Goal: Task Accomplishment & Management: Complete application form

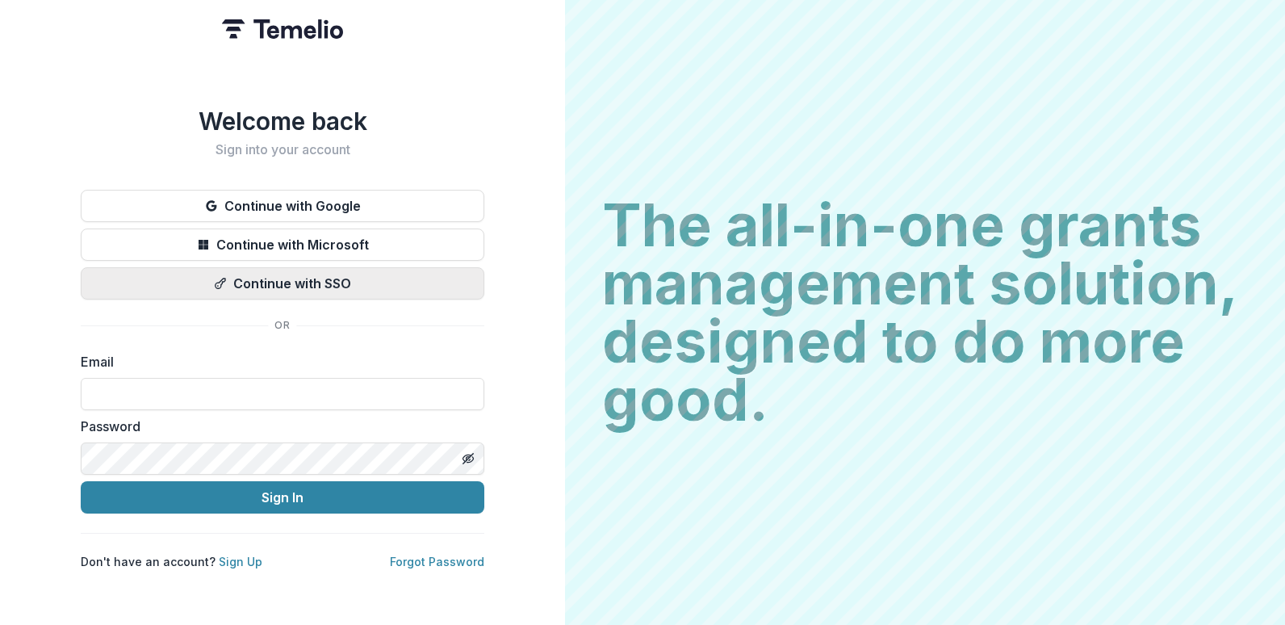
click at [282, 273] on button "Continue with SSO" at bounding box center [282, 283] width 403 height 32
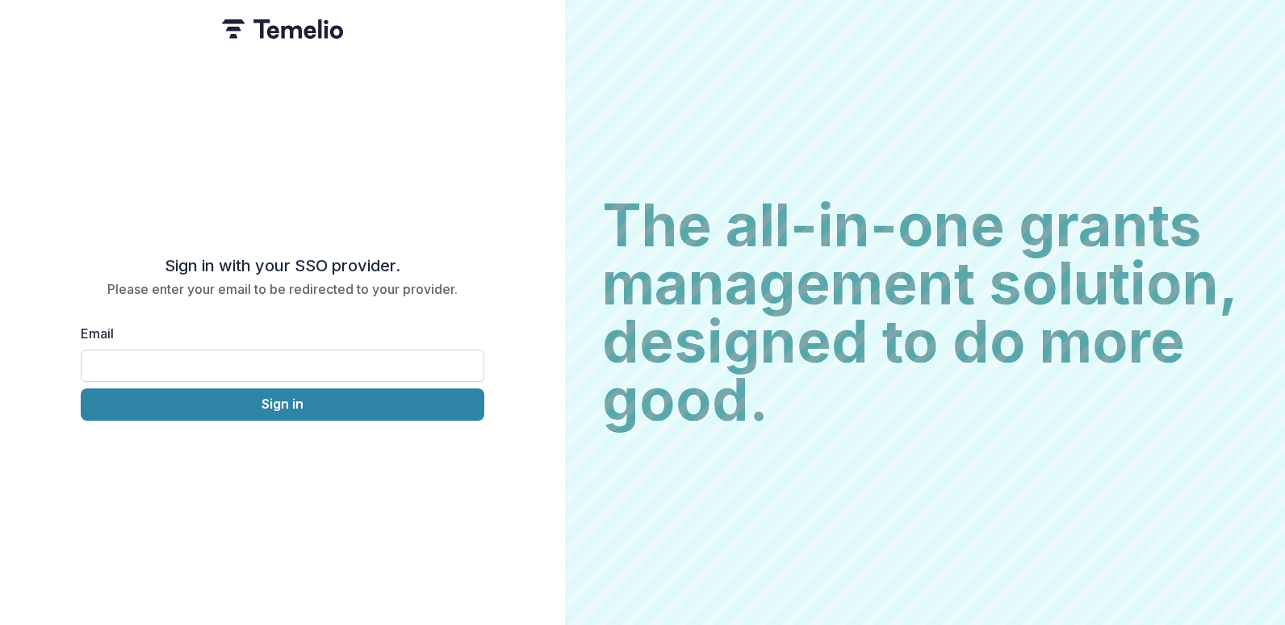
click at [230, 368] on input "Email" at bounding box center [282, 365] width 403 height 32
type input "**********"
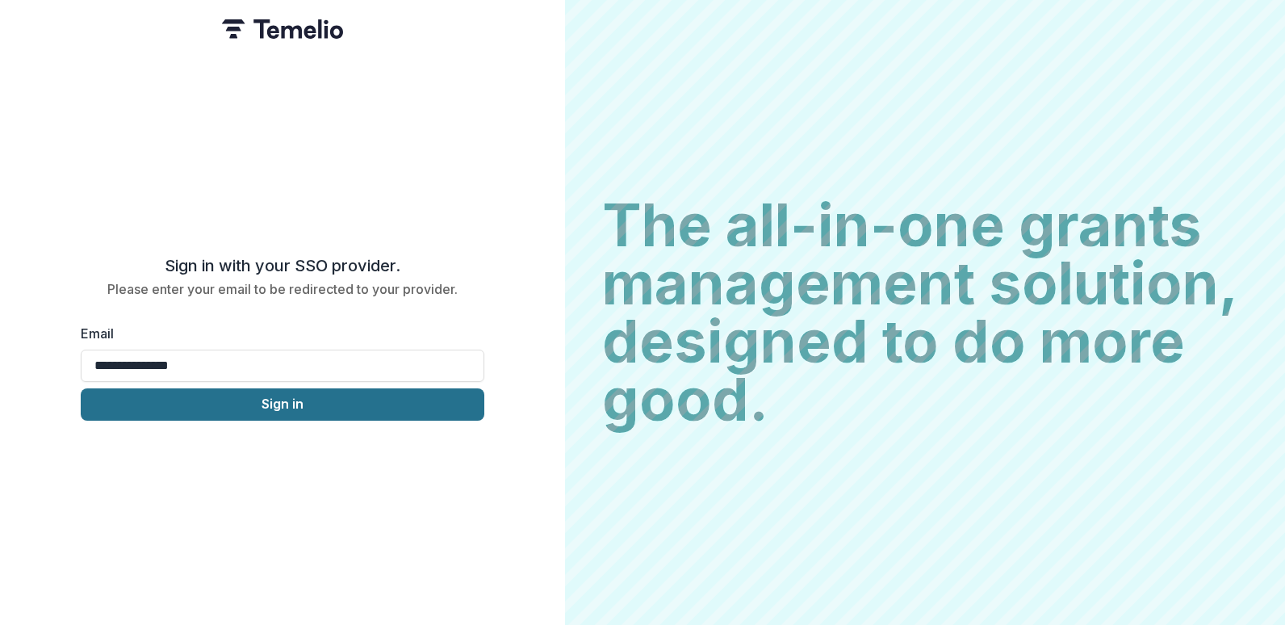
click at [275, 396] on button "Sign in" at bounding box center [282, 404] width 403 height 32
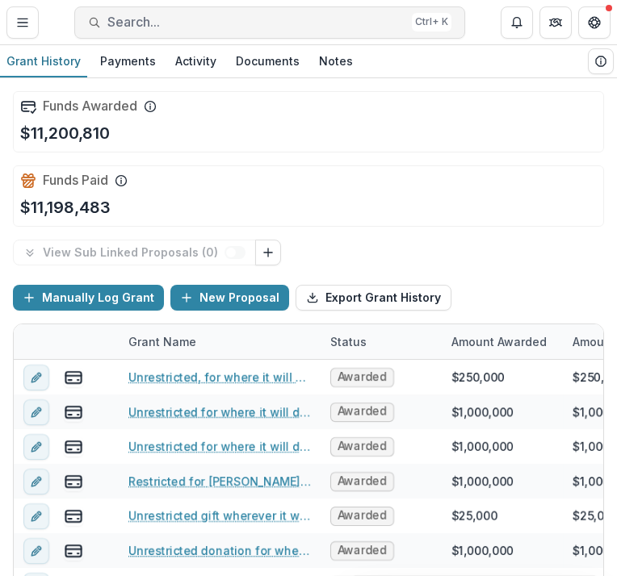
click at [213, 23] on span "Search..." at bounding box center [256, 22] width 298 height 15
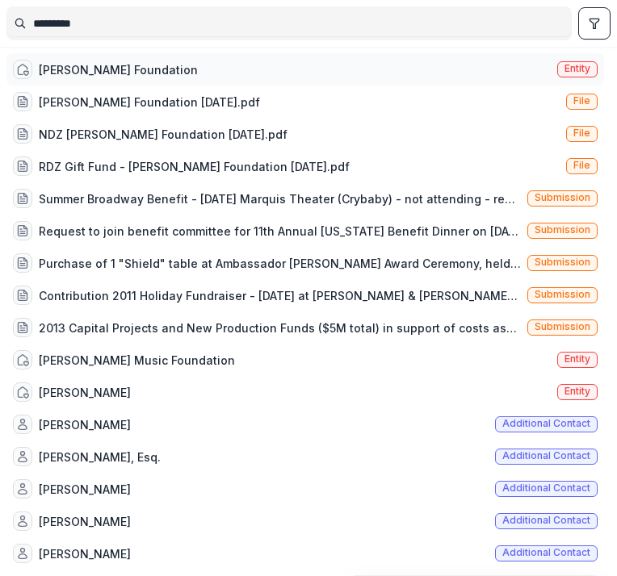
type input "*********"
click at [570, 68] on span "Entity" at bounding box center [577, 68] width 26 height 11
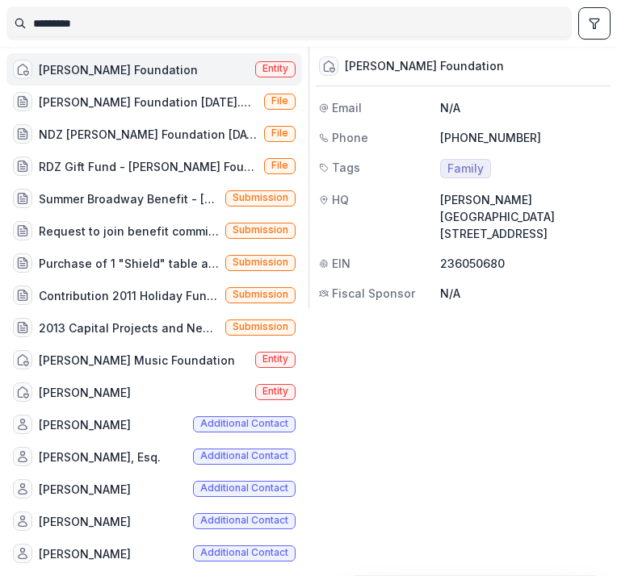
click at [273, 73] on span "Entity" at bounding box center [275, 68] width 26 height 11
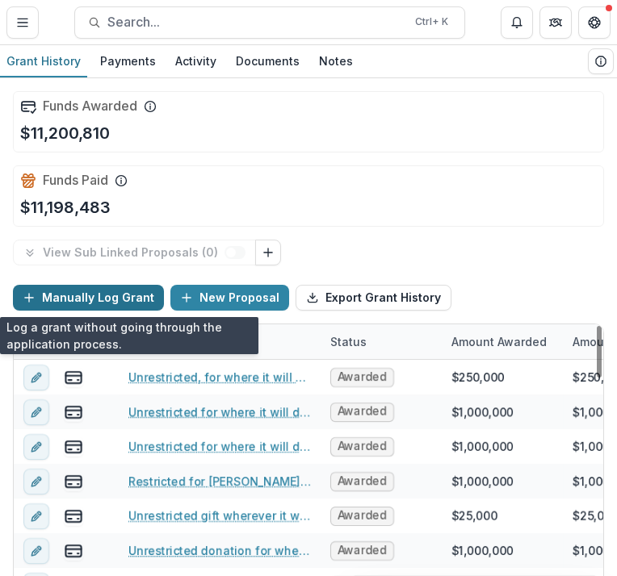
click at [101, 302] on button "Manually Log Grant" at bounding box center [88, 298] width 151 height 26
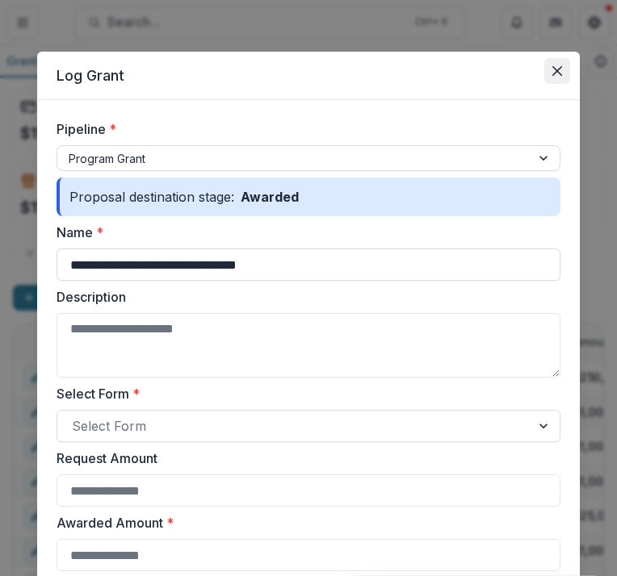
click at [552, 67] on icon "Close" at bounding box center [557, 71] width 10 height 10
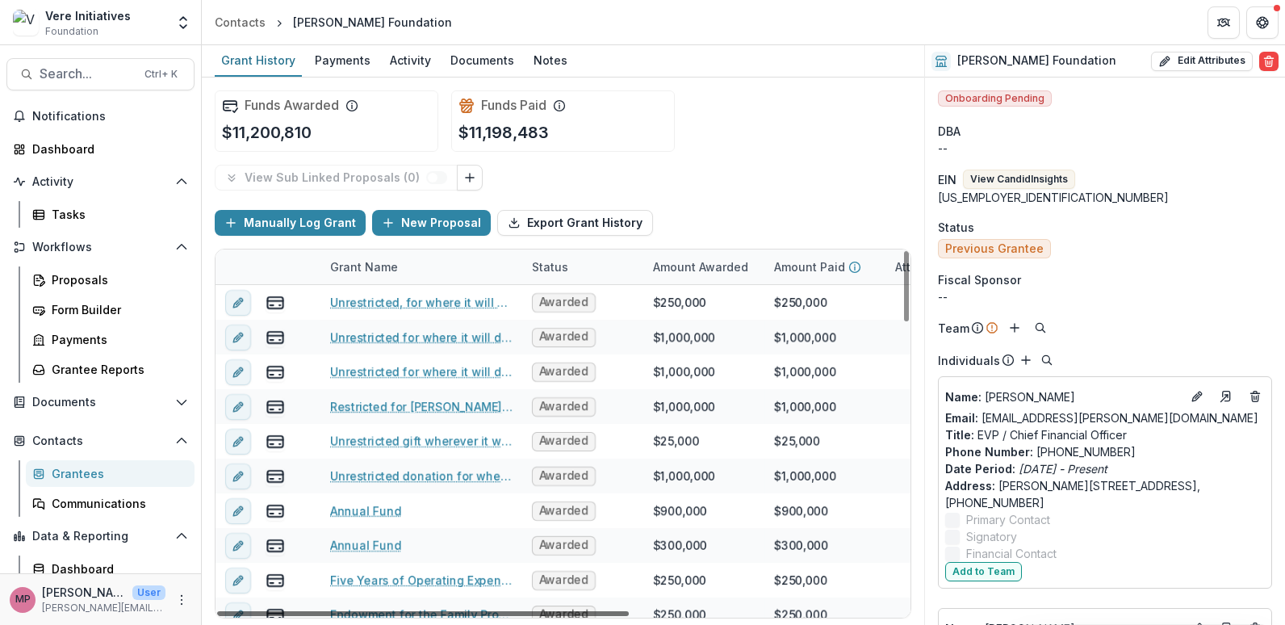
drag, startPoint x: 547, startPoint y: 610, endPoint x: 518, endPoint y: 589, distance: 35.8
click at [518, 611] on div at bounding box center [423, 613] width 412 height 5
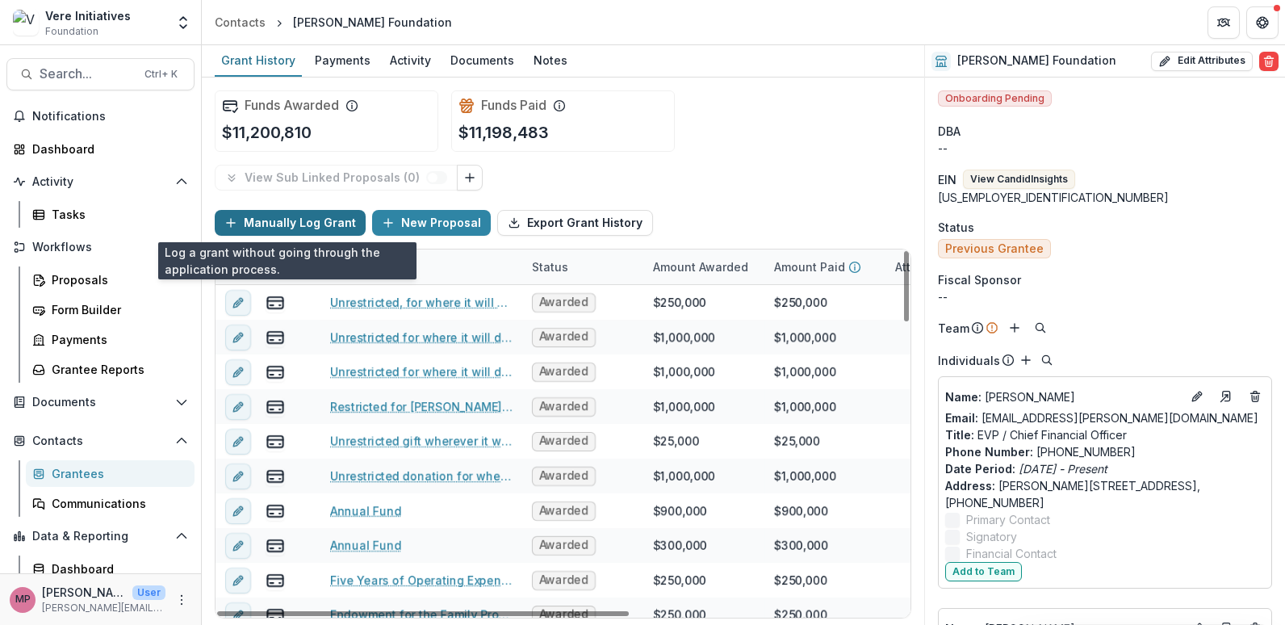
click at [332, 225] on button "Manually Log Grant" at bounding box center [290, 223] width 151 height 26
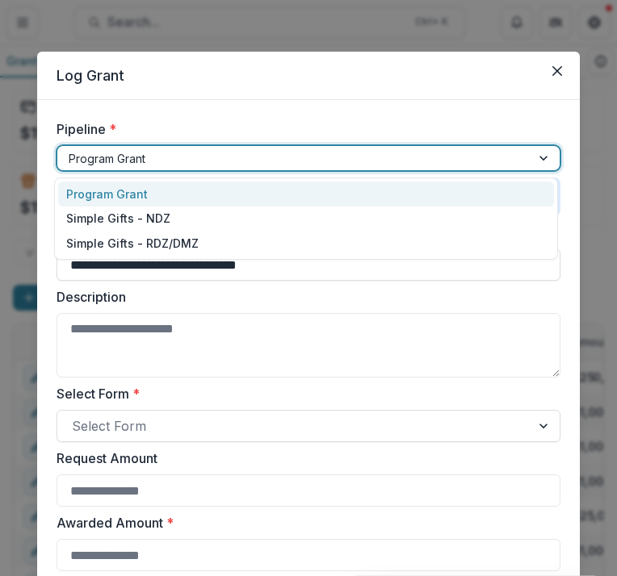
click at [212, 153] on div at bounding box center [294, 158] width 450 height 20
click at [543, 153] on div at bounding box center [544, 158] width 29 height 24
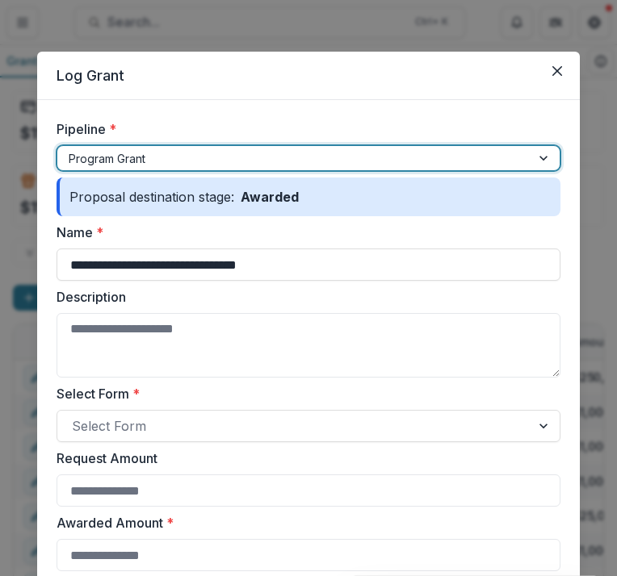
click at [546, 158] on div at bounding box center [544, 158] width 29 height 24
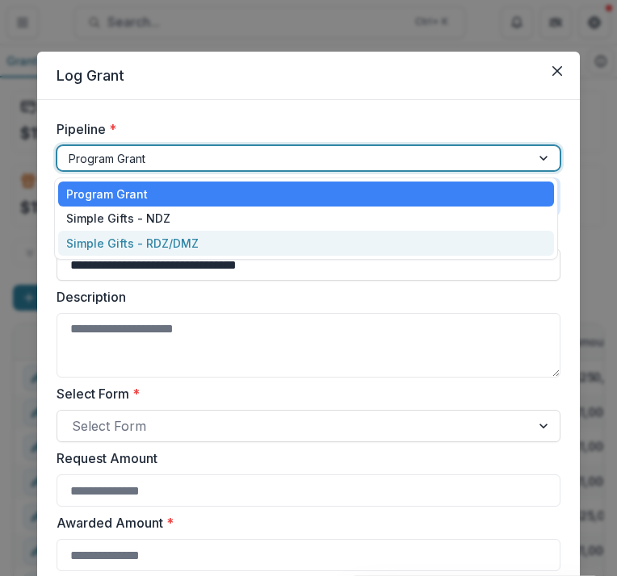
click at [285, 237] on div "Simple Gifts - RDZ/DMZ" at bounding box center [305, 243] width 495 height 25
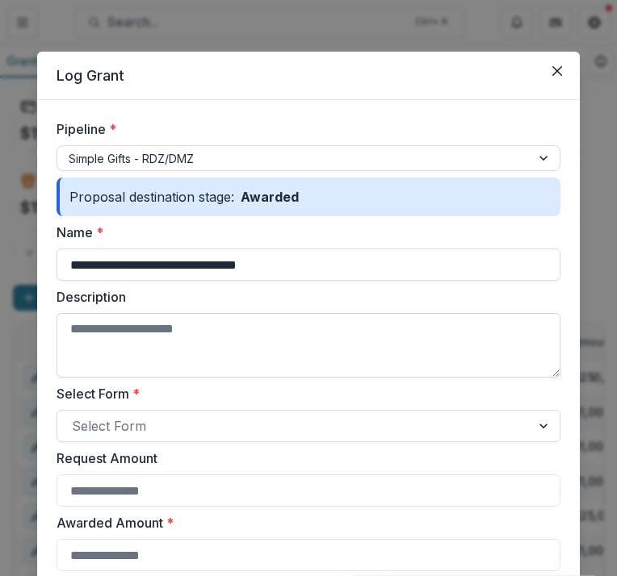
click at [169, 332] on textarea "Description" at bounding box center [308, 345] width 504 height 65
click at [86, 332] on textarea "Description" at bounding box center [308, 345] width 504 height 65
type textarea "**********"
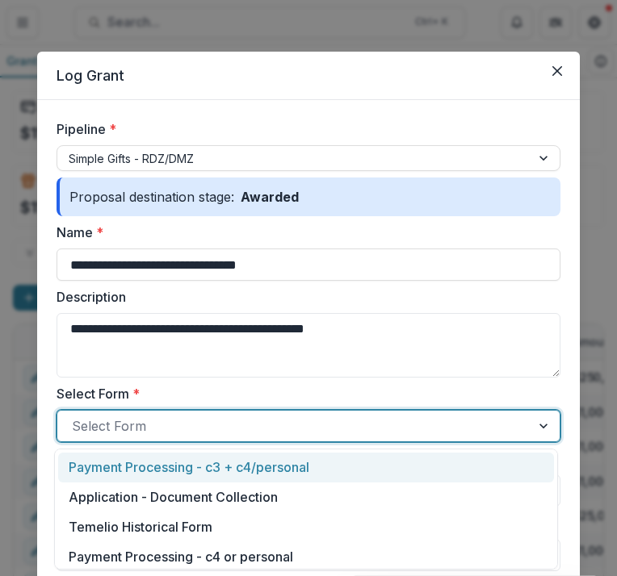
click at [191, 421] on div at bounding box center [294, 426] width 444 height 23
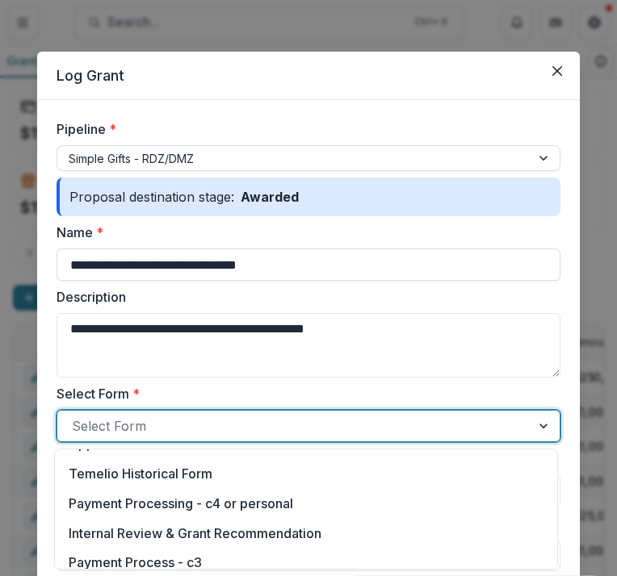
scroll to position [81, 0]
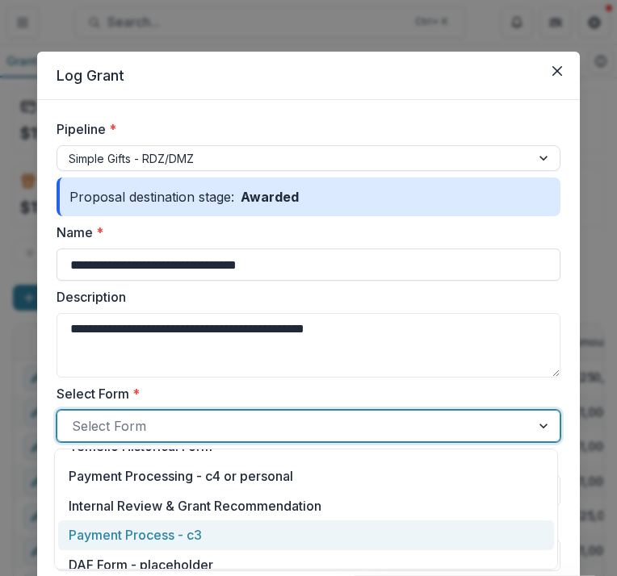
click at [140, 546] on div "Payment Process - c3" at bounding box center [305, 535] width 495 height 30
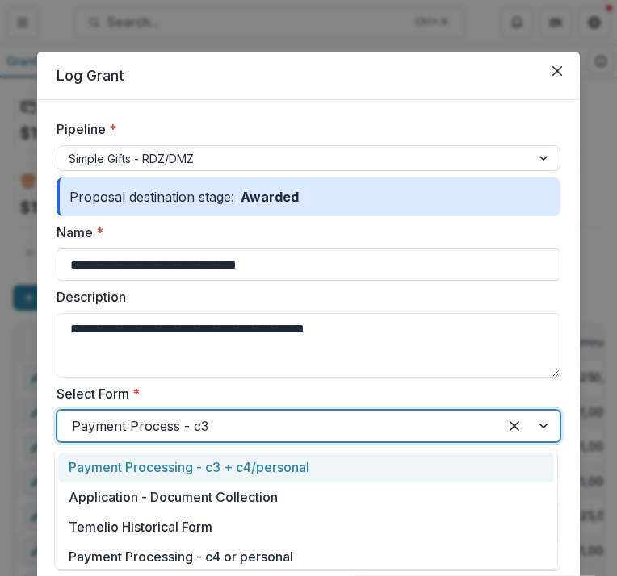
click at [277, 424] on div at bounding box center [278, 426] width 412 height 23
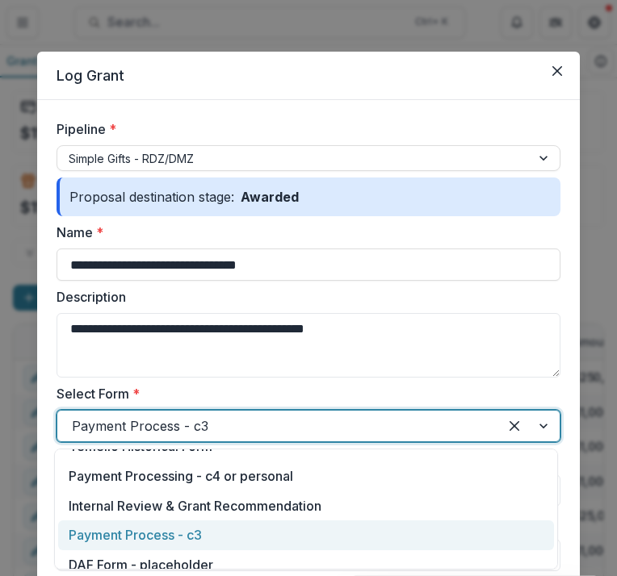
click at [214, 533] on div "Payment Process - c3" at bounding box center [306, 534] width 474 height 19
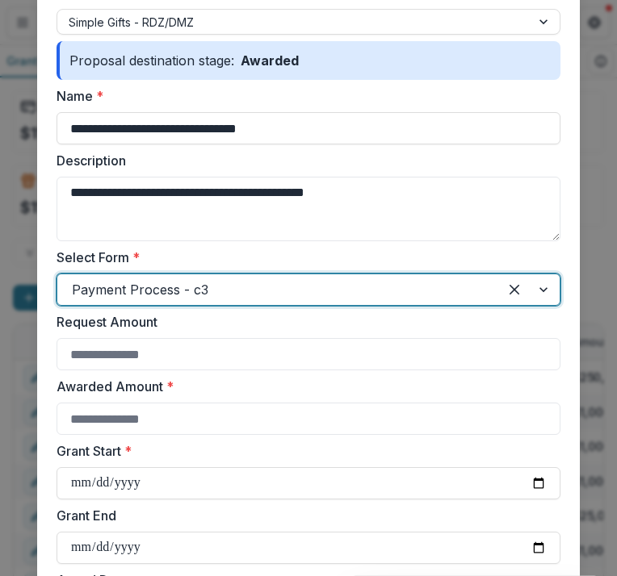
scroll to position [161, 0]
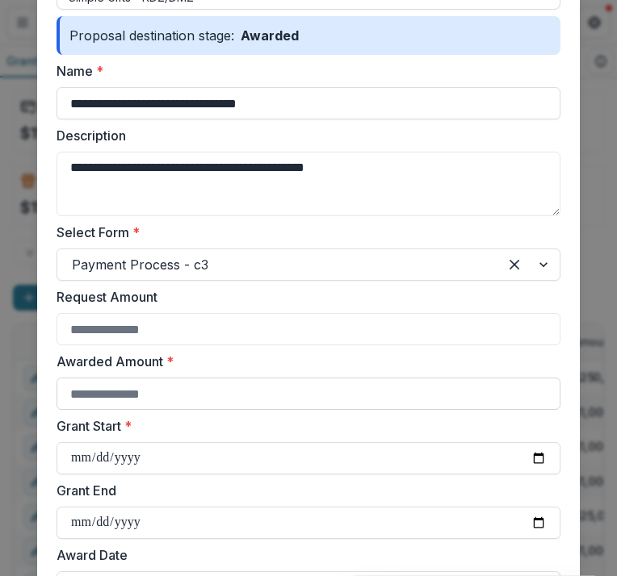
click at [97, 391] on input "Awarded Amount *" at bounding box center [308, 394] width 504 height 32
type input "******"
click at [77, 461] on input "Grant Start *" at bounding box center [308, 458] width 504 height 32
type input "**********"
click at [80, 529] on input "Grant End" at bounding box center [308, 523] width 504 height 32
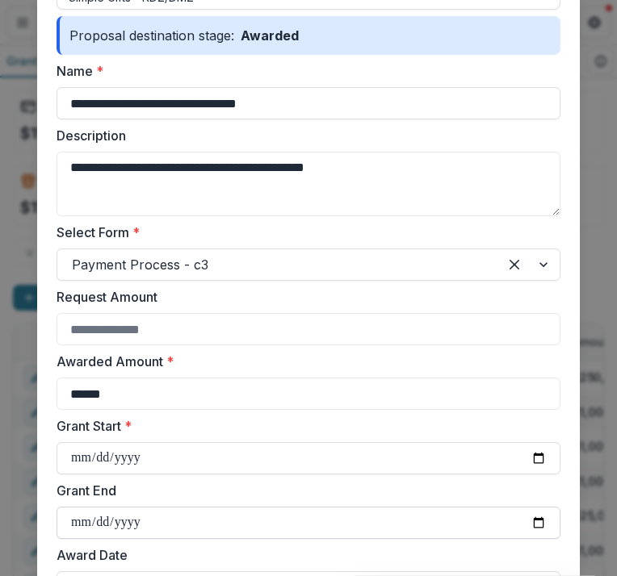
type input "**********"
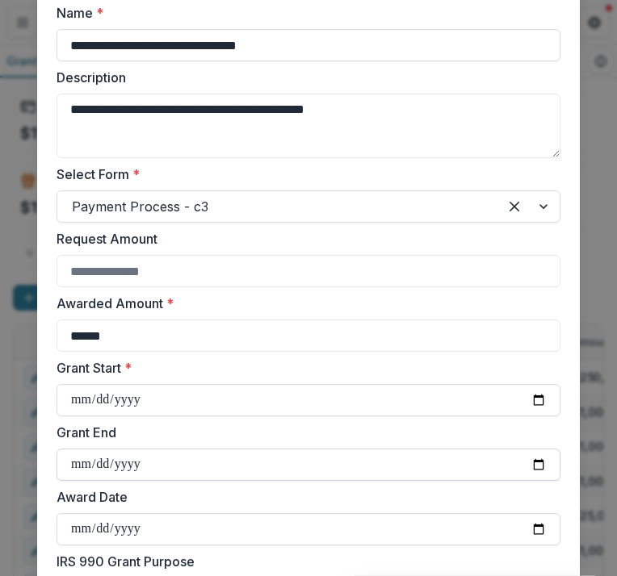
scroll to position [242, 0]
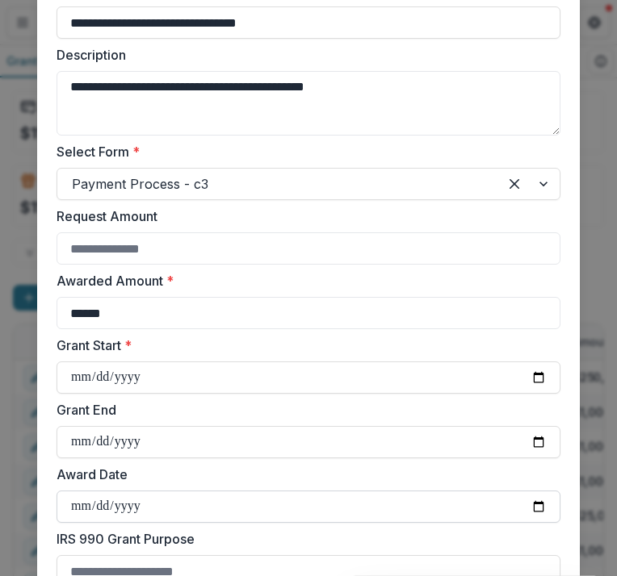
click at [68, 501] on input "Award Date" at bounding box center [308, 507] width 504 height 32
type input "**********"
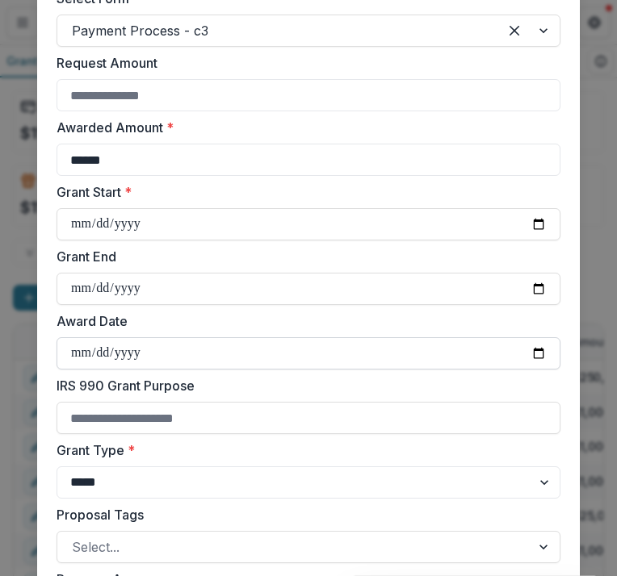
scroll to position [403, 0]
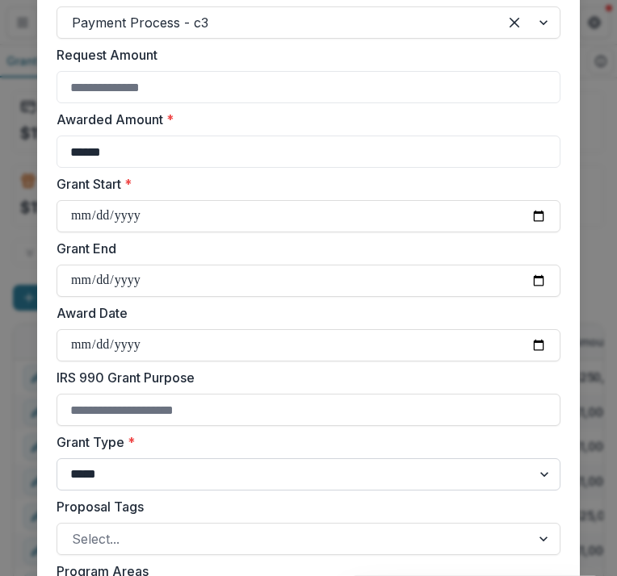
click at [76, 466] on select "***** ****" at bounding box center [308, 474] width 504 height 32
select select "**********"
click at [56, 458] on select "***** ****" at bounding box center [308, 474] width 504 height 32
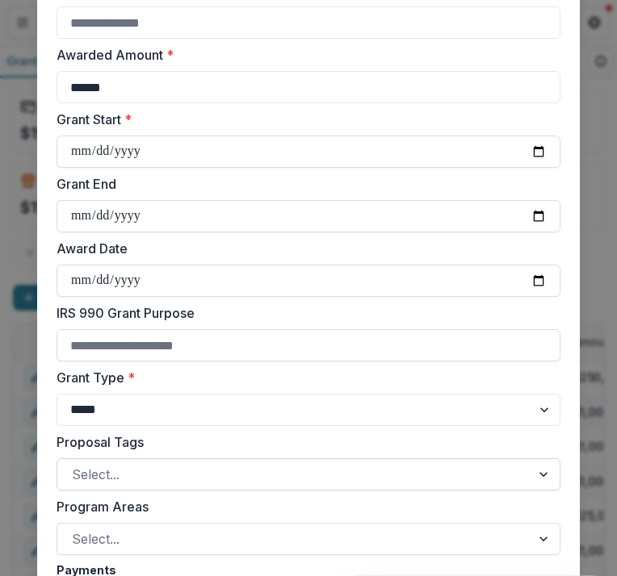
scroll to position [484, 0]
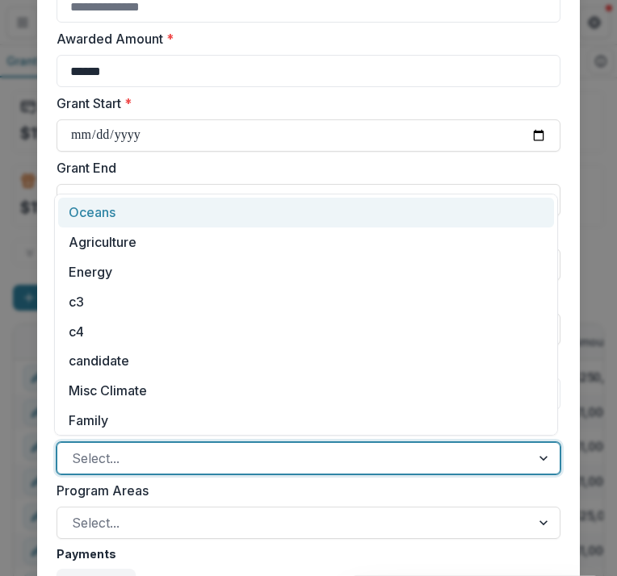
click at [68, 462] on div "Select..." at bounding box center [293, 458] width 473 height 26
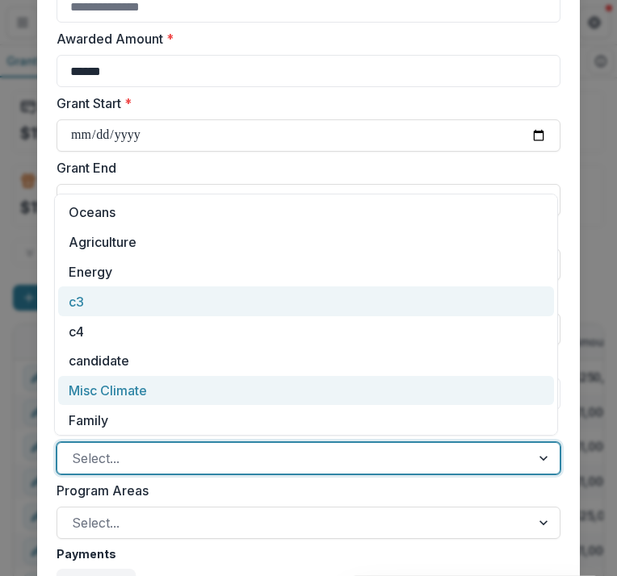
scroll to position [3, 0]
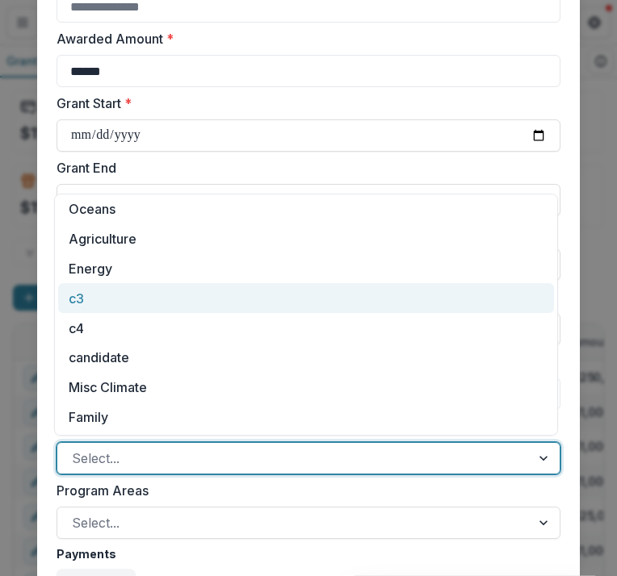
click at [98, 297] on div "c3" at bounding box center [305, 298] width 495 height 30
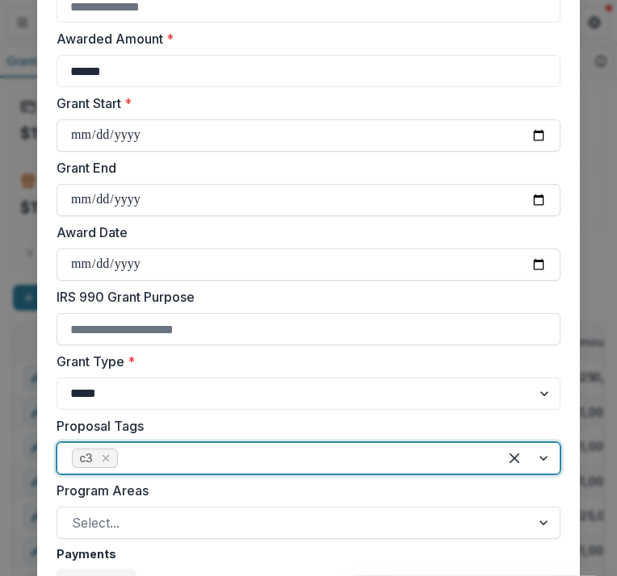
scroll to position [565, 0]
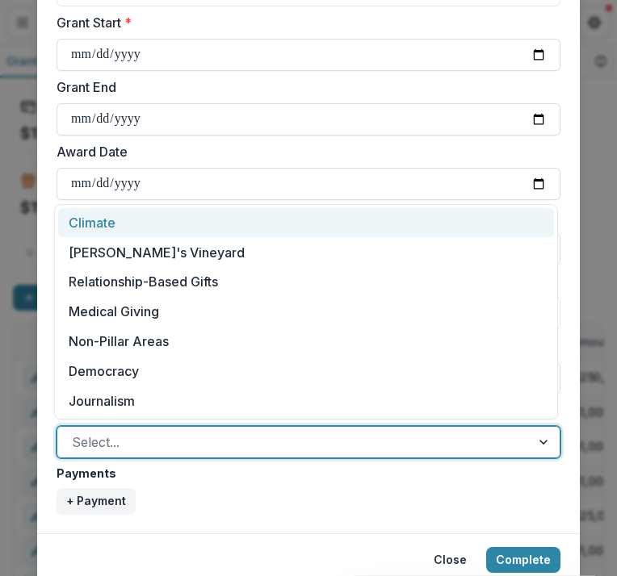
click at [142, 445] on div at bounding box center [294, 442] width 444 height 23
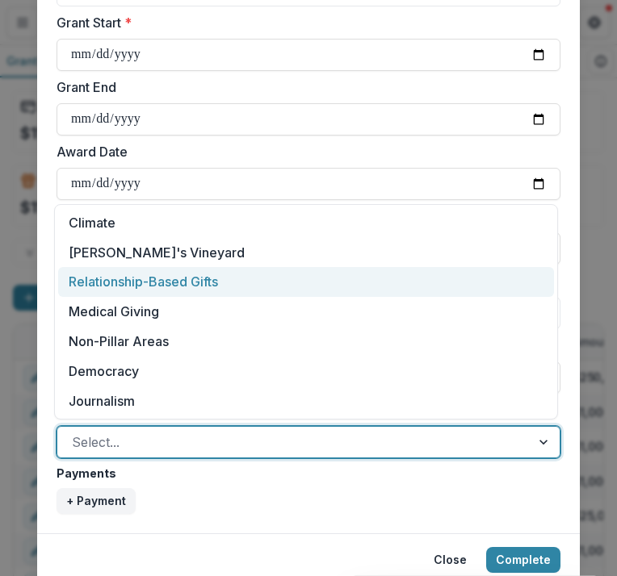
click at [133, 275] on div "Relationship-Based Gifts" at bounding box center [305, 282] width 495 height 30
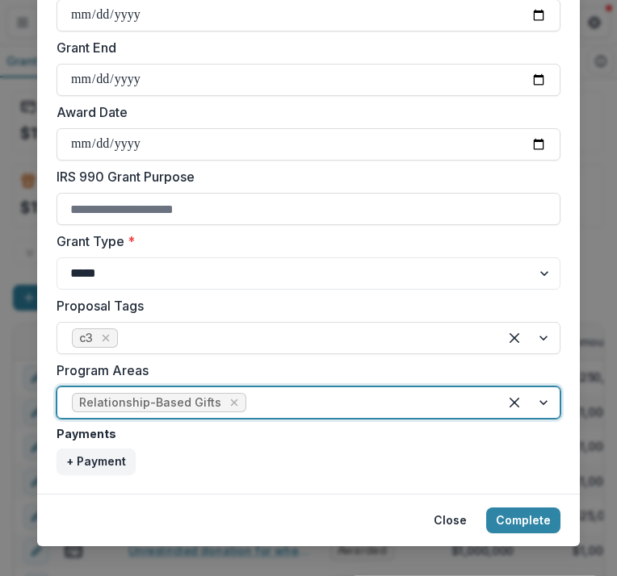
scroll to position [626, 0]
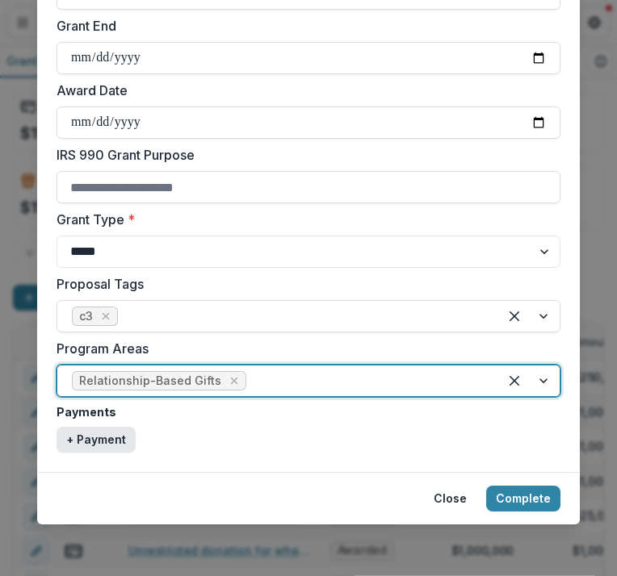
click at [102, 442] on button "+ Payment" at bounding box center [95, 440] width 79 height 26
select select "****"
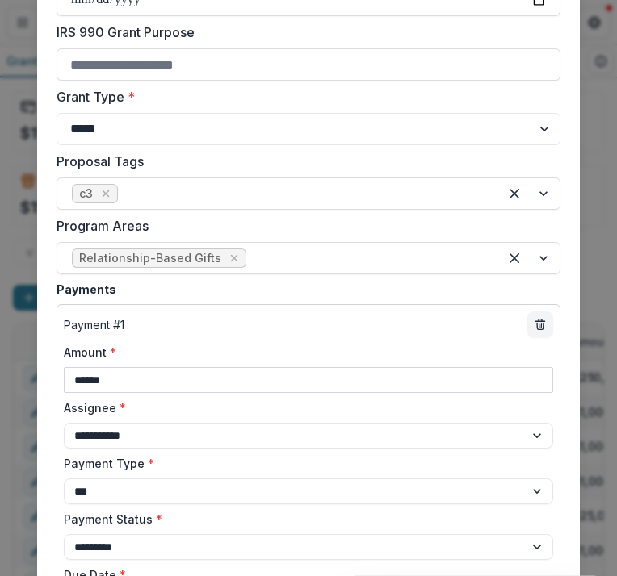
scroll to position [788, 0]
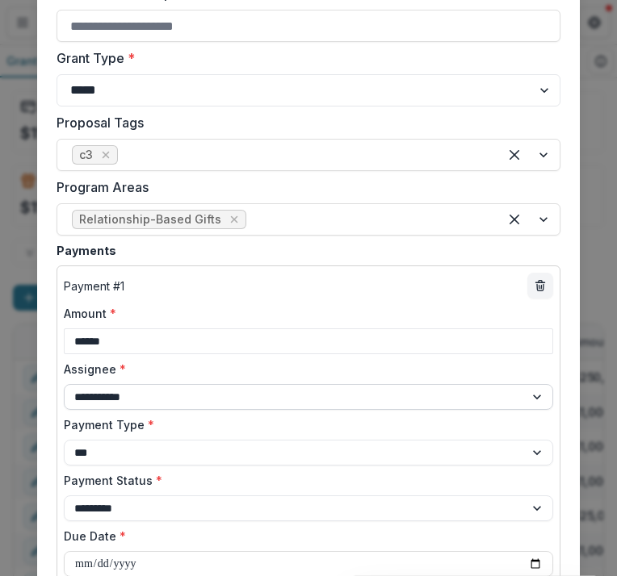
type input "******"
click at [109, 395] on select "**********" at bounding box center [308, 397] width 489 height 26
select select "**********"
click at [64, 384] on select "**********" at bounding box center [308, 397] width 489 height 26
click at [151, 450] on select "**********" at bounding box center [308, 453] width 489 height 26
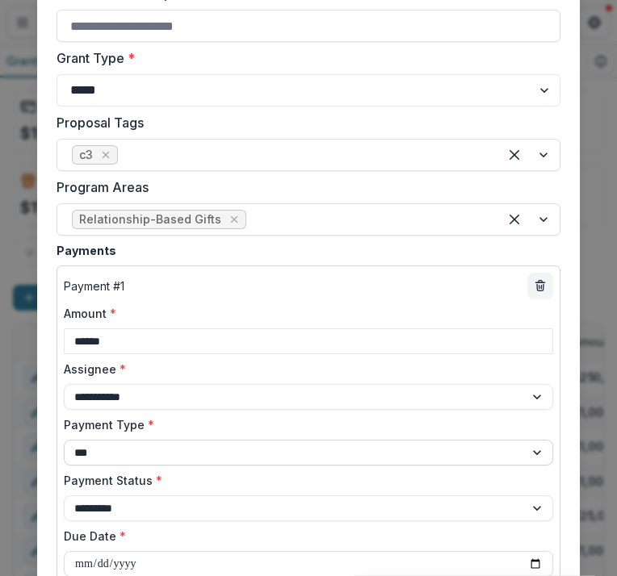
select select "****"
click at [64, 440] on select "**********" at bounding box center [308, 453] width 489 height 26
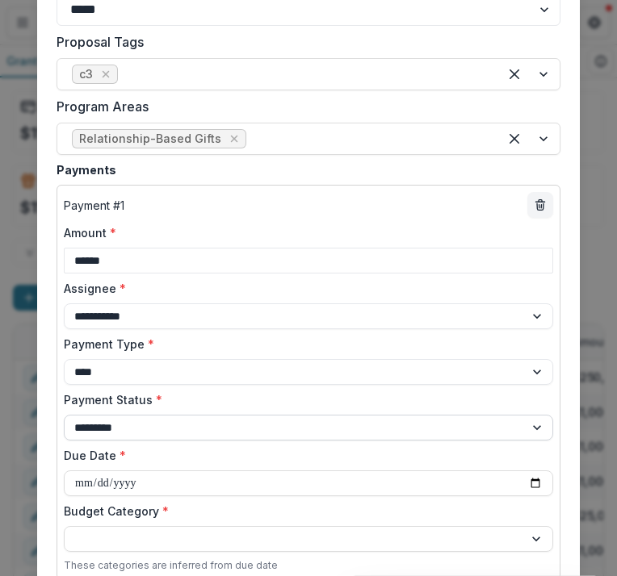
scroll to position [949, 0]
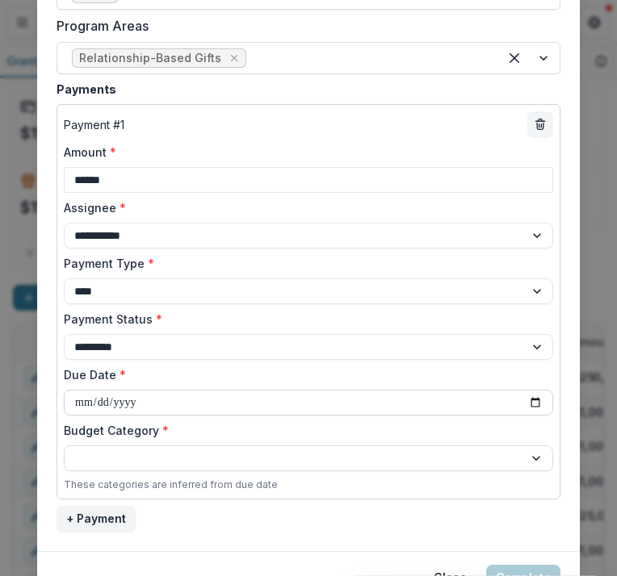
click at [79, 401] on input "Due Date *" at bounding box center [308, 403] width 489 height 26
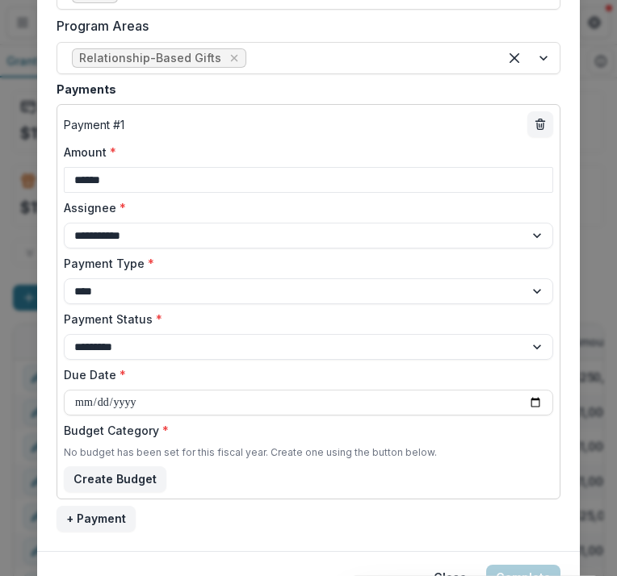
type input "**********"
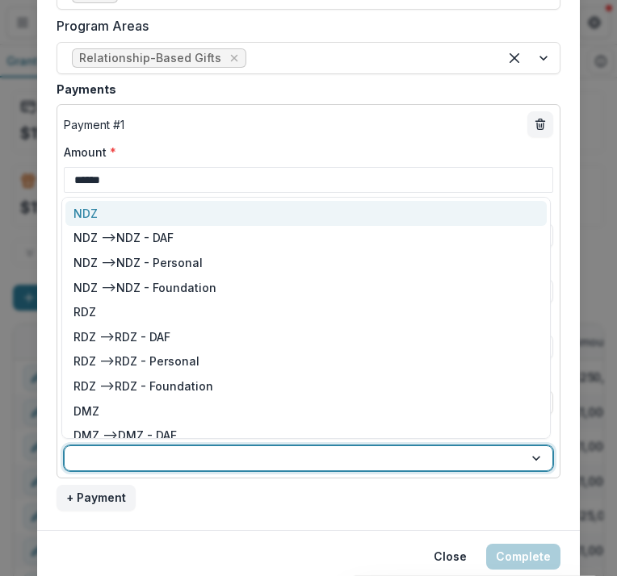
click at [121, 452] on div at bounding box center [294, 459] width 436 height 20
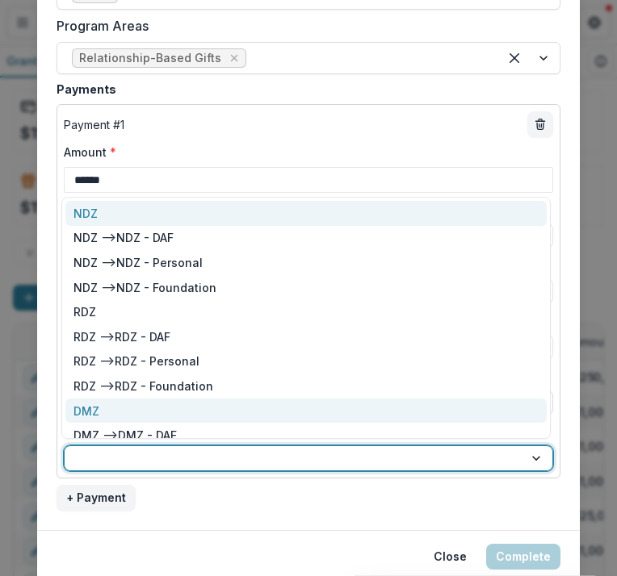
scroll to position [16, 0]
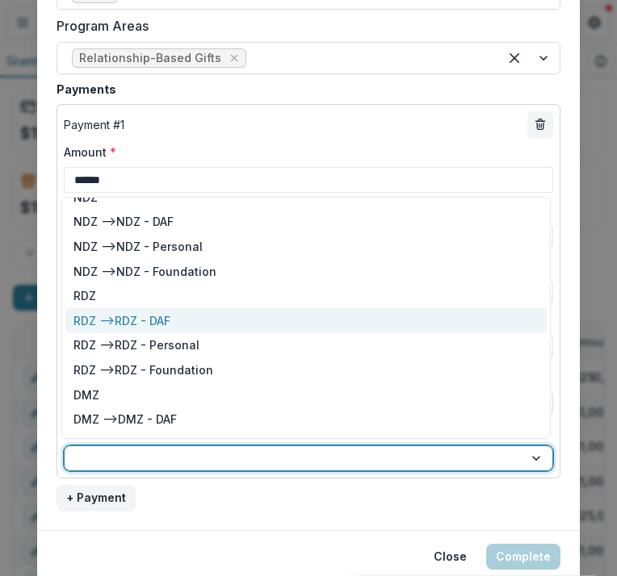
click at [122, 330] on div "RDZ --> RDZ - DAF" at bounding box center [305, 320] width 481 height 25
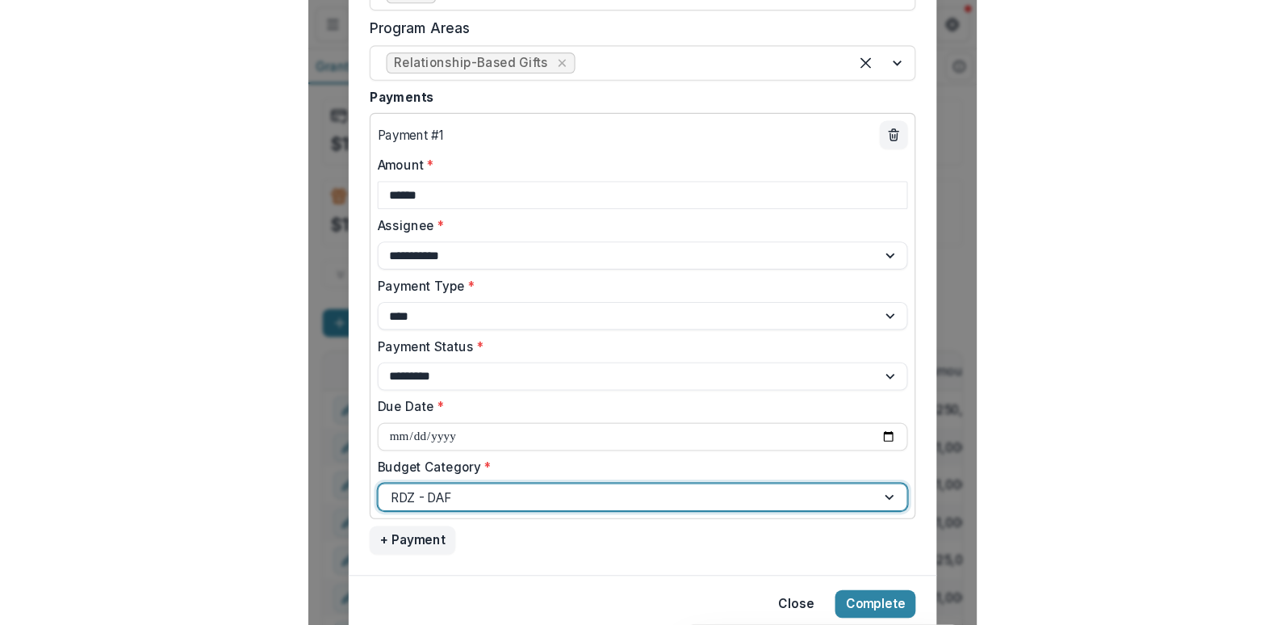
scroll to position [1007, 0]
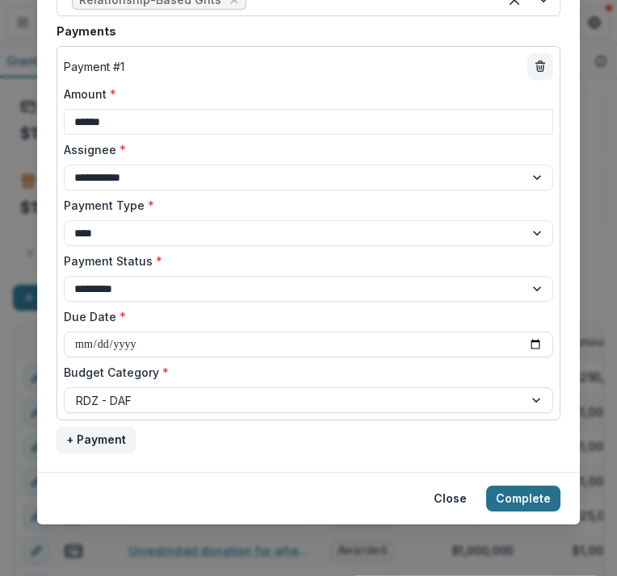
click at [504, 491] on button "Complete" at bounding box center [523, 499] width 74 height 26
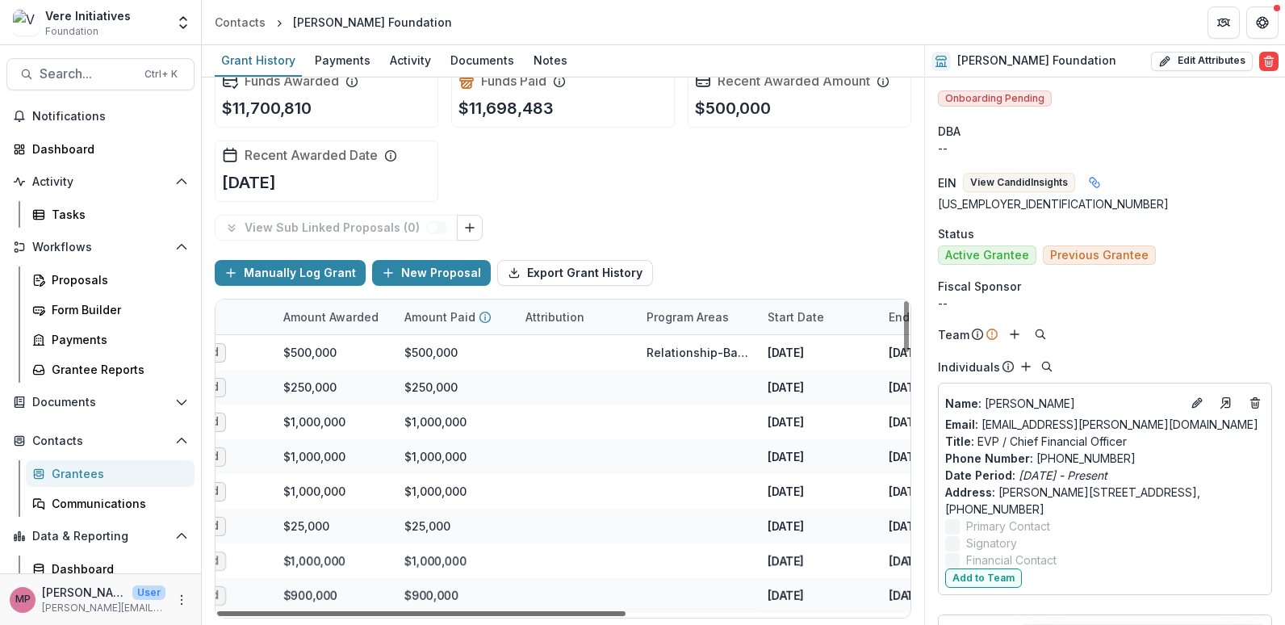
scroll to position [0, 383]
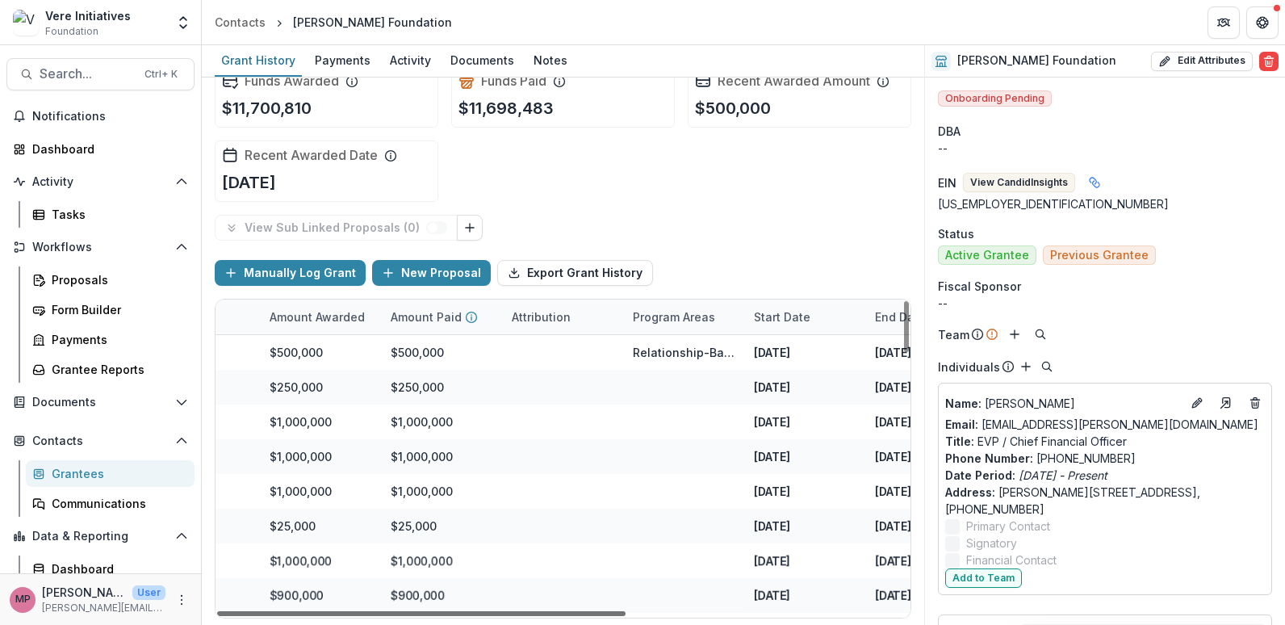
drag, startPoint x: 433, startPoint y: 612, endPoint x: 658, endPoint y: 622, distance: 225.3
click at [625, 616] on div at bounding box center [421, 613] width 408 height 5
click at [429, 328] on div "Amount Paid" at bounding box center [441, 316] width 121 height 35
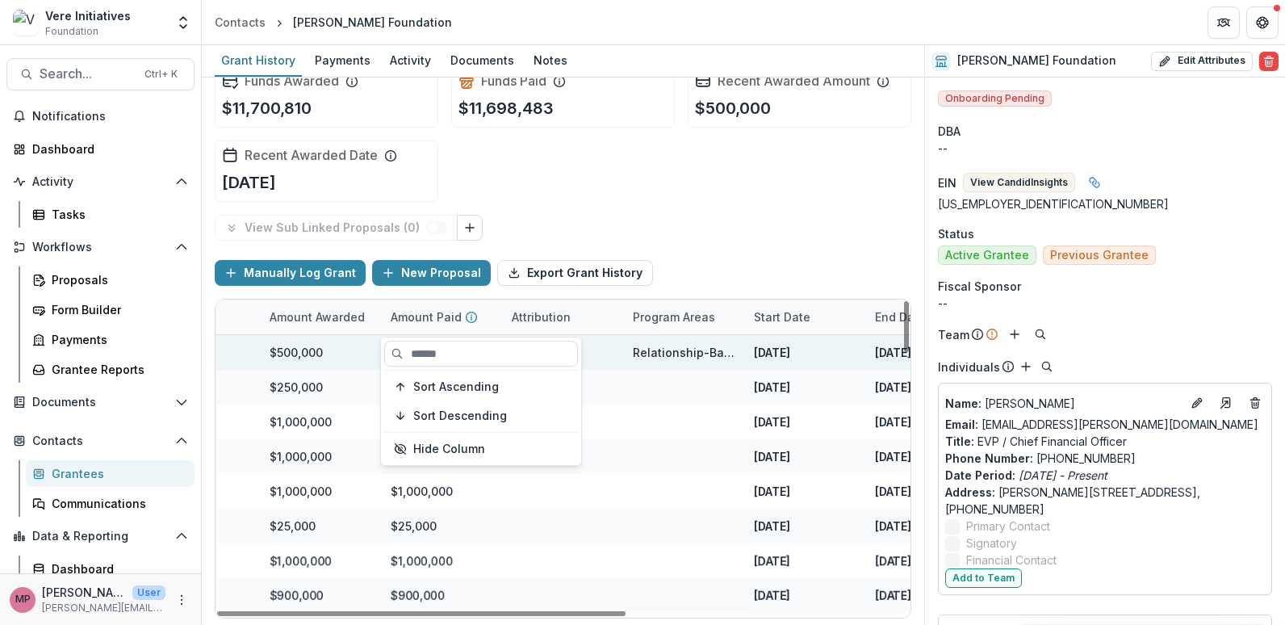
click at [357, 357] on div "$500,000" at bounding box center [320, 352] width 121 height 35
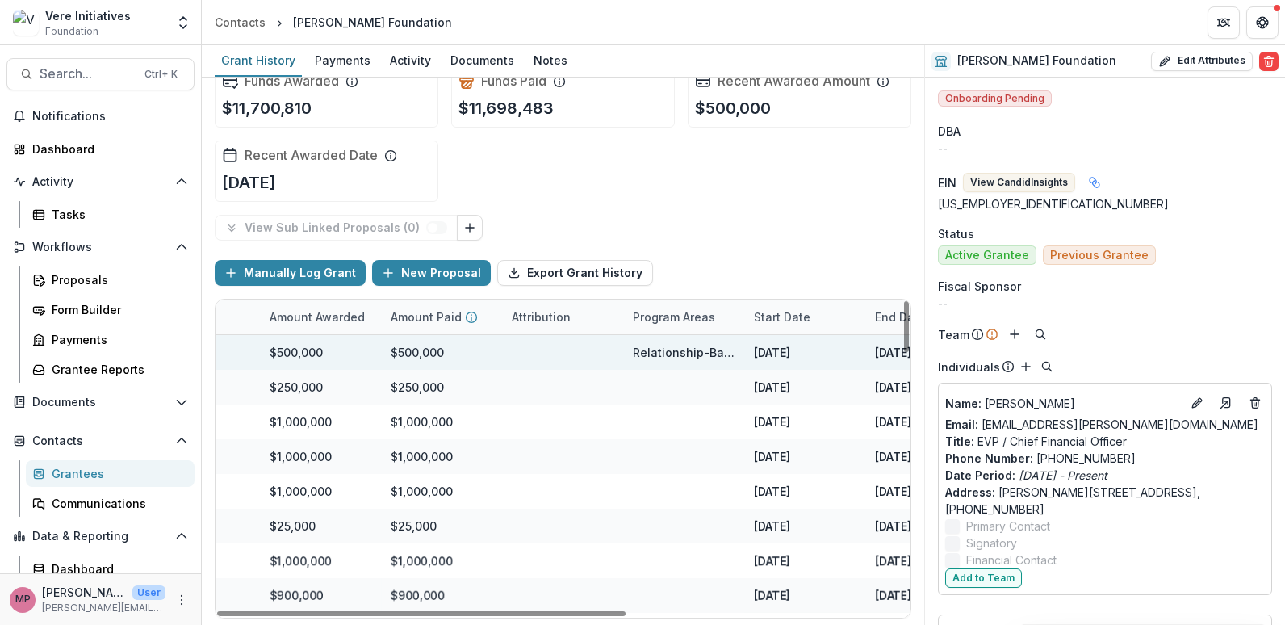
click at [428, 353] on div "$500,000" at bounding box center [417, 352] width 53 height 17
click at [540, 346] on div at bounding box center [563, 352] width 102 height 35
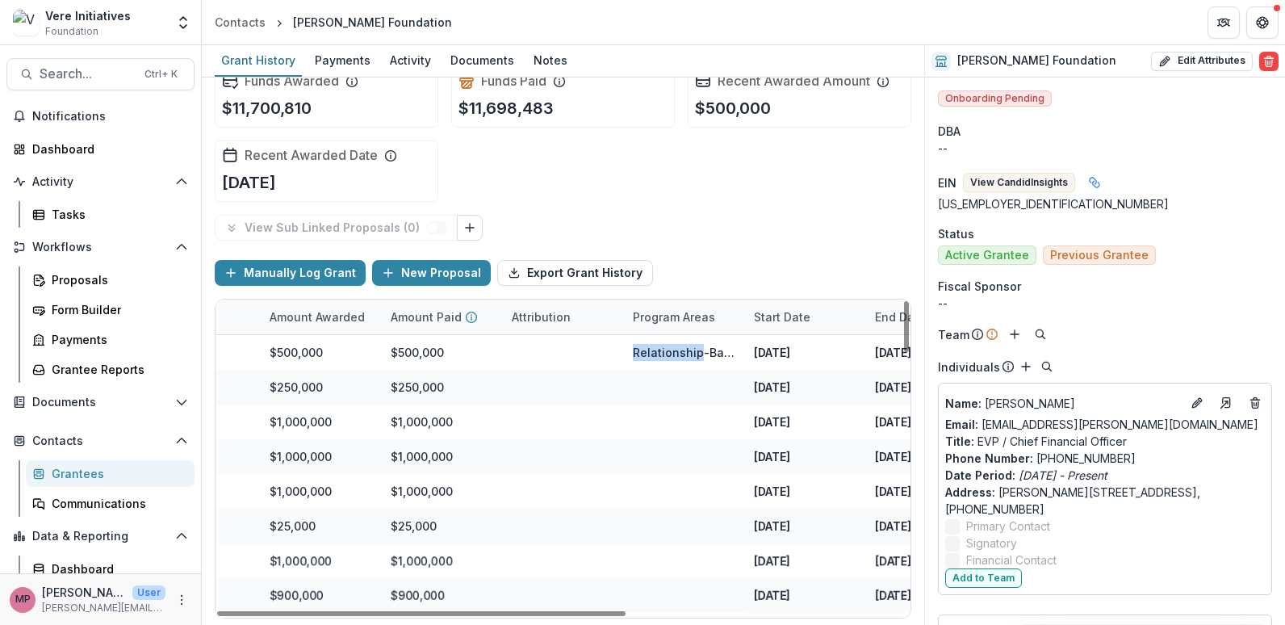
drag, startPoint x: 540, startPoint y: 346, endPoint x: 524, endPoint y: 314, distance: 36.1
click at [524, 314] on div "Attribution" at bounding box center [541, 316] width 78 height 17
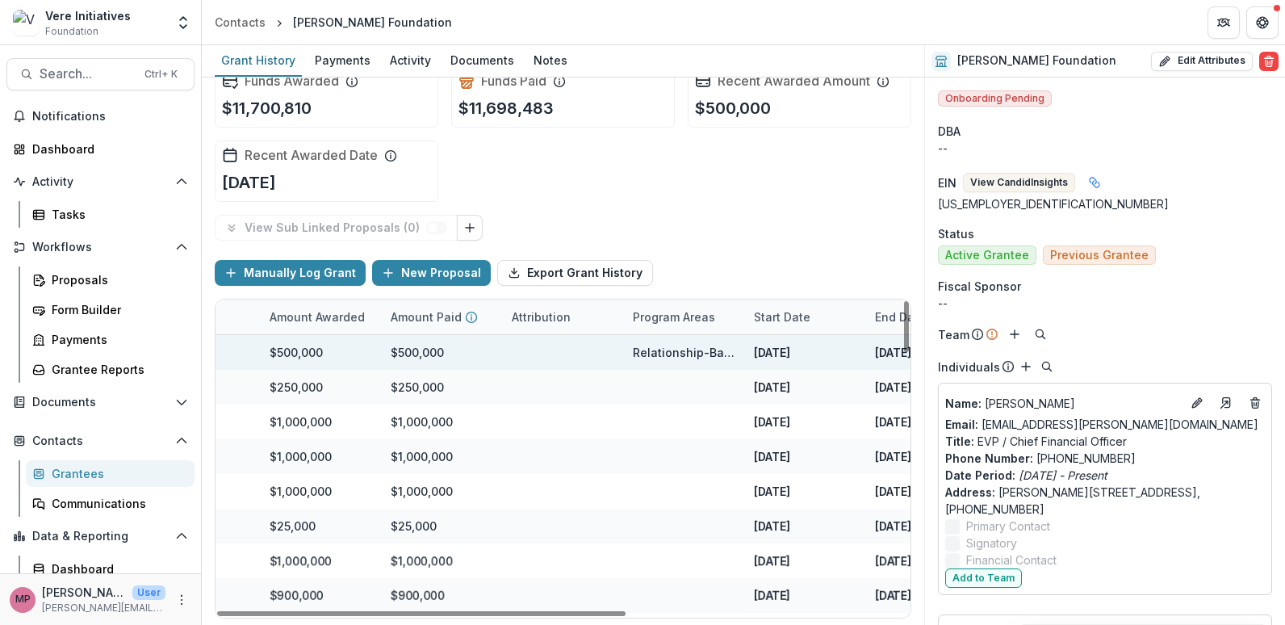
drag, startPoint x: 524, startPoint y: 314, endPoint x: 493, endPoint y: 354, distance: 50.7
click at [493, 354] on div "$500,000" at bounding box center [441, 352] width 121 height 35
click at [534, 357] on div at bounding box center [563, 352] width 102 height 35
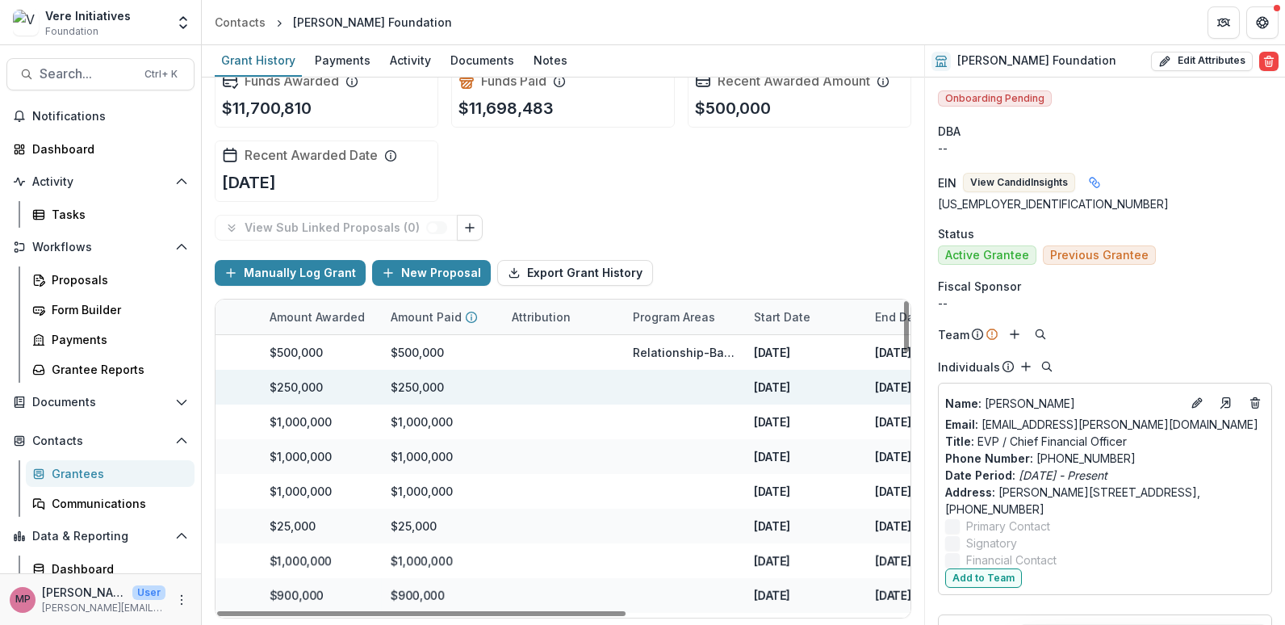
drag, startPoint x: 534, startPoint y: 357, endPoint x: 694, endPoint y: 385, distance: 162.1
click at [694, 385] on div at bounding box center [684, 387] width 102 height 35
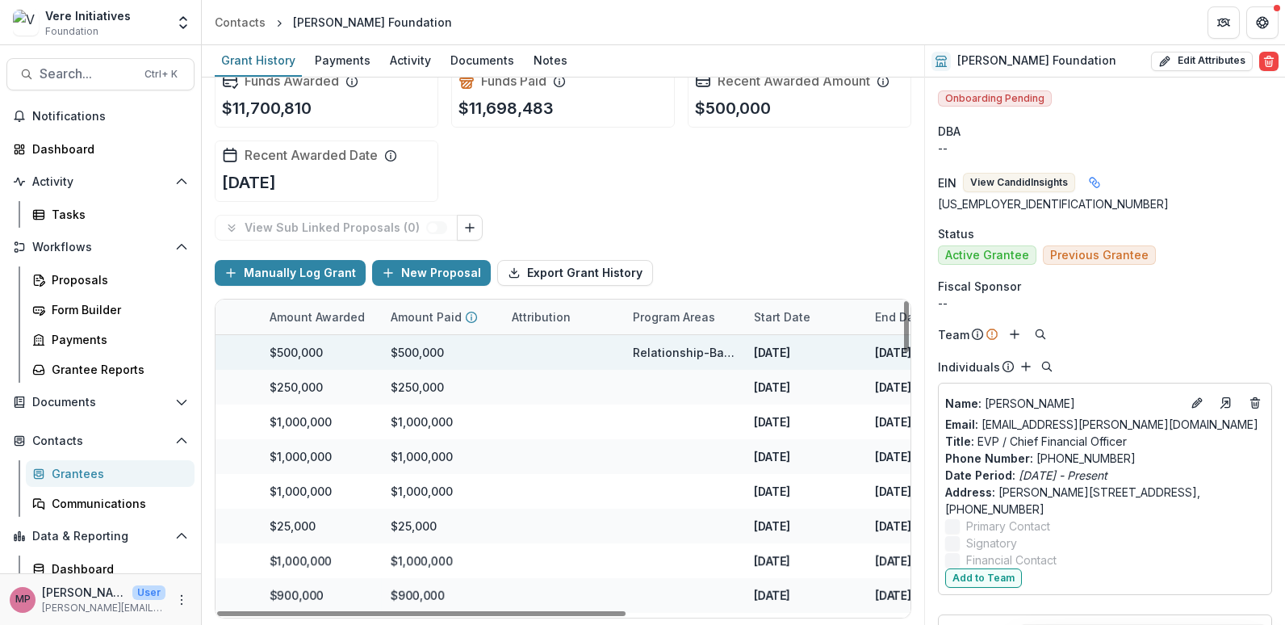
click at [646, 359] on div "Relationship-Based Gifts" at bounding box center [684, 352] width 102 height 17
drag, startPoint x: 646, startPoint y: 359, endPoint x: 550, endPoint y: 357, distance: 95.2
click at [551, 353] on div at bounding box center [563, 352] width 102 height 35
click at [374, 357] on div "$500,000" at bounding box center [320, 352] width 121 height 35
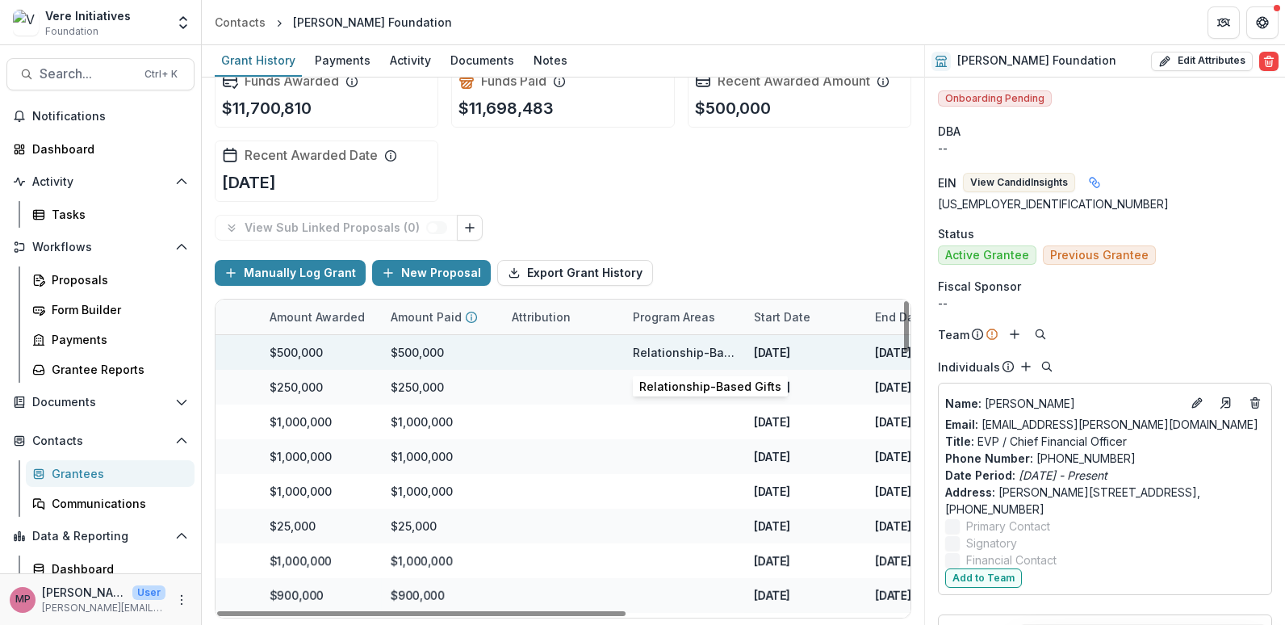
click at [707, 355] on div "Relationship-Based Gifts" at bounding box center [684, 352] width 102 height 17
click at [440, 358] on div "$500,000" at bounding box center [417, 352] width 53 height 17
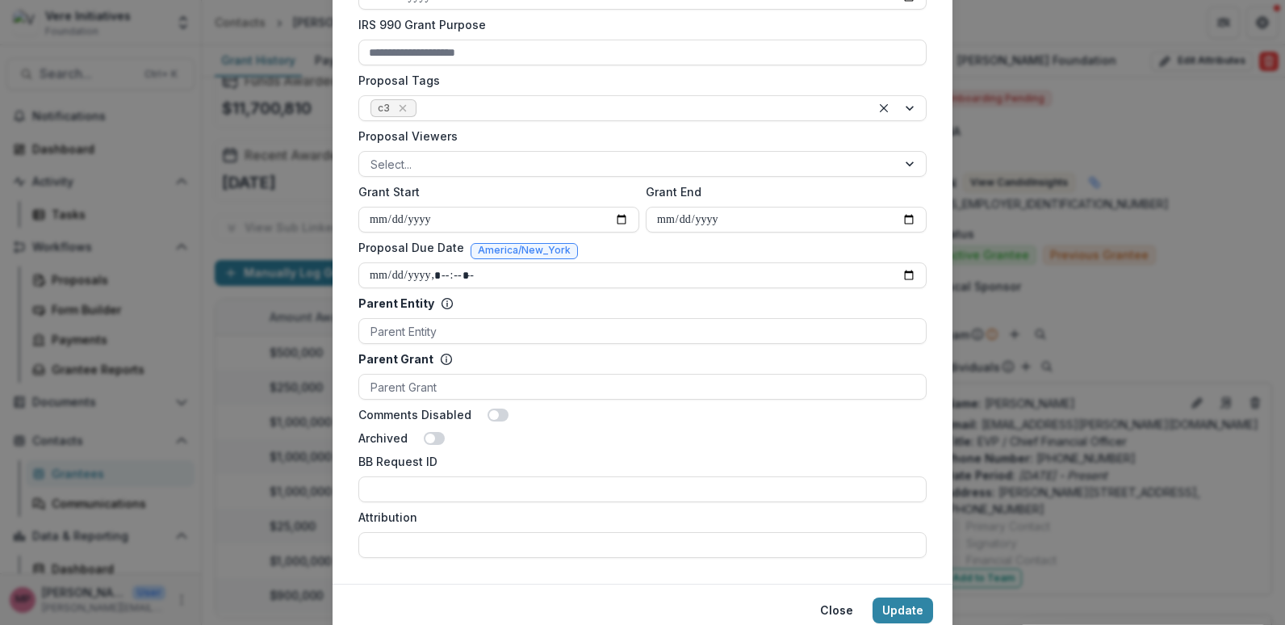
scroll to position [646, 0]
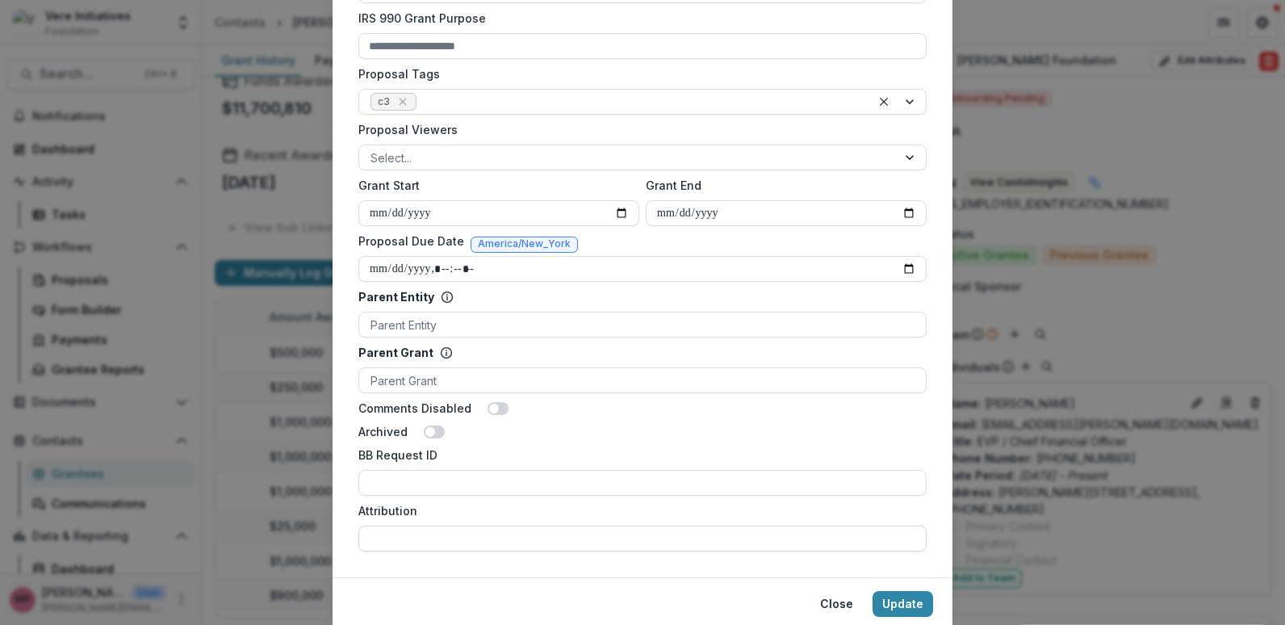
click at [409, 537] on input "Attribution" at bounding box center [642, 538] width 568 height 26
type input "**********"
click at [910, 597] on button "Update" at bounding box center [902, 604] width 61 height 26
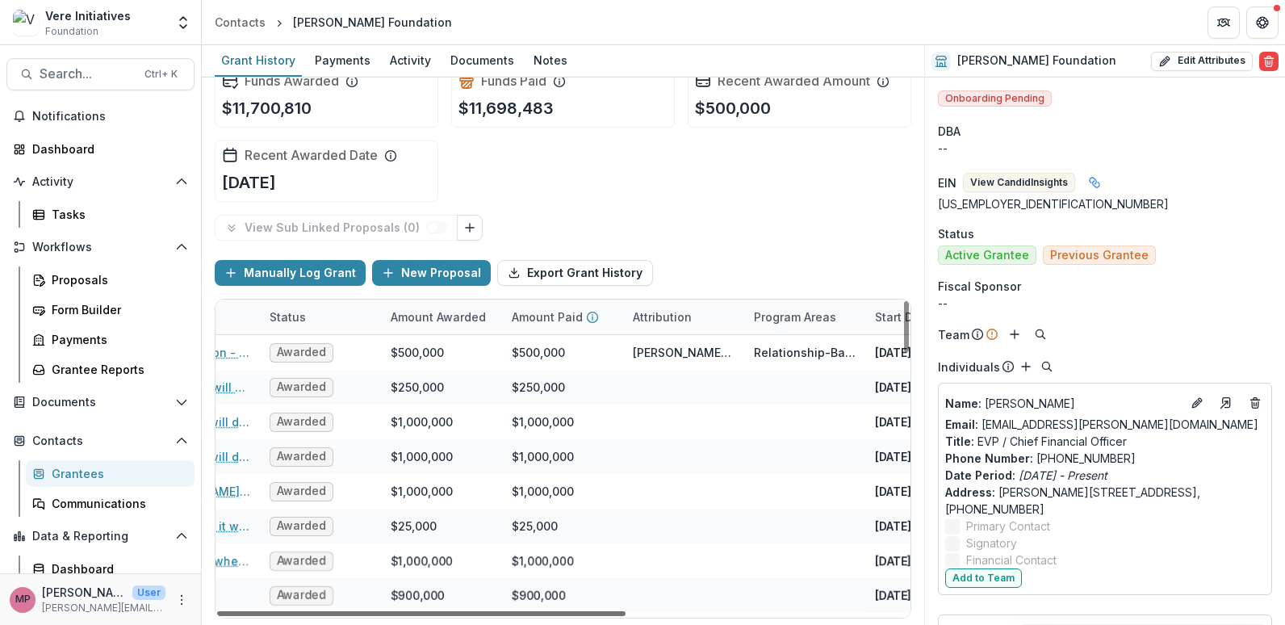
scroll to position [0, 278]
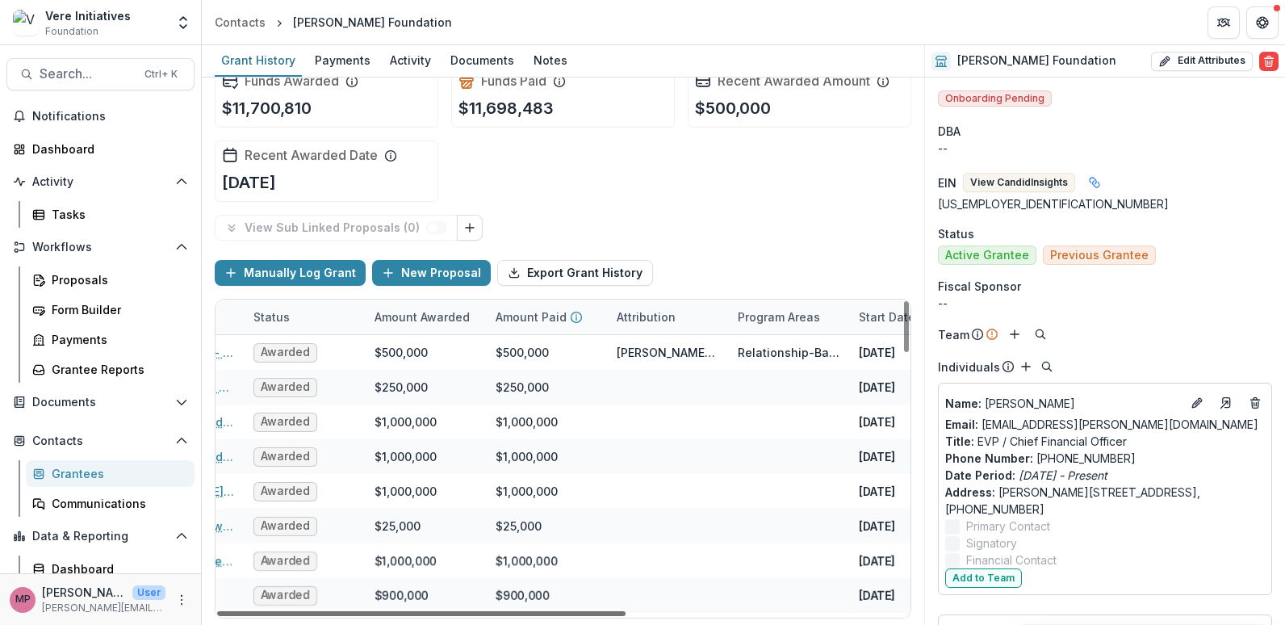
drag, startPoint x: 566, startPoint y: 614, endPoint x: 730, endPoint y: 626, distance: 164.3
click at [625, 616] on div at bounding box center [421, 613] width 408 height 5
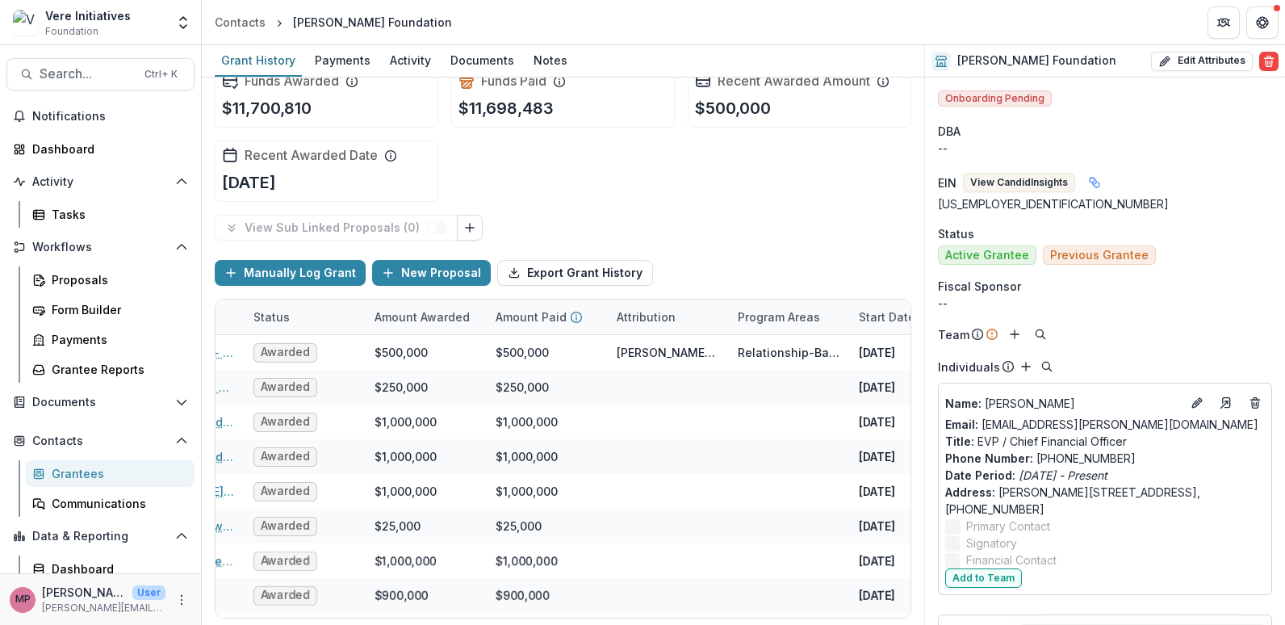
drag, startPoint x: 628, startPoint y: 621, endPoint x: 537, endPoint y: 621, distance: 90.4
click at [537, 621] on div "Funds Awarded $11,700,810 Funds Paid $11,698,483 Recent Awarded Amount $500,000…" at bounding box center [563, 350] width 722 height 547
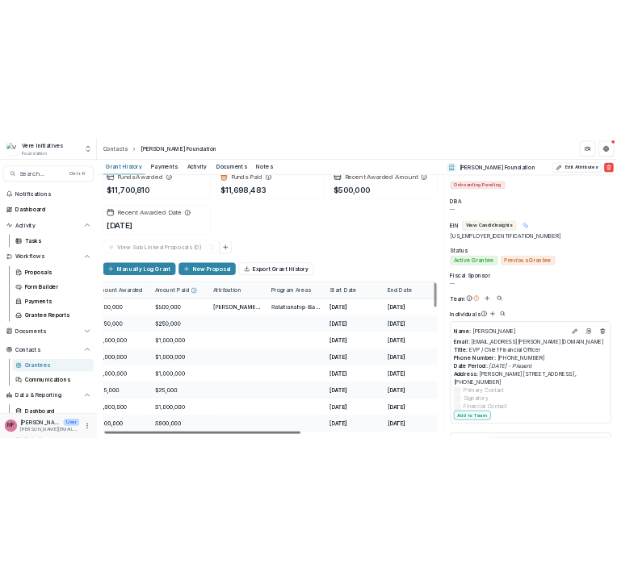
scroll to position [0, 464]
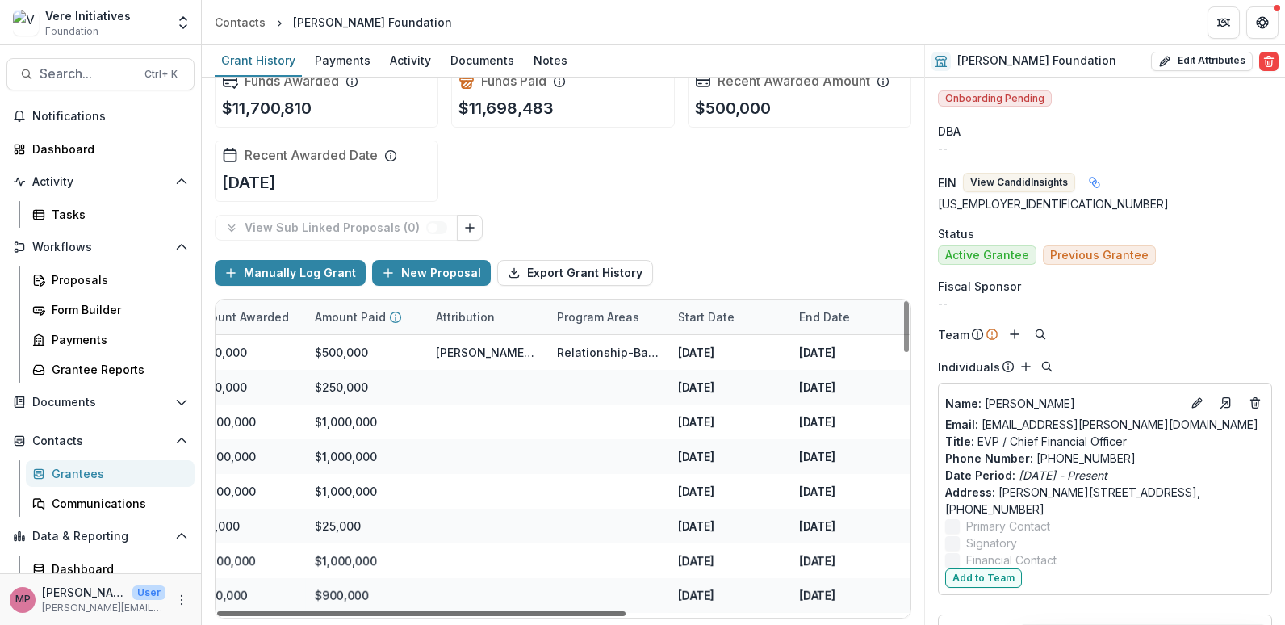
drag, startPoint x: 666, startPoint y: 614, endPoint x: 826, endPoint y: 635, distance: 161.9
click at [625, 616] on div at bounding box center [421, 613] width 408 height 5
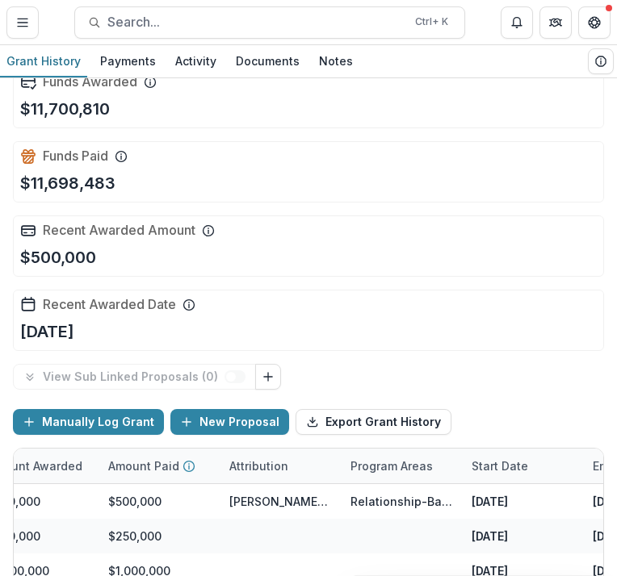
click at [345, 265] on div "Recent Awarded Amount $500,000" at bounding box center [308, 245] width 591 height 61
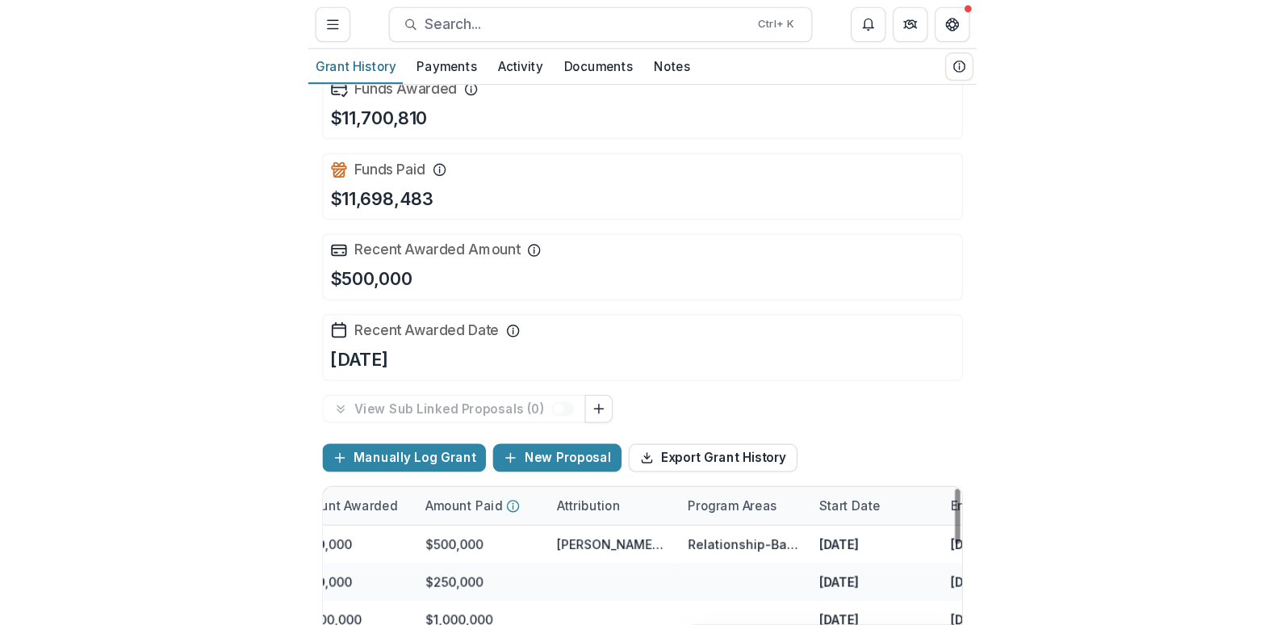
scroll to position [0, 0]
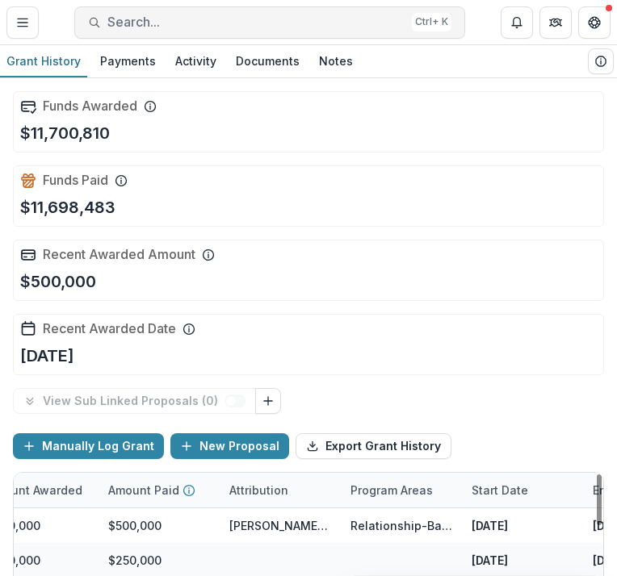
click at [173, 23] on span "Search..." at bounding box center [256, 22] width 298 height 15
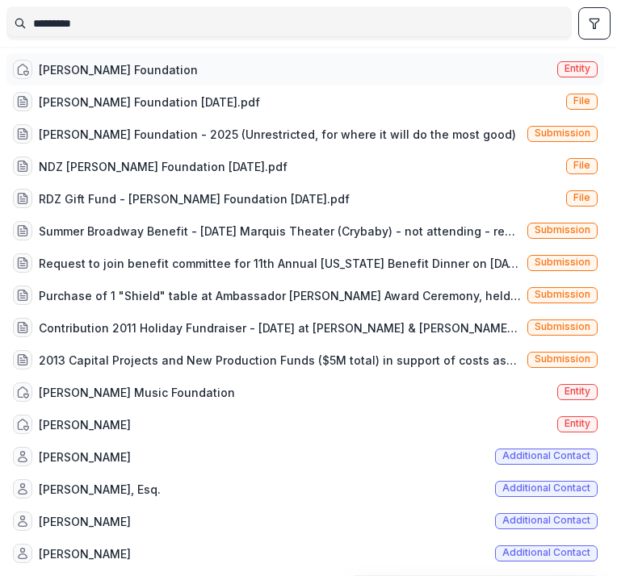
type input "*********"
click at [584, 71] on span "Entity" at bounding box center [577, 68] width 26 height 11
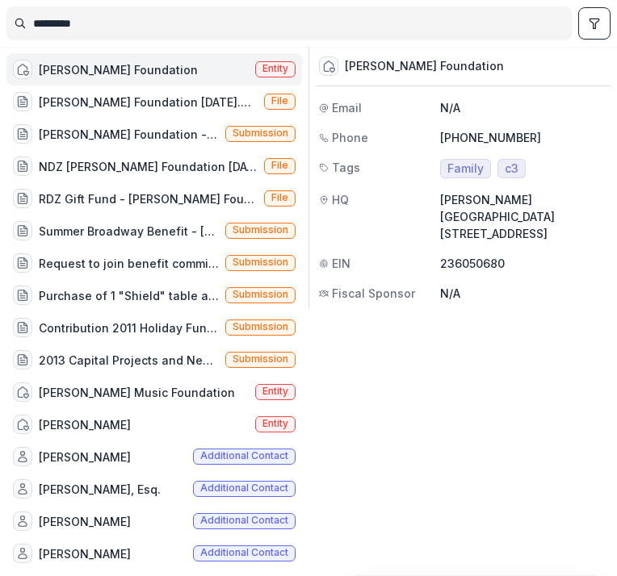
click at [278, 74] on span "Entity" at bounding box center [275, 68] width 26 height 11
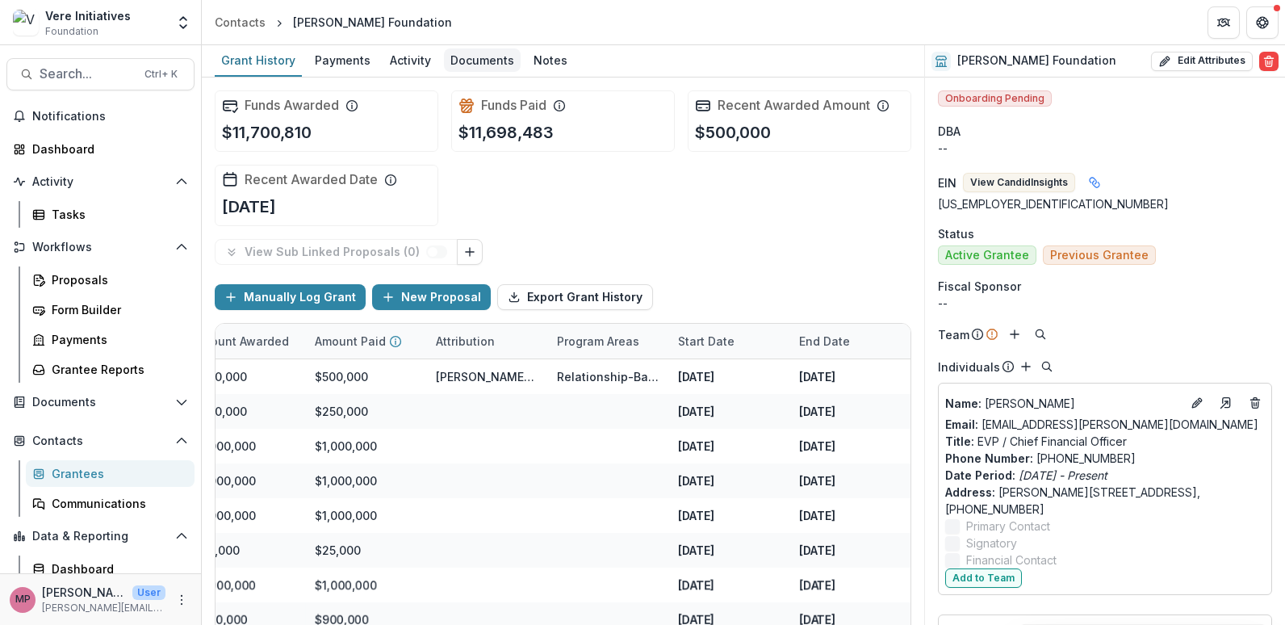
click at [474, 58] on div "Documents" at bounding box center [482, 59] width 77 height 23
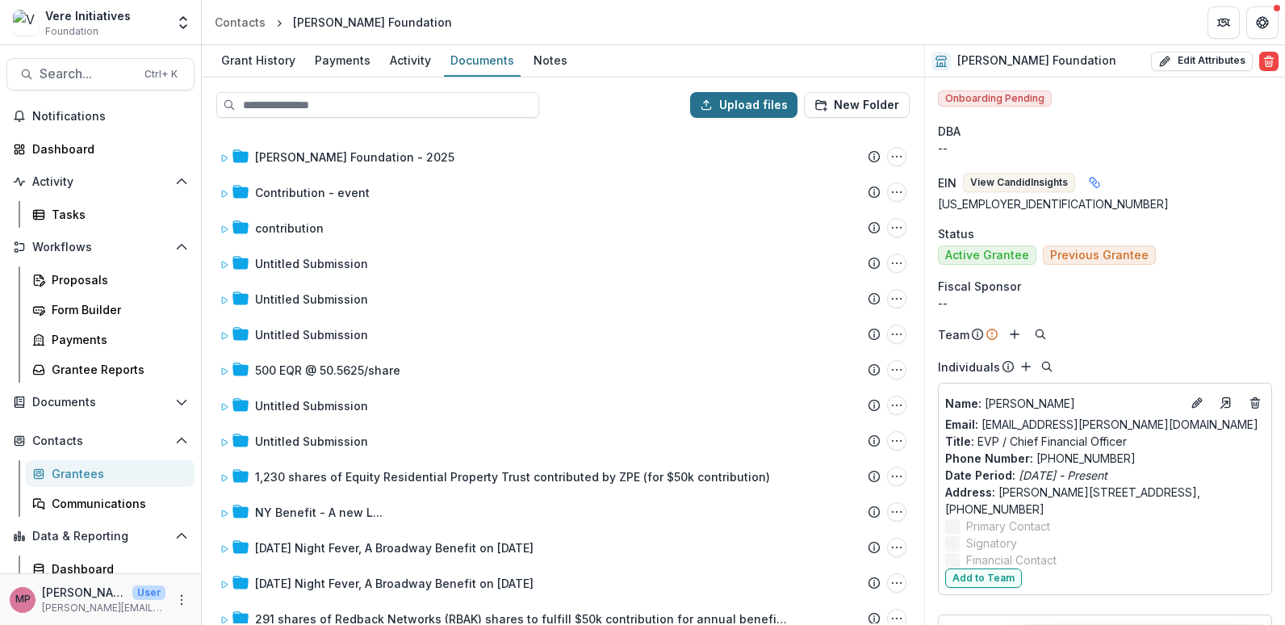
click at [738, 100] on button "Upload files" at bounding box center [743, 105] width 107 height 26
type input "**********"
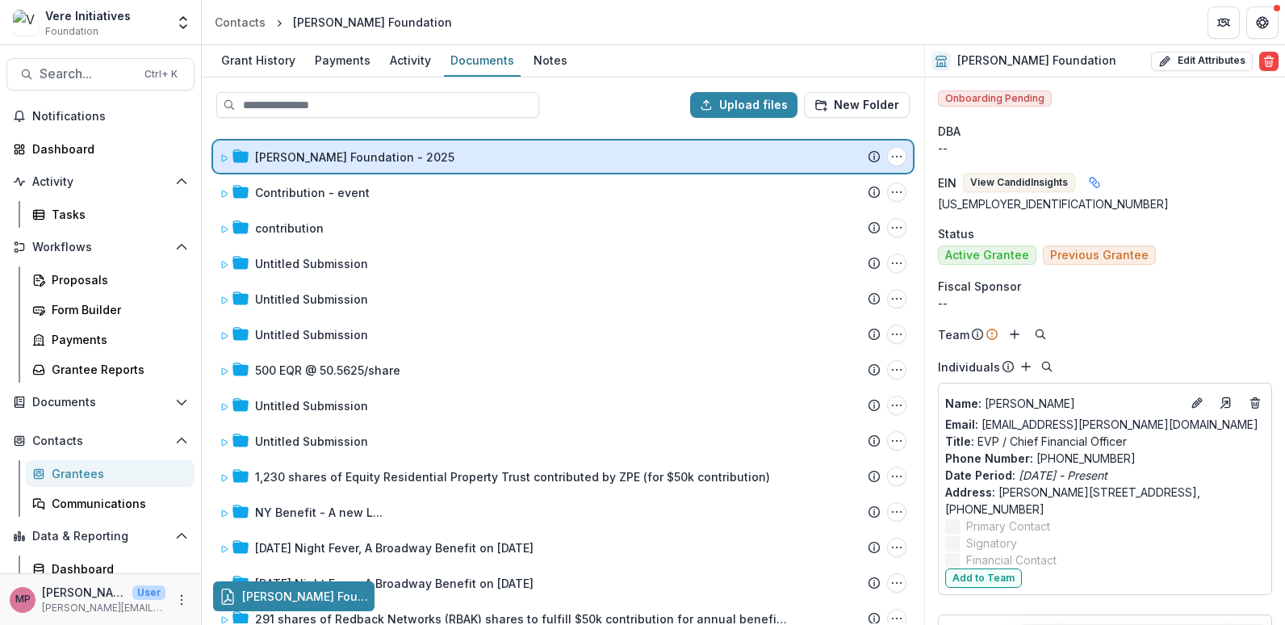
drag, startPoint x: 458, startPoint y: 596, endPoint x: 435, endPoint y: 161, distance: 435.5
click at [435, 161] on div "Upload files New Folder [PERSON_NAME] Foundation - 2025 Submission Temelio Prop…" at bounding box center [563, 350] width 722 height 547
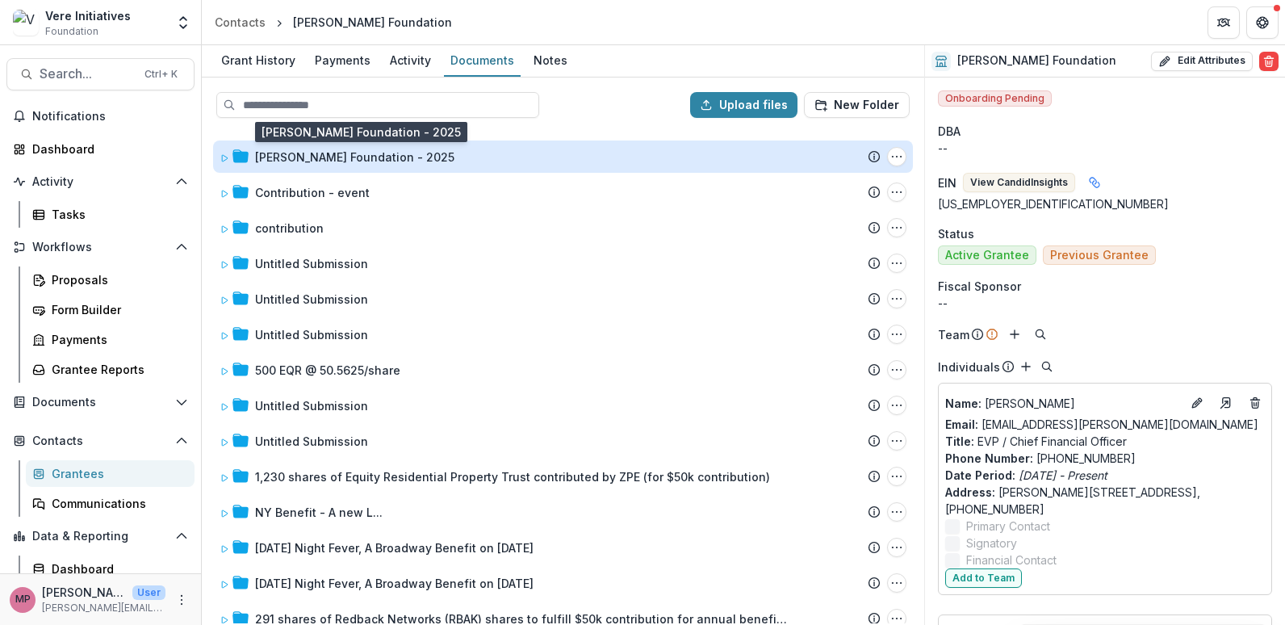
click at [393, 157] on div "[PERSON_NAME] Foundation - 2025" at bounding box center [354, 156] width 199 height 17
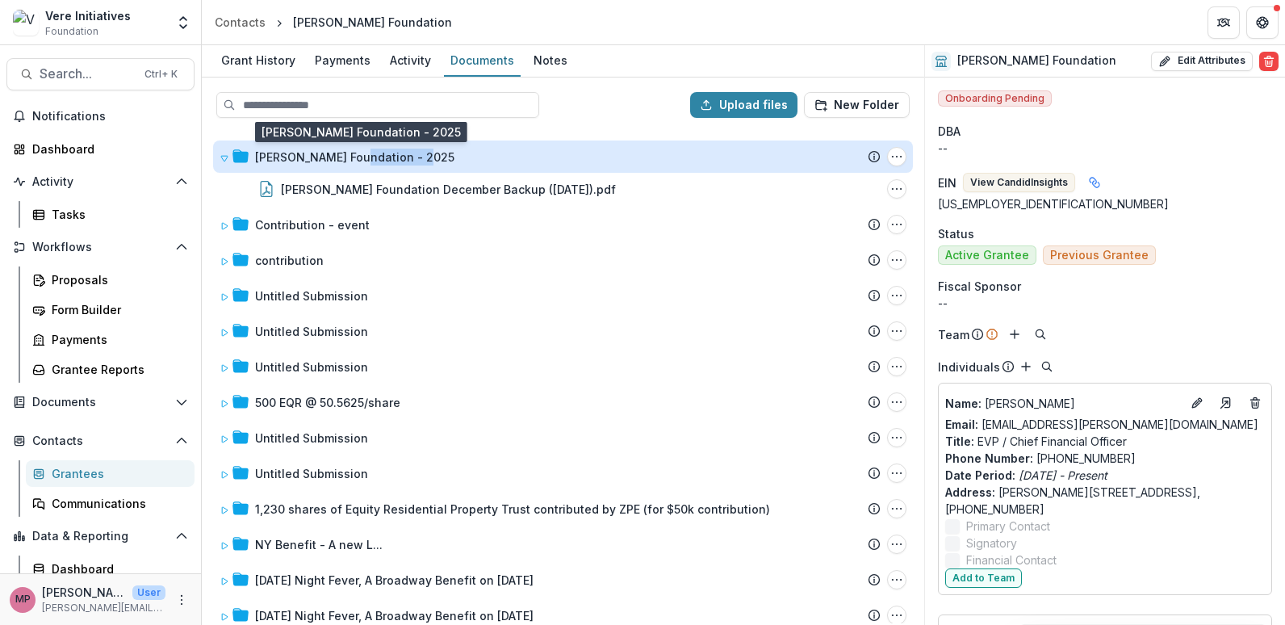
click at [393, 157] on div "[PERSON_NAME] Foundation - 2025" at bounding box center [354, 156] width 199 height 17
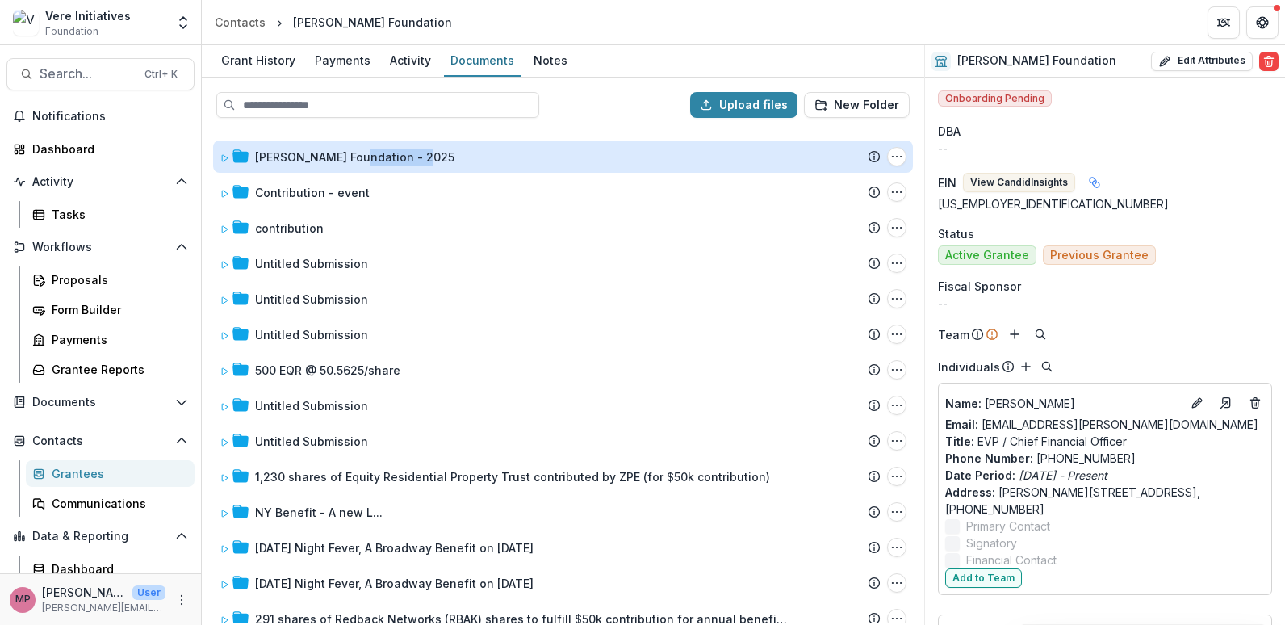
click at [393, 157] on div "[PERSON_NAME] Foundation - 2025" at bounding box center [354, 156] width 199 height 17
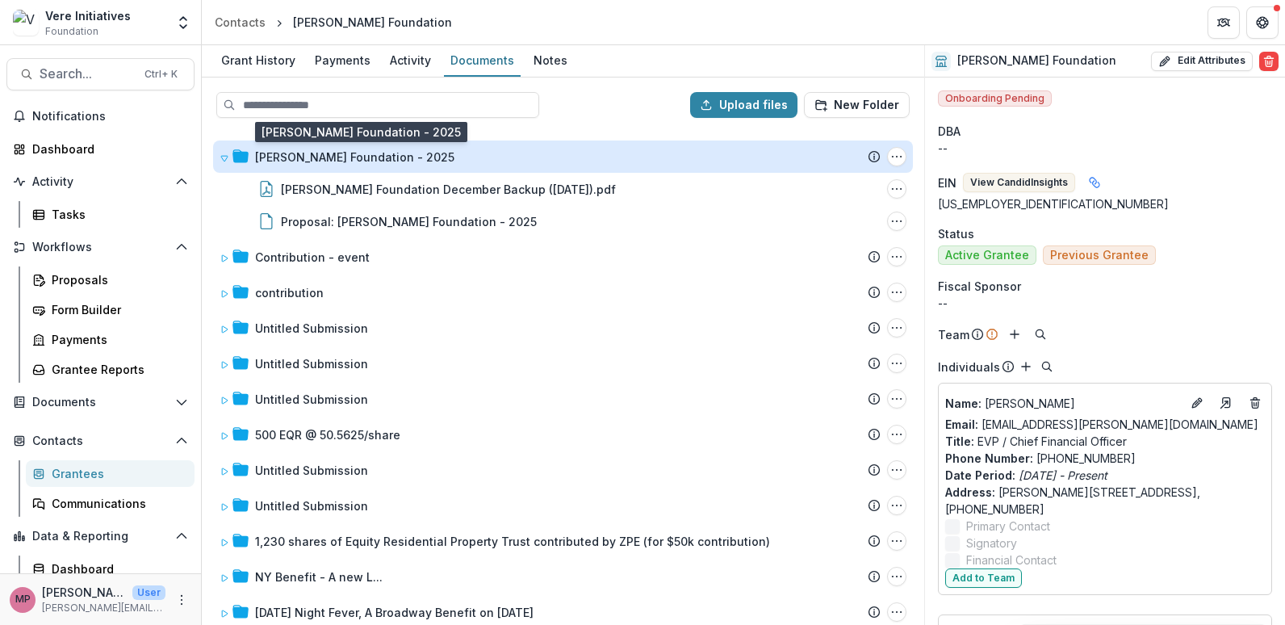
click at [363, 161] on div "[PERSON_NAME] Foundation - 2025" at bounding box center [354, 156] width 199 height 17
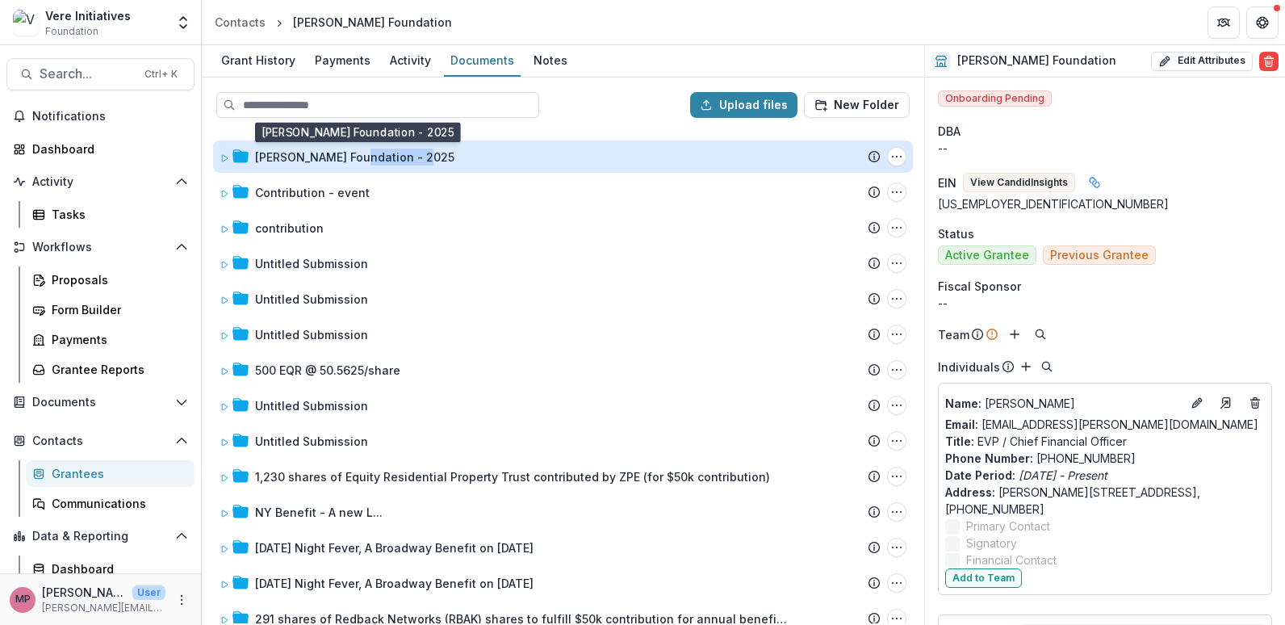
click at [363, 161] on div "[PERSON_NAME] Foundation - 2025" at bounding box center [354, 156] width 199 height 17
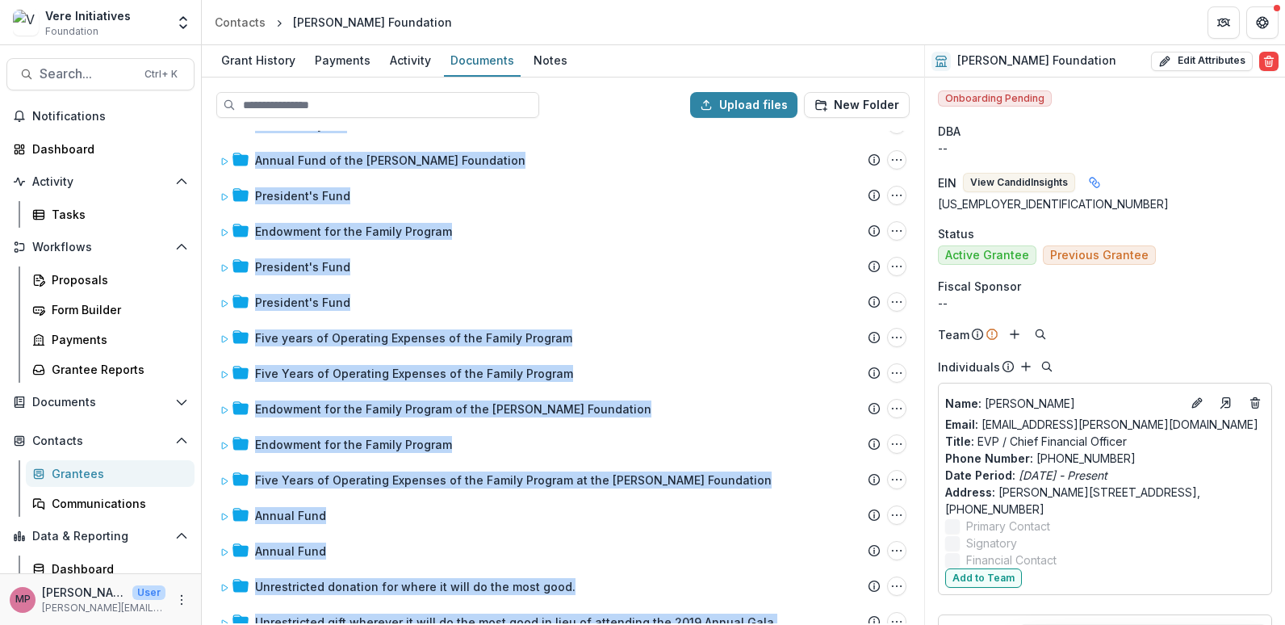
scroll to position [1541, 0]
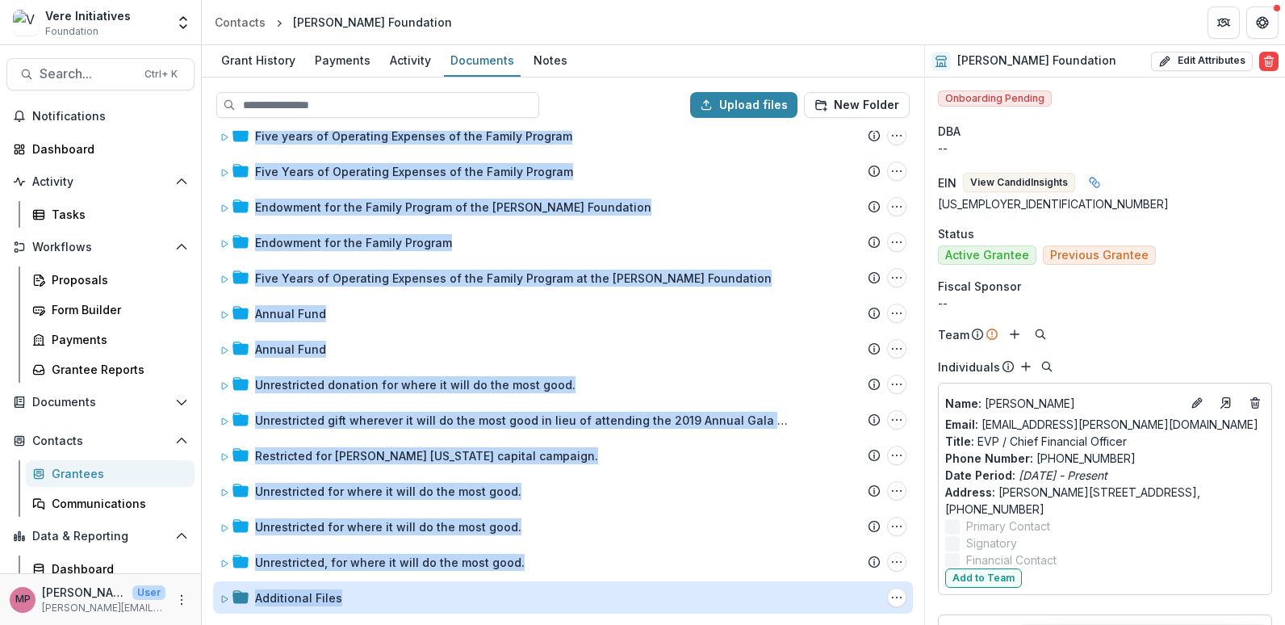
drag, startPoint x: 458, startPoint y: 191, endPoint x: 600, endPoint y: 600, distance: 433.3
click at [600, 600] on div "[PERSON_NAME] Foundation - 2025 Submission Temelio Proposal Attached proposal d…" at bounding box center [562, 377] width 719 height 492
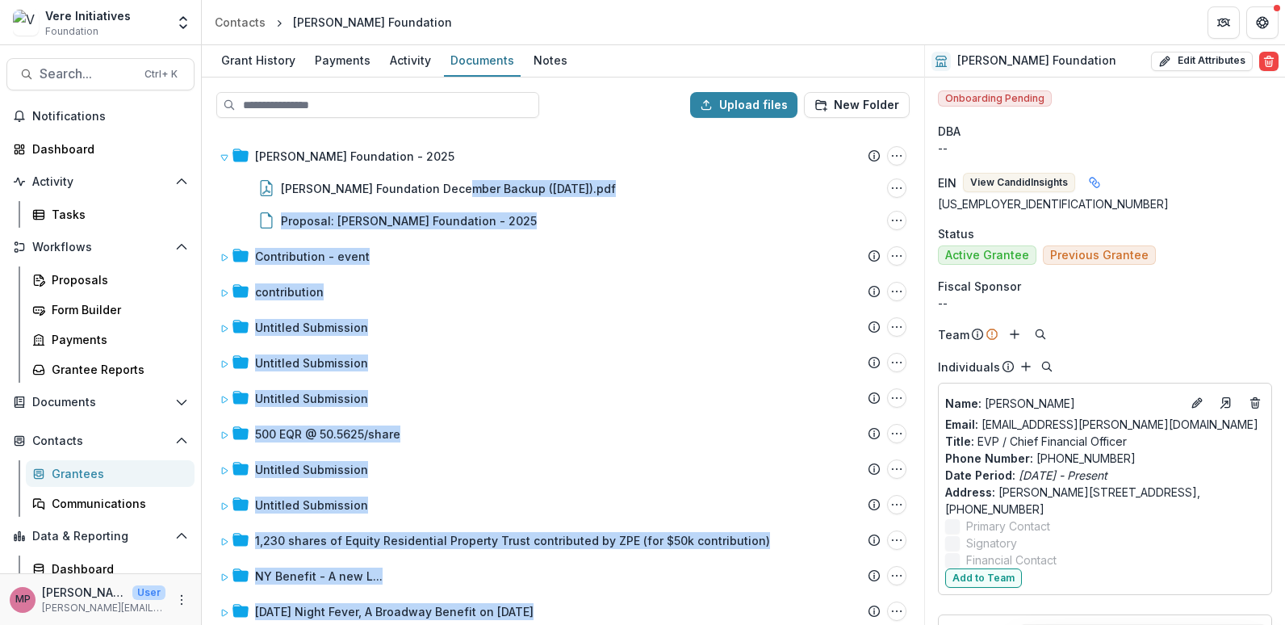
scroll to position [0, 0]
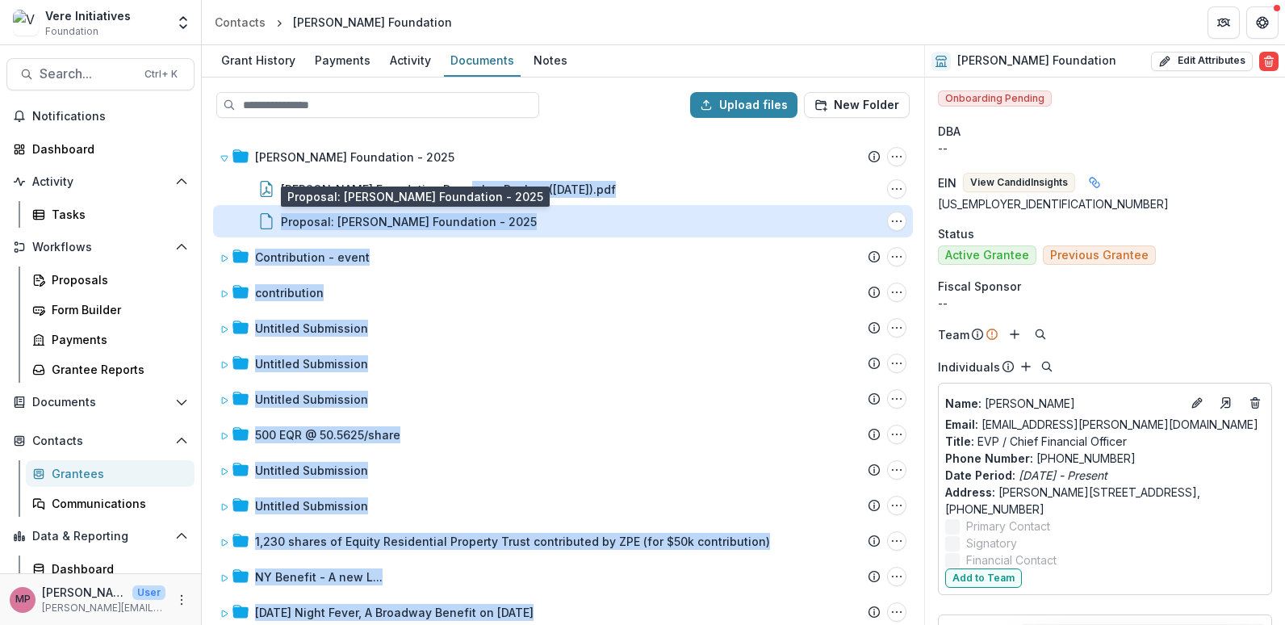
click at [399, 222] on div "Proposal: [PERSON_NAME] Foundation - 2025" at bounding box center [409, 221] width 256 height 17
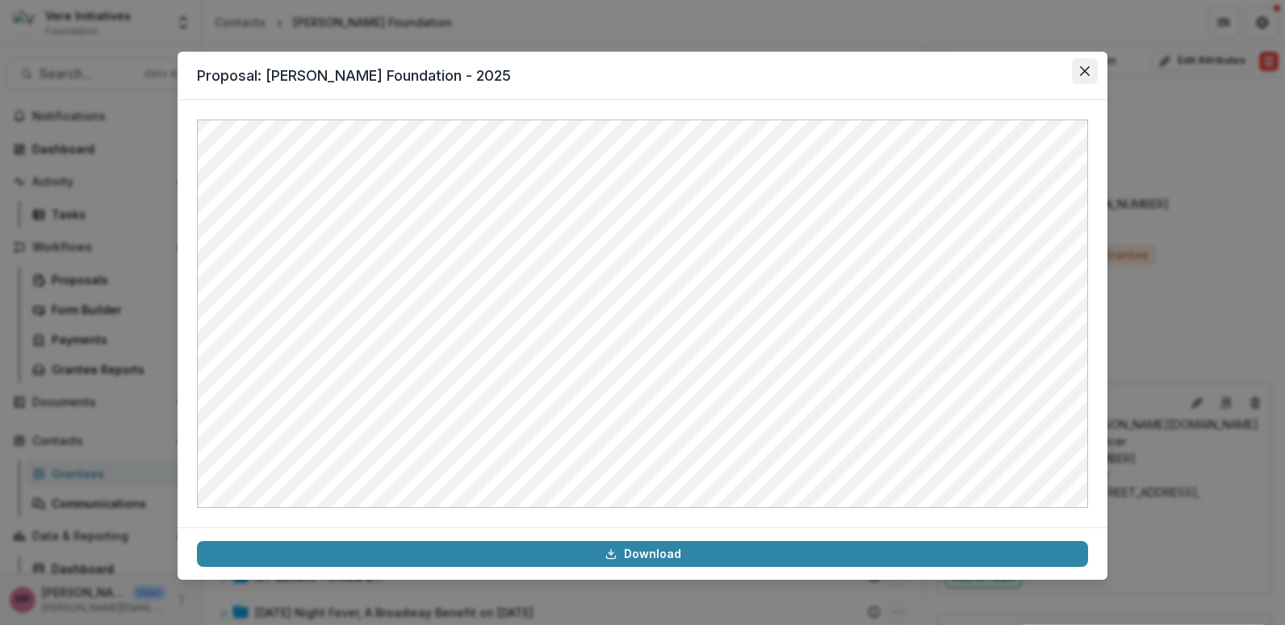
click at [1090, 68] on button "Close" at bounding box center [1085, 71] width 26 height 26
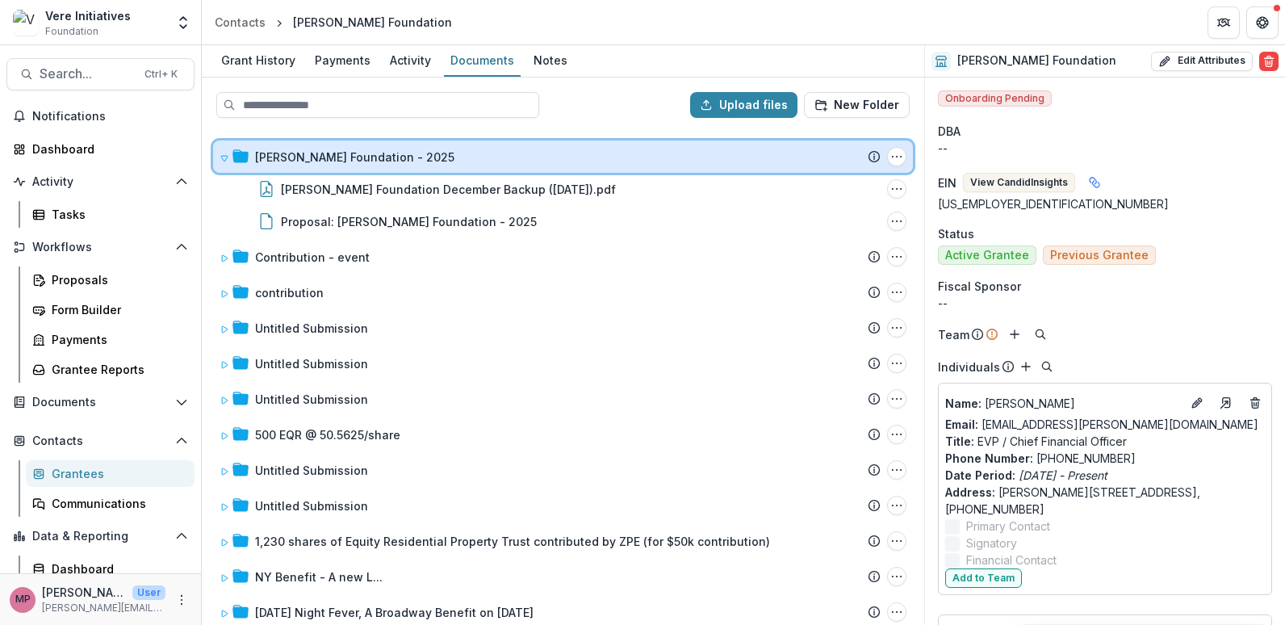
click at [225, 157] on icon at bounding box center [224, 158] width 10 height 10
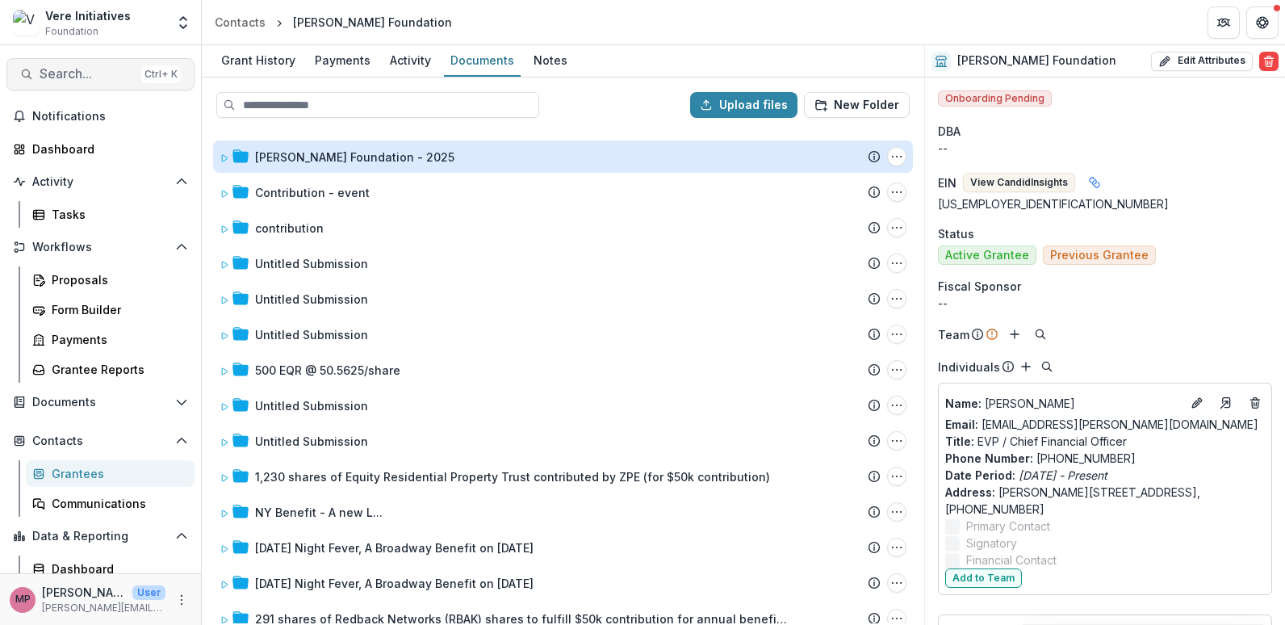
click at [47, 76] on span "Search..." at bounding box center [87, 73] width 95 height 15
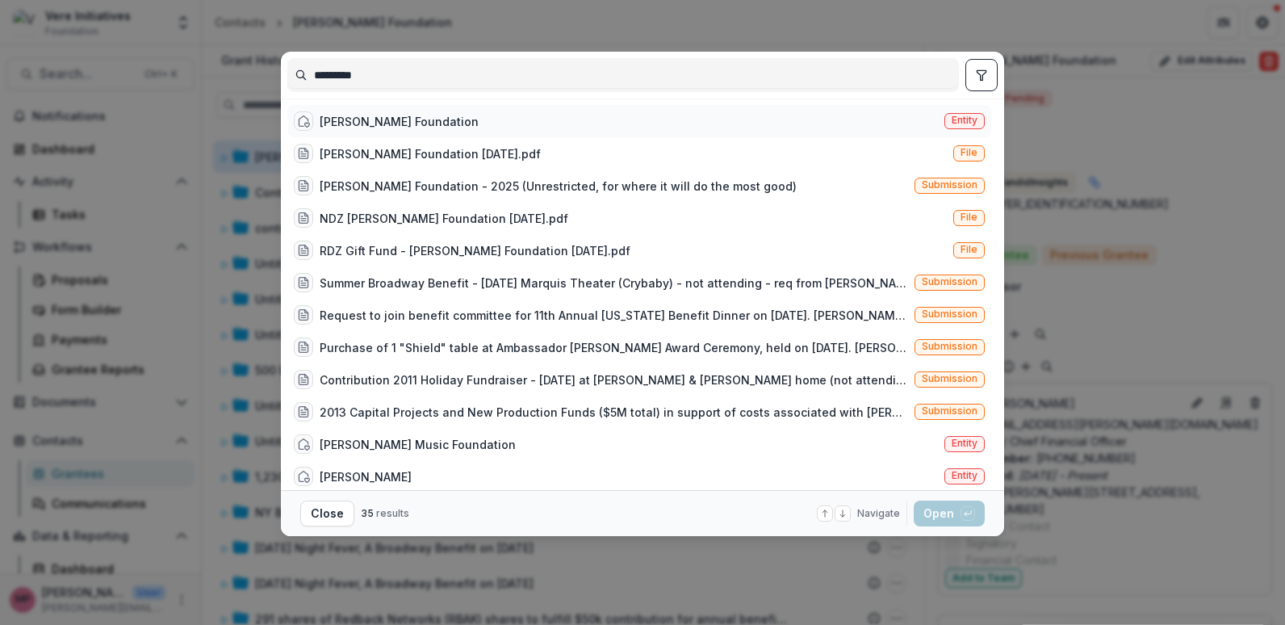
type input "*********"
click at [962, 116] on span "Entity" at bounding box center [964, 120] width 26 height 11
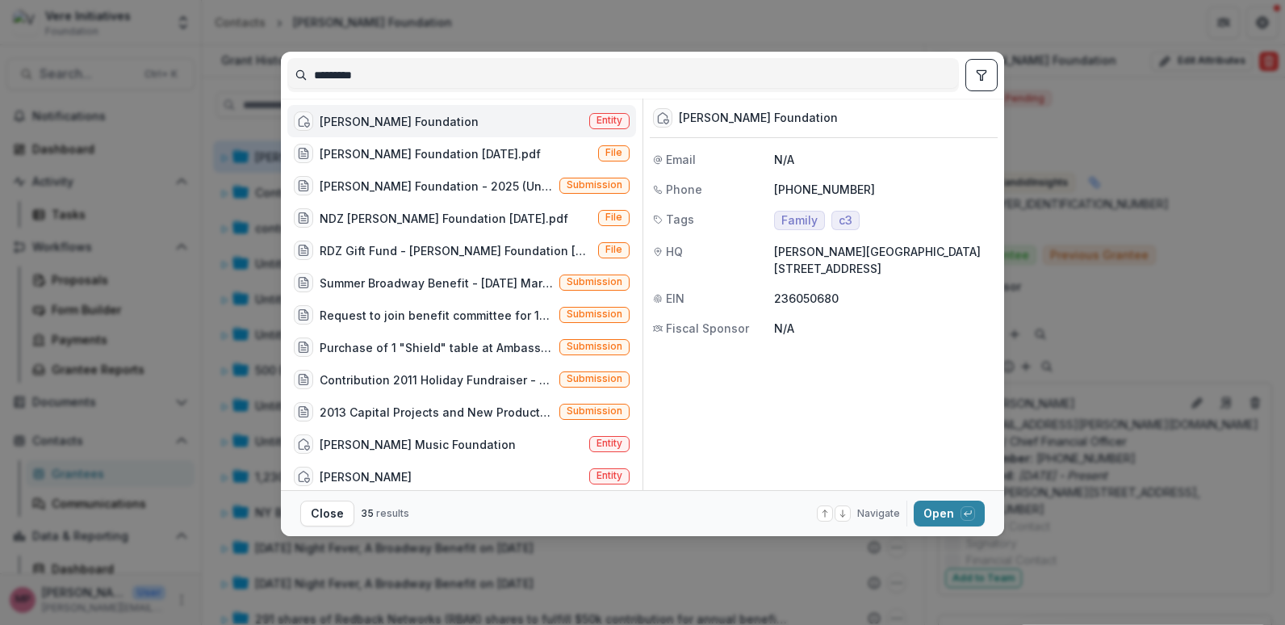
click at [602, 119] on span "Entity" at bounding box center [609, 120] width 26 height 11
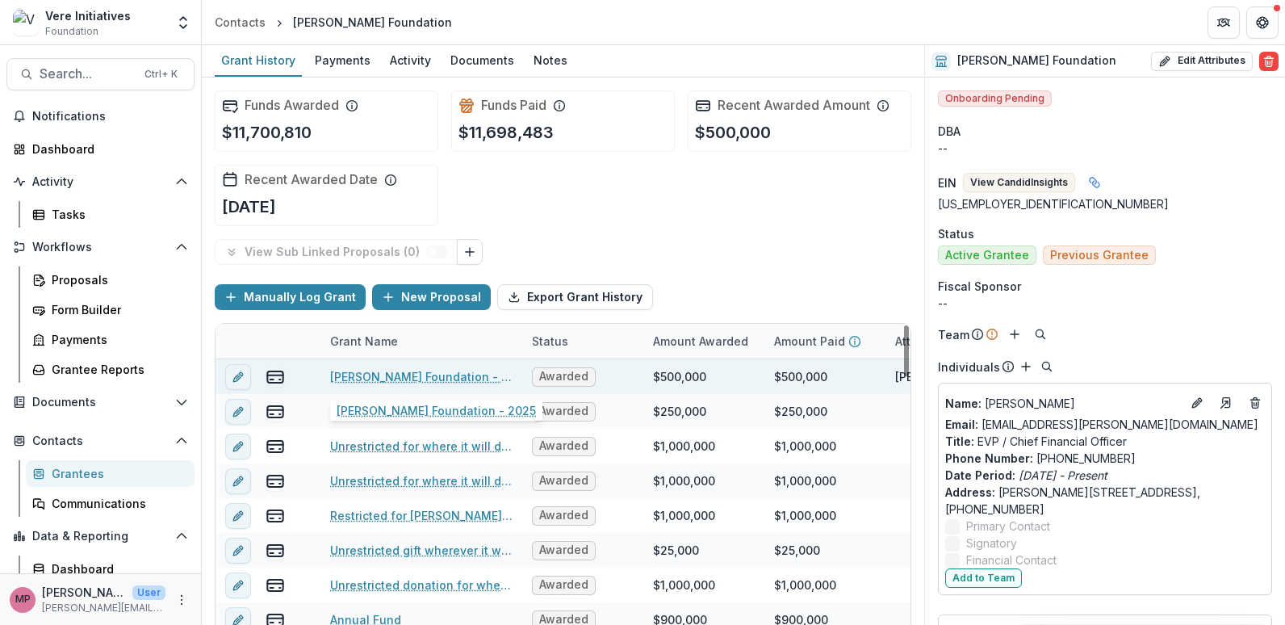
click at [416, 381] on link "[PERSON_NAME] Foundation - 2025" at bounding box center [421, 376] width 182 height 17
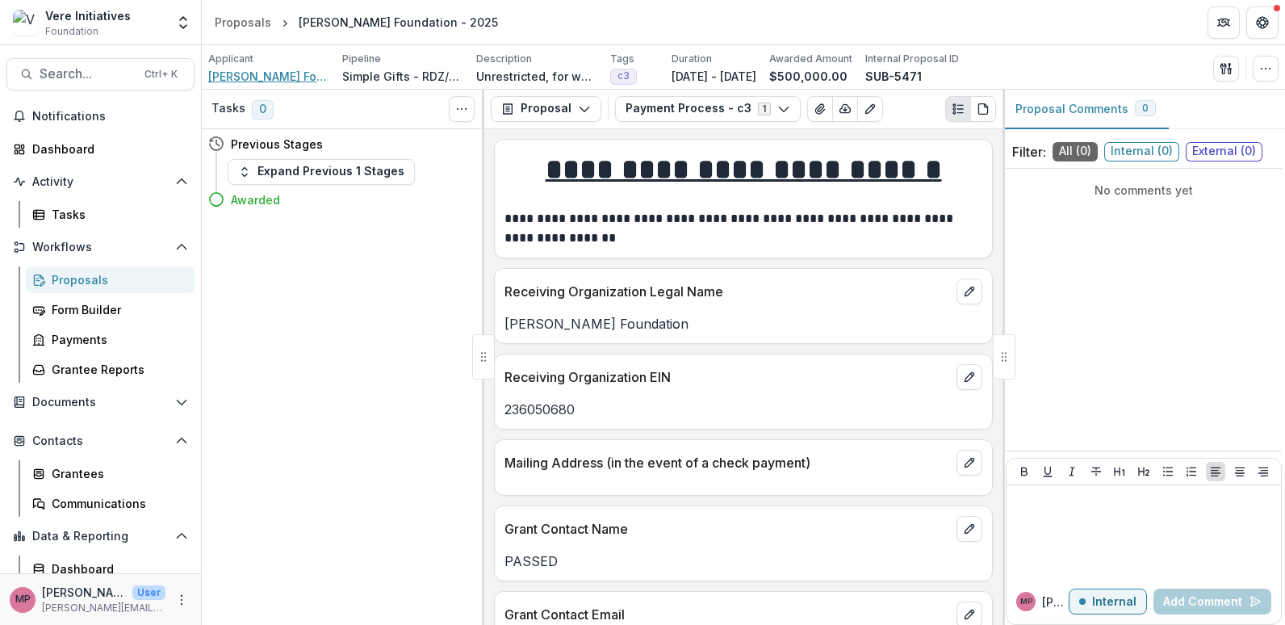
click at [277, 80] on span "[PERSON_NAME] Foundation" at bounding box center [268, 76] width 121 height 17
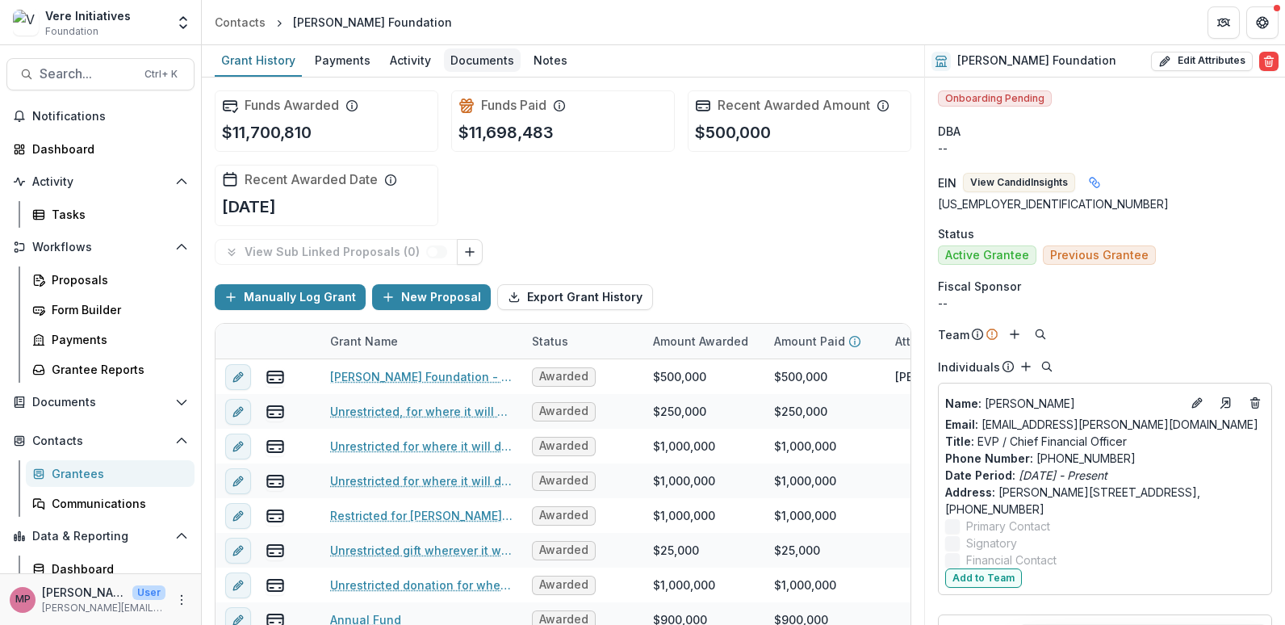
click at [470, 61] on div "Documents" at bounding box center [482, 59] width 77 height 23
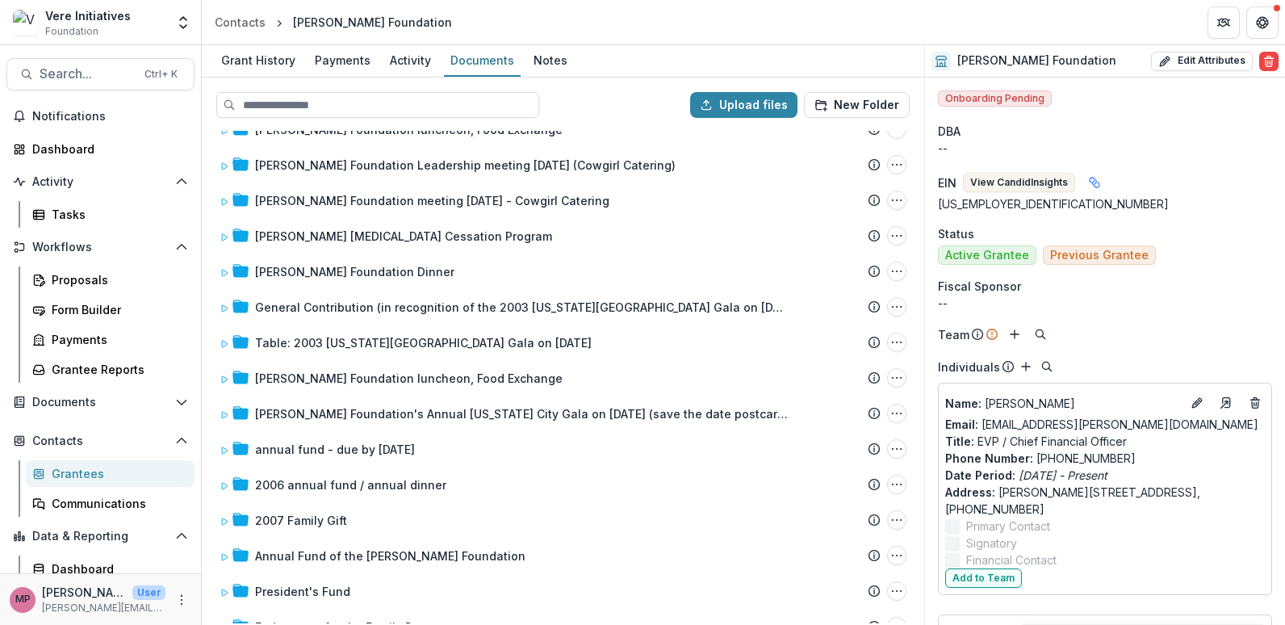
scroll to position [888, 0]
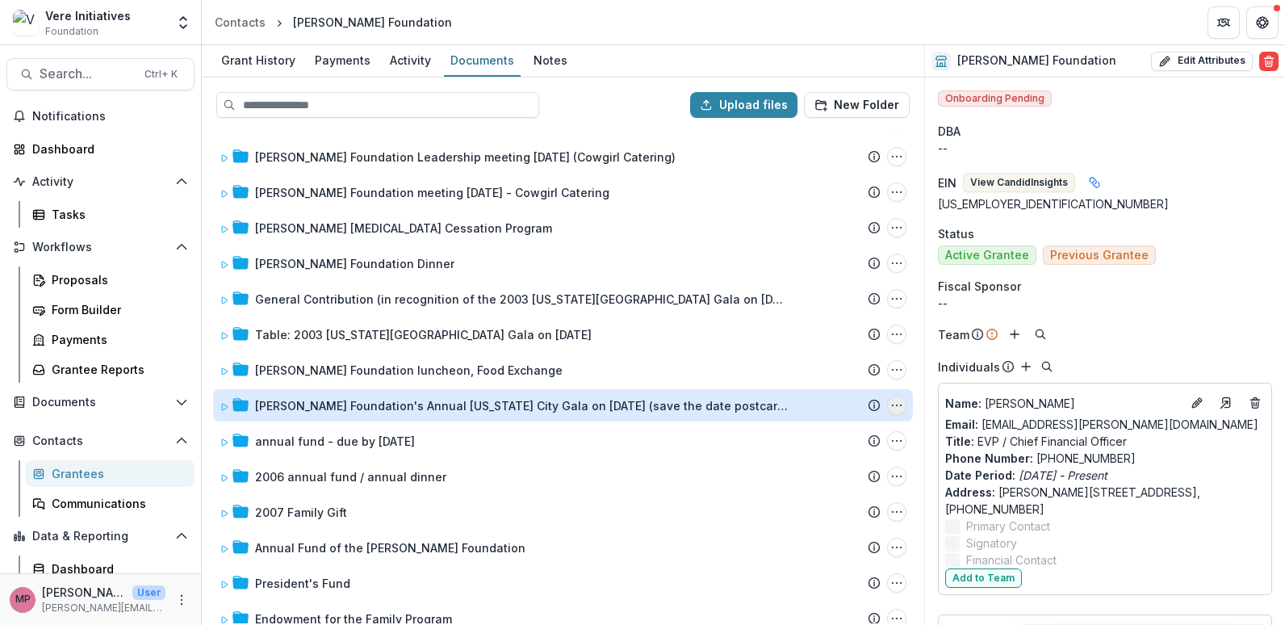
click at [898, 400] on button "Caron Foundation's Annual New York City Gala on May 25, 2004 (save the date pos…" at bounding box center [896, 404] width 19 height 19
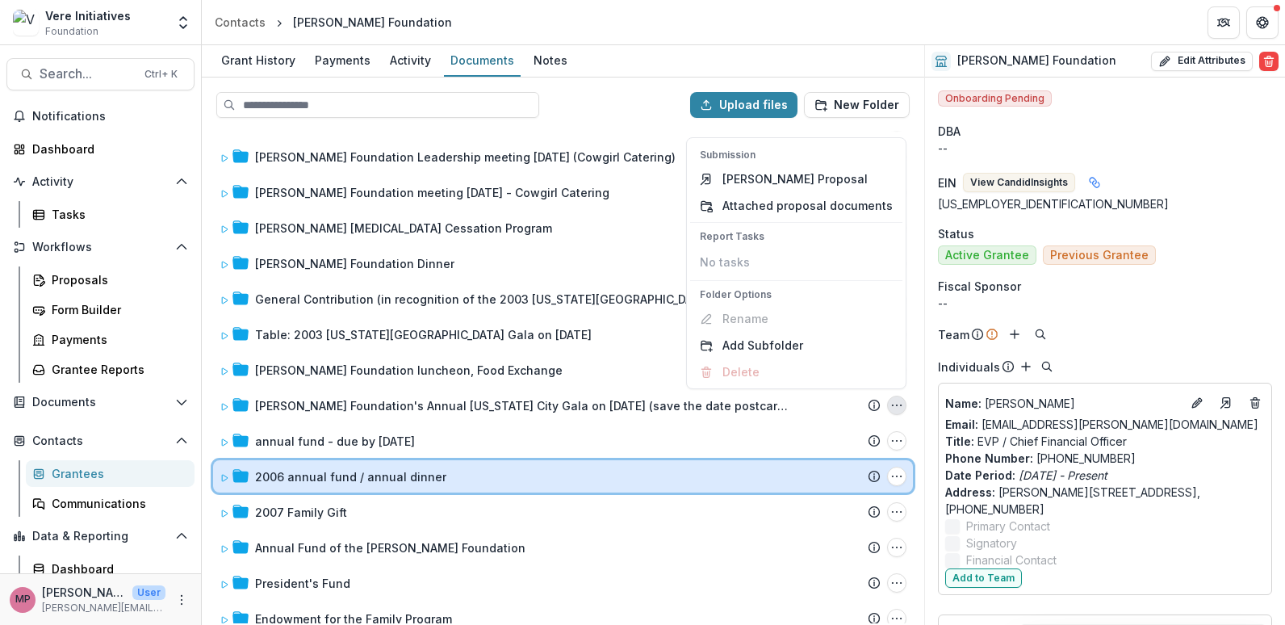
click at [726, 471] on div "2006 annual fund / annual dinner" at bounding box center [567, 476] width 625 height 17
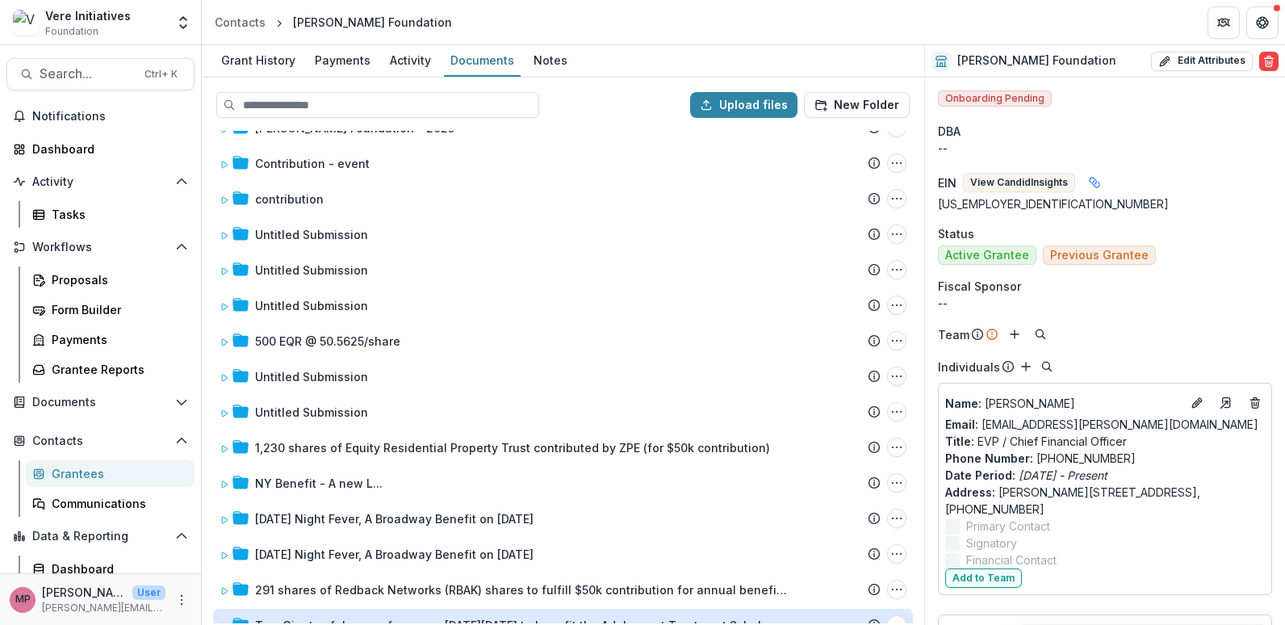
scroll to position [0, 0]
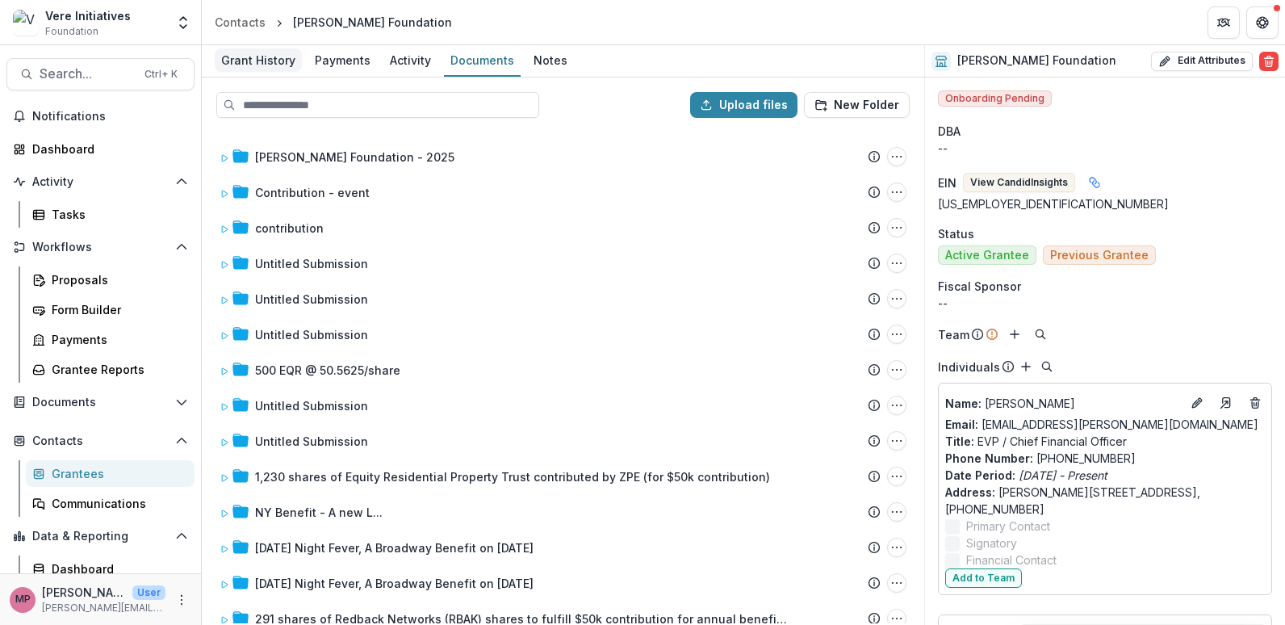
click at [243, 57] on div "Grant History" at bounding box center [258, 59] width 87 height 23
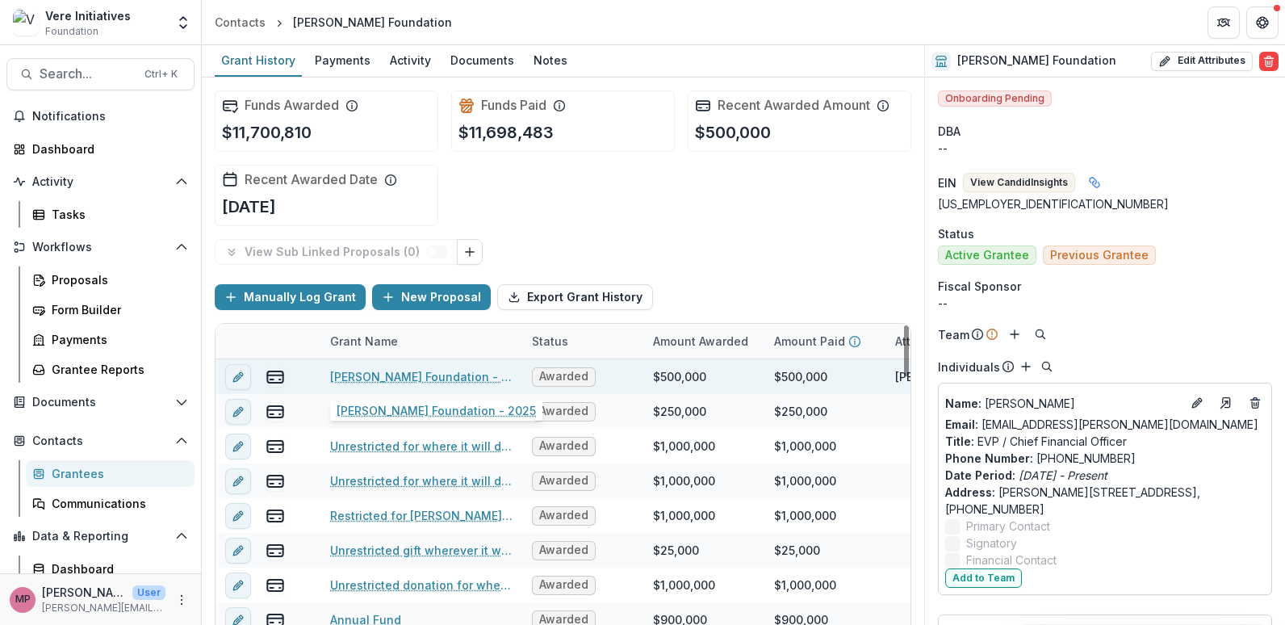
click at [463, 378] on link "[PERSON_NAME] Foundation - 2025" at bounding box center [421, 376] width 182 height 17
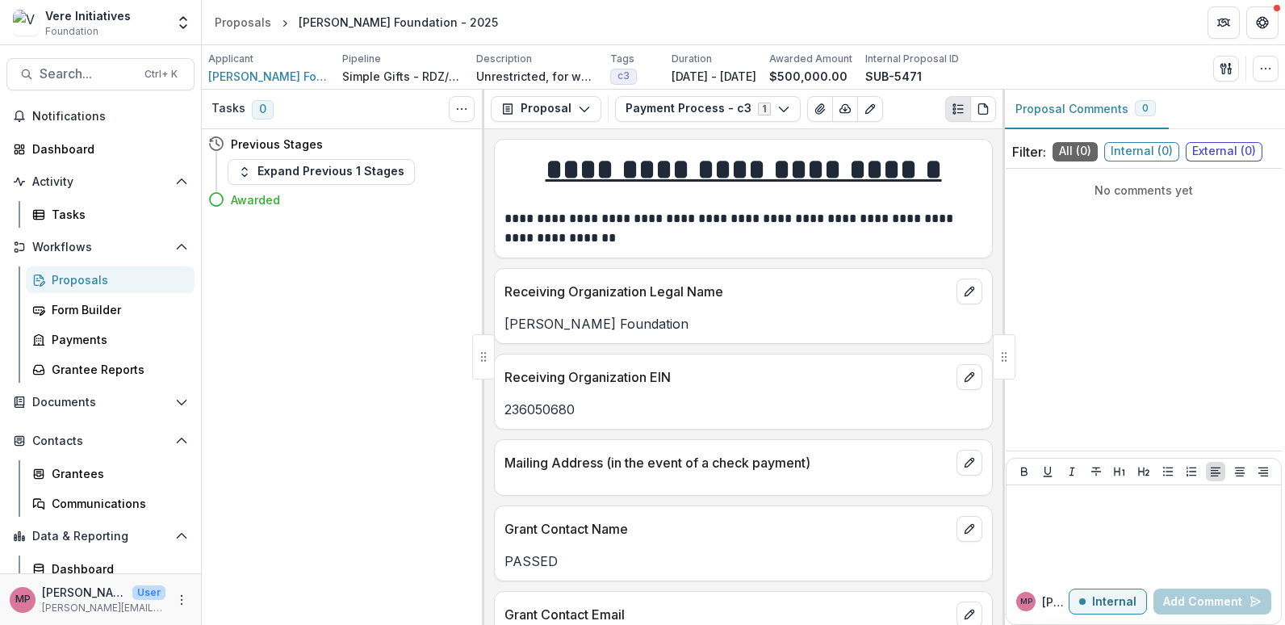
click at [949, 115] on button "Plaintext view" at bounding box center [958, 109] width 26 height 26
click at [978, 104] on icon "PDF view" at bounding box center [982, 108] width 9 height 10
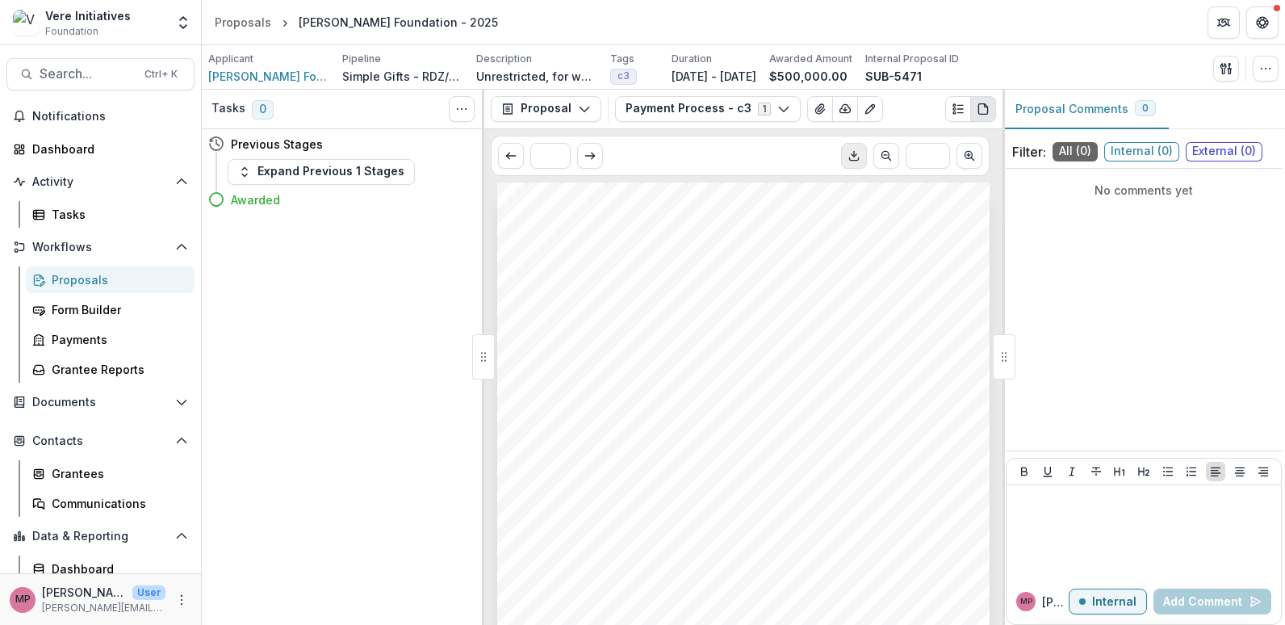
click at [856, 157] on icon "Download PDF" at bounding box center [853, 155] width 13 height 13
click at [646, 391] on div "[PERSON_NAME] Foundation [PERSON_NAME] Foundation - 2025 Grant Start: [DATE] Gr…" at bounding box center [743, 530] width 492 height 696
click at [245, 70] on span "[PERSON_NAME] Foundation" at bounding box center [268, 76] width 121 height 17
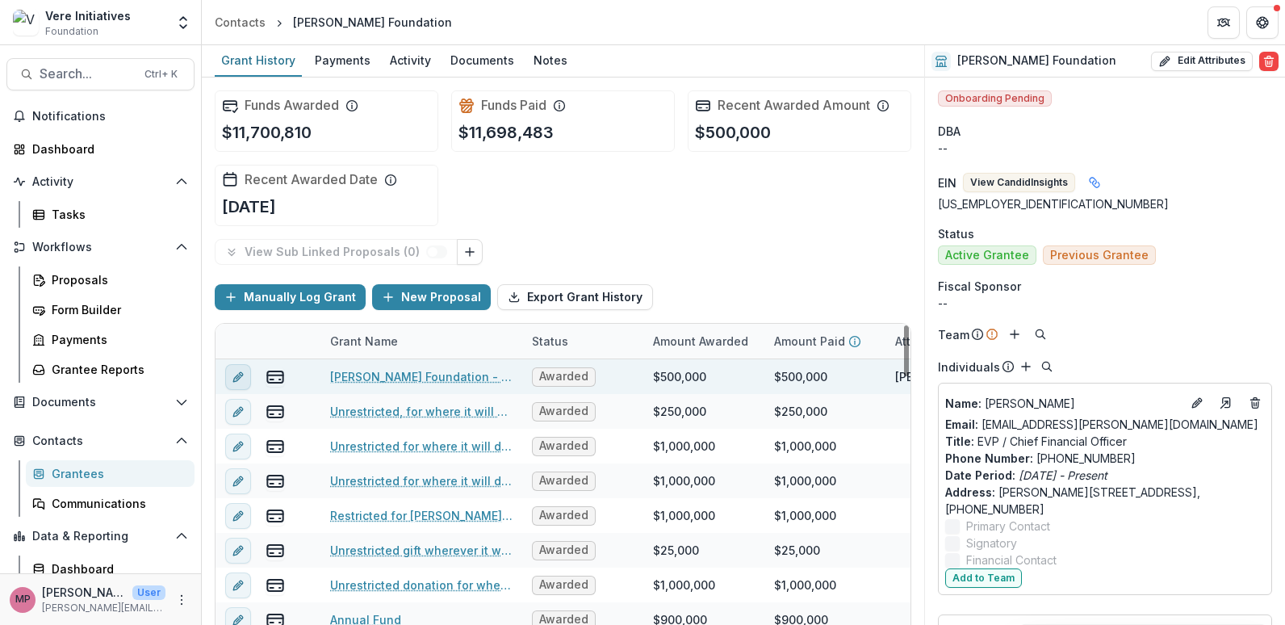
click at [247, 377] on button "edit" at bounding box center [238, 377] width 26 height 26
type input "********"
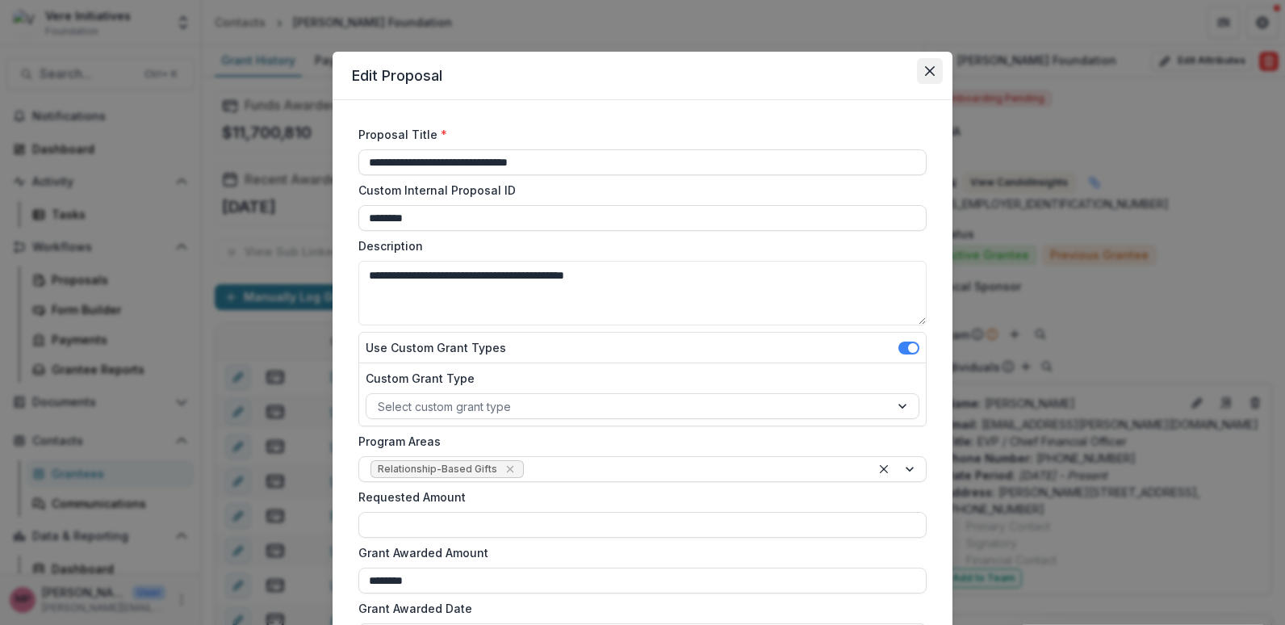
click at [927, 73] on icon "Close" at bounding box center [930, 71] width 10 height 10
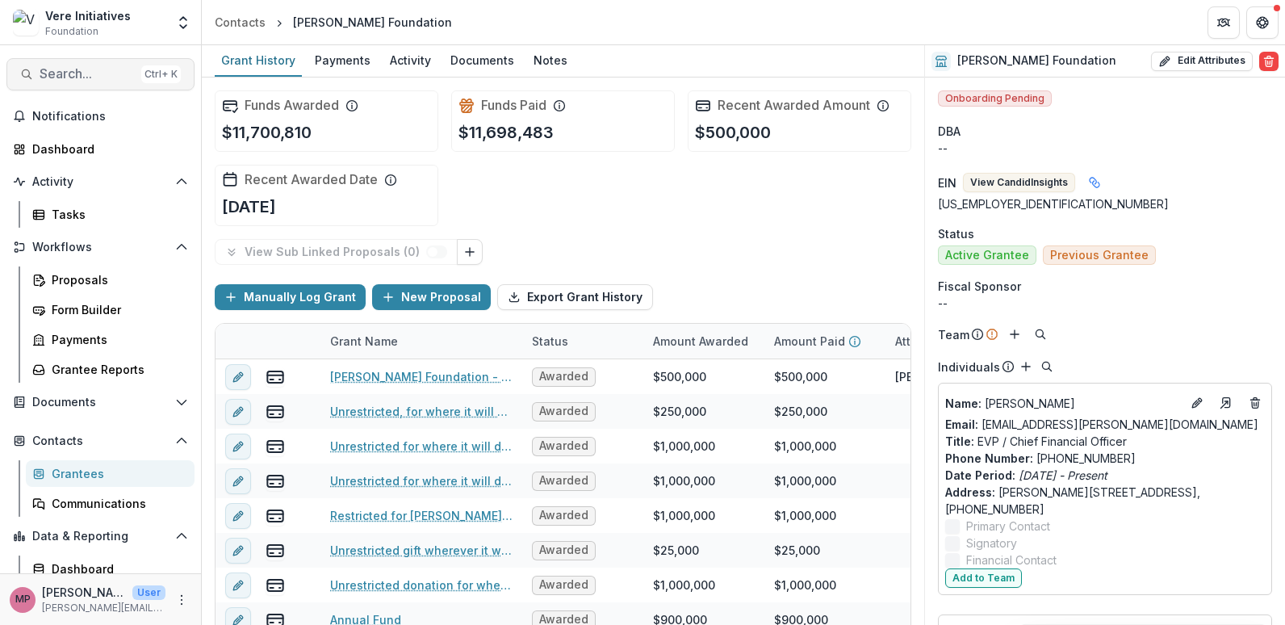
click at [64, 72] on span "Search..." at bounding box center [87, 73] width 95 height 15
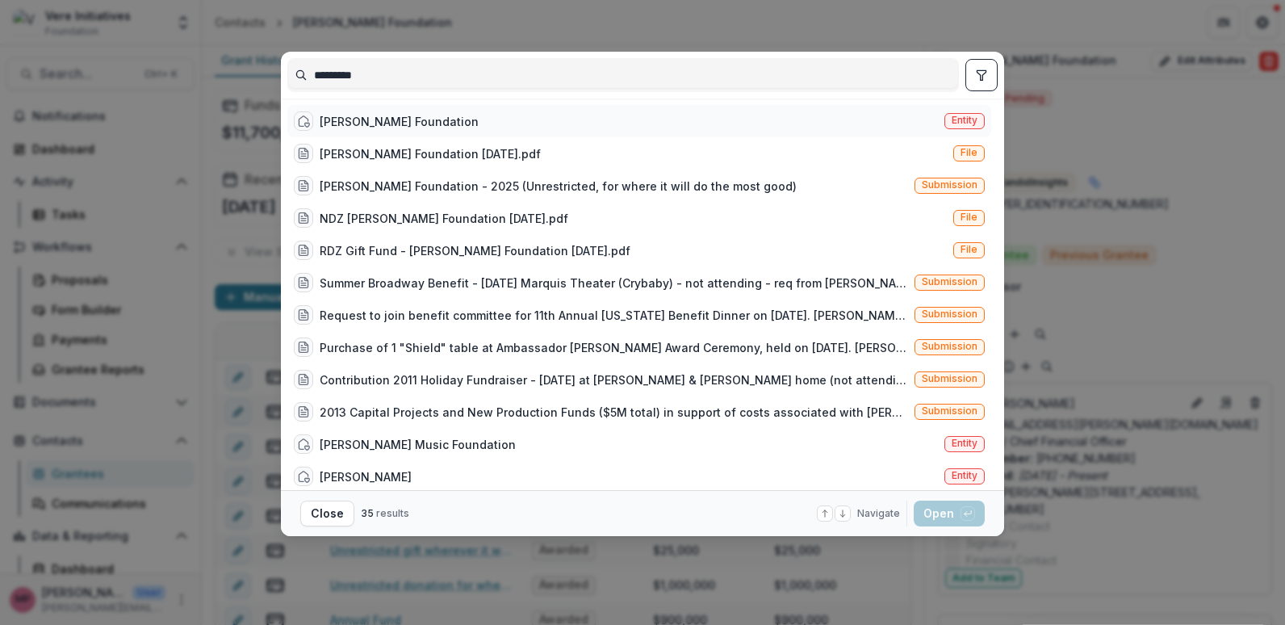
type input "*********"
click at [966, 117] on span "Entity" at bounding box center [964, 120] width 26 height 11
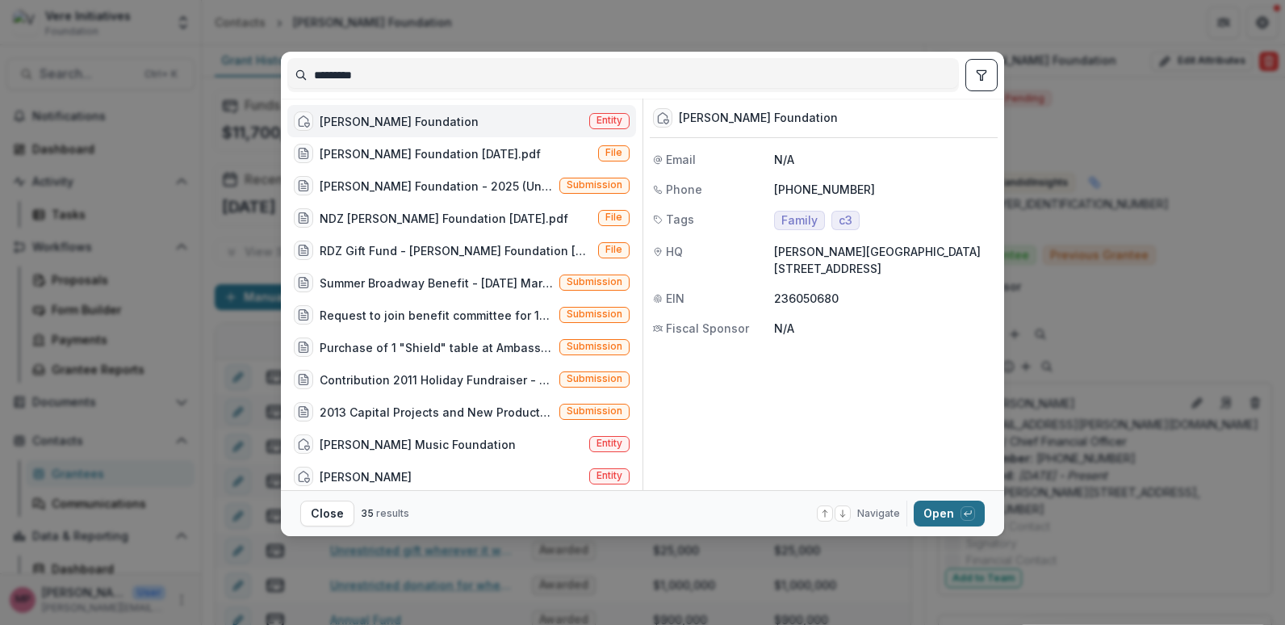
click at [936, 508] on button "Open with enter key" at bounding box center [948, 513] width 71 height 26
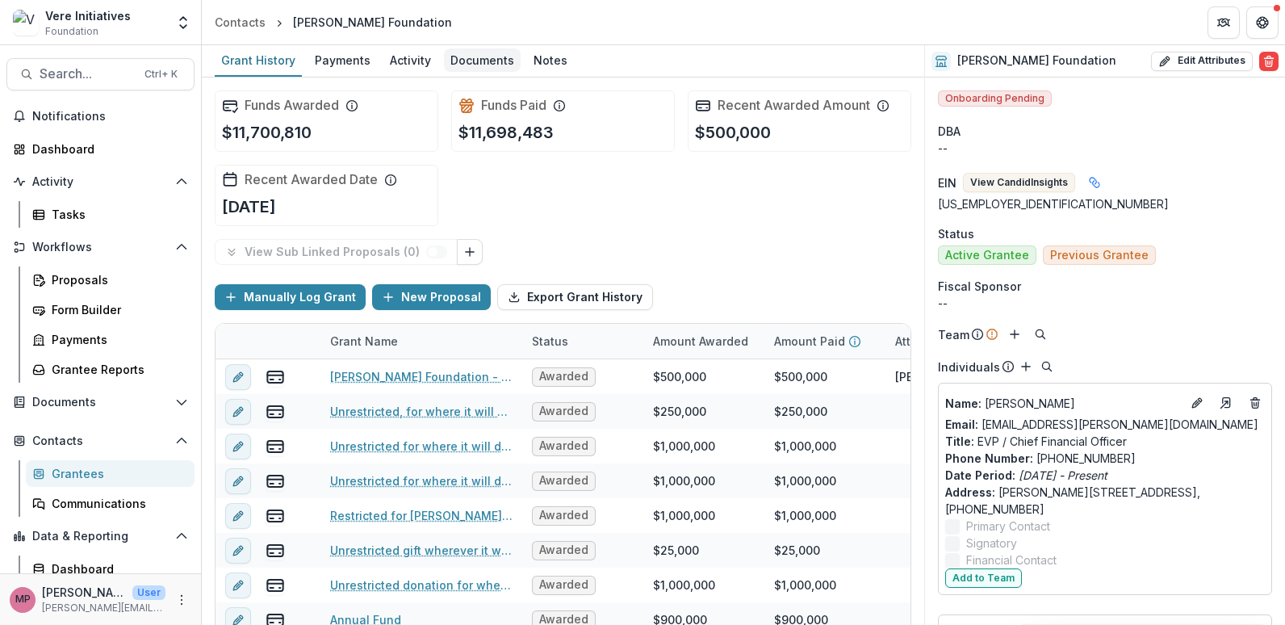
click at [488, 61] on div "Documents" at bounding box center [482, 59] width 77 height 23
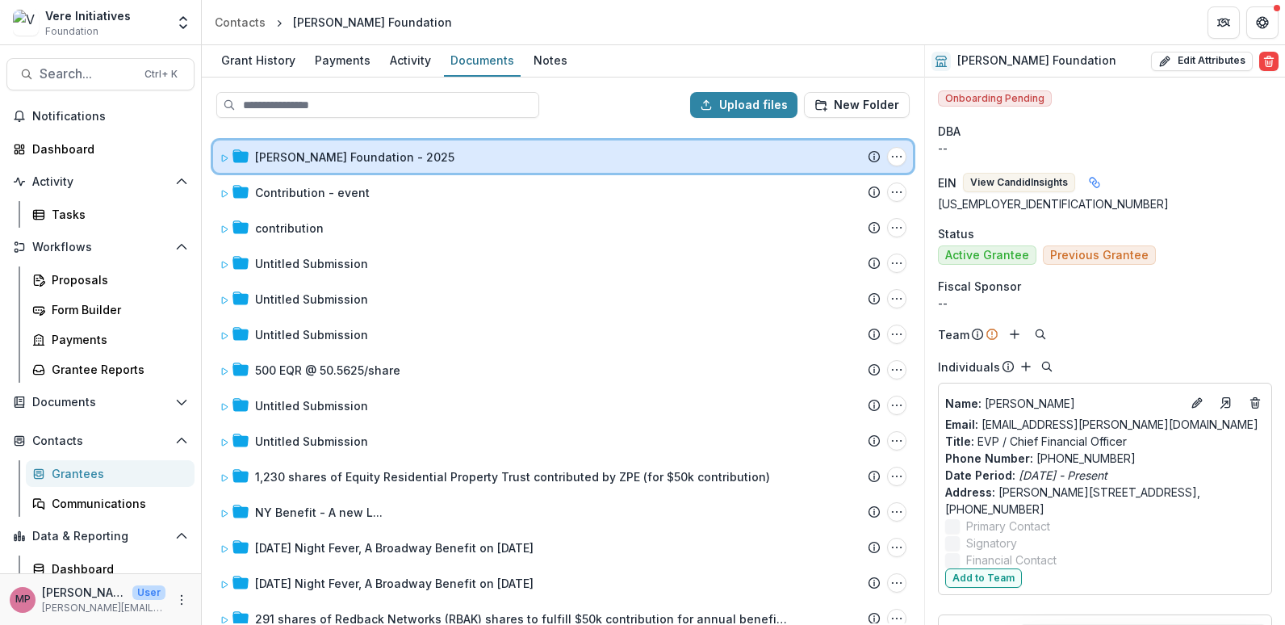
click at [221, 161] on icon at bounding box center [224, 158] width 10 height 10
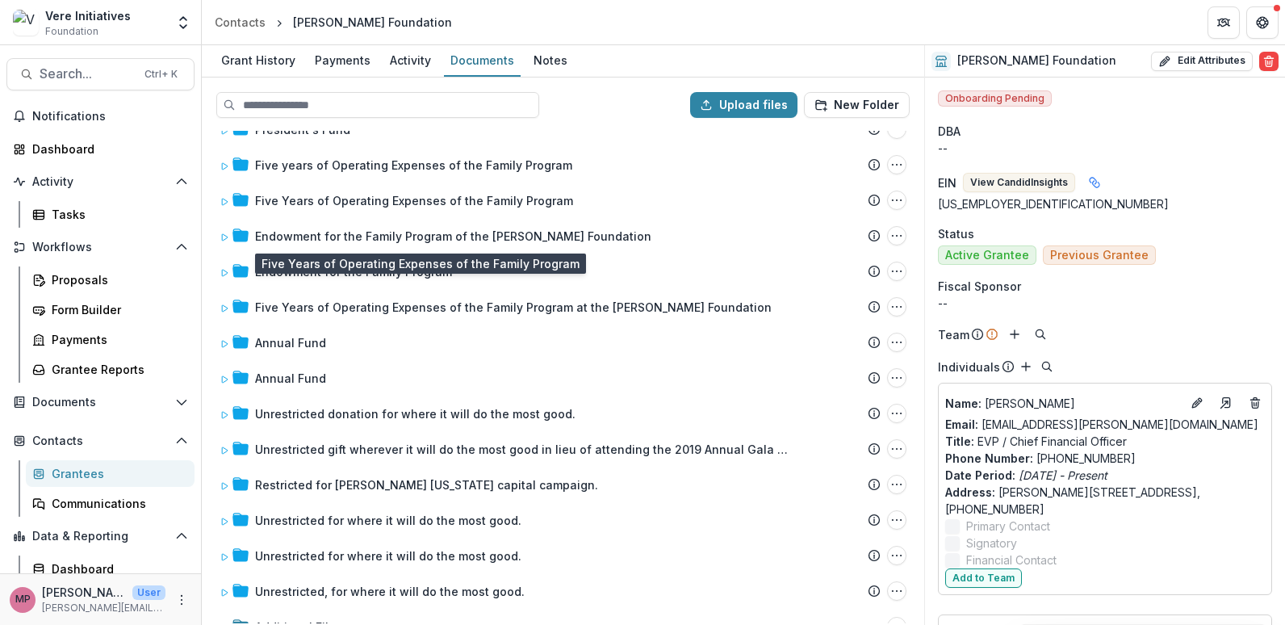
scroll to position [1541, 0]
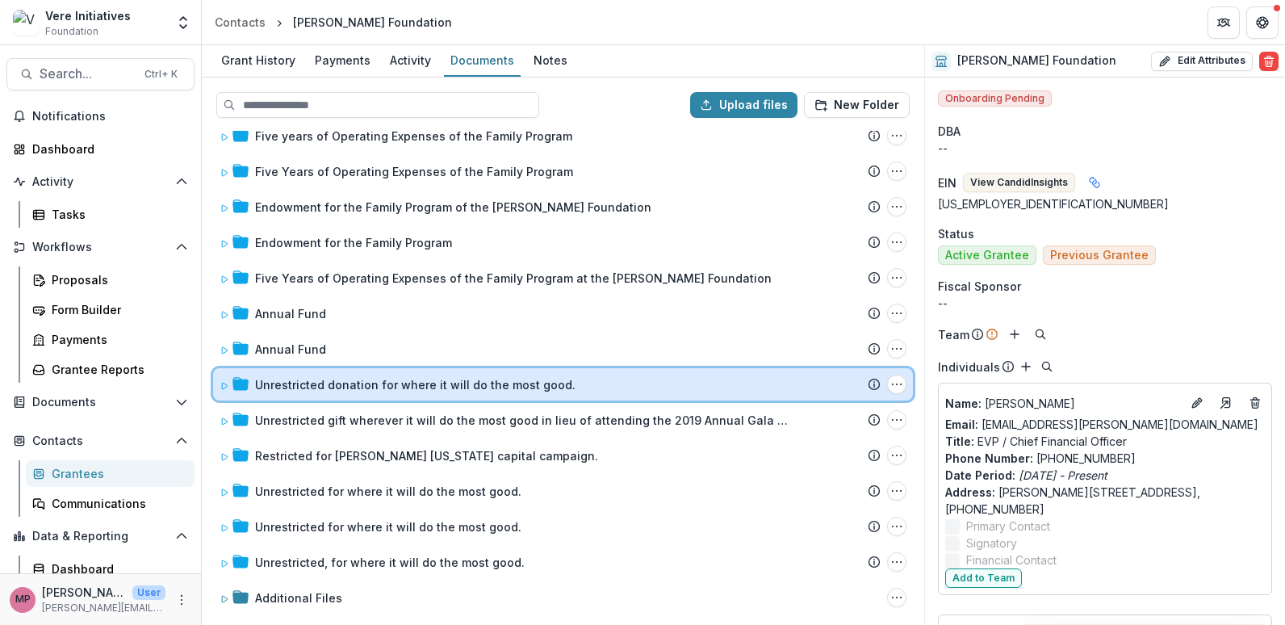
click at [220, 389] on icon at bounding box center [224, 386] width 10 height 10
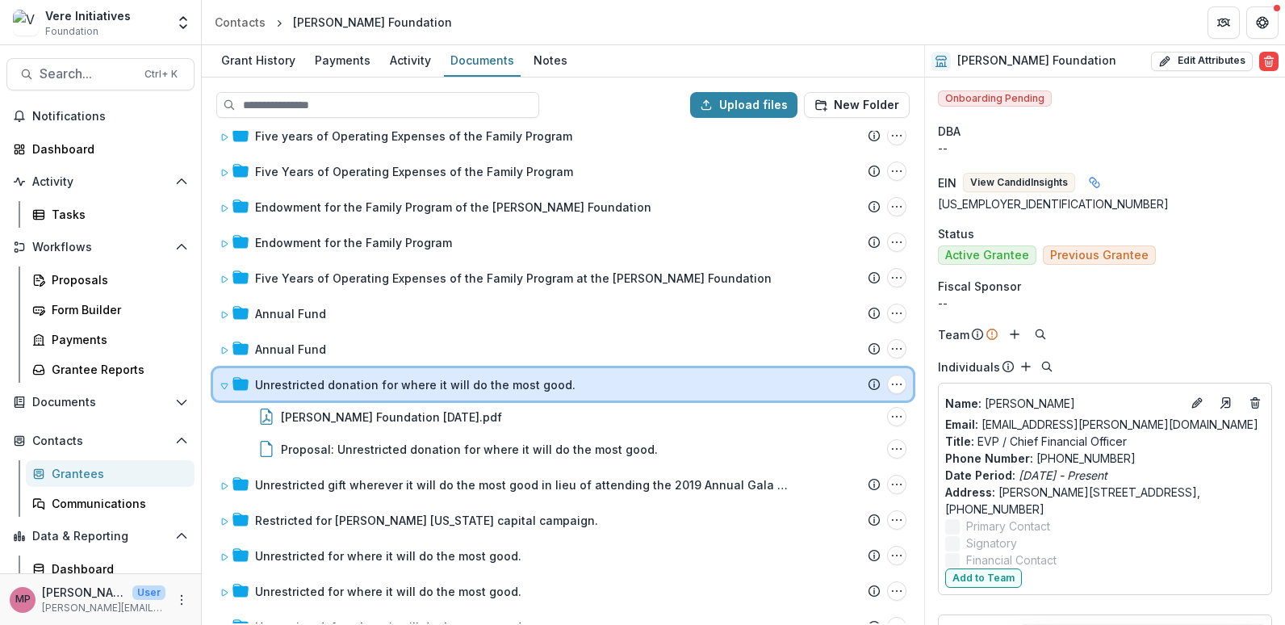
scroll to position [1606, 0]
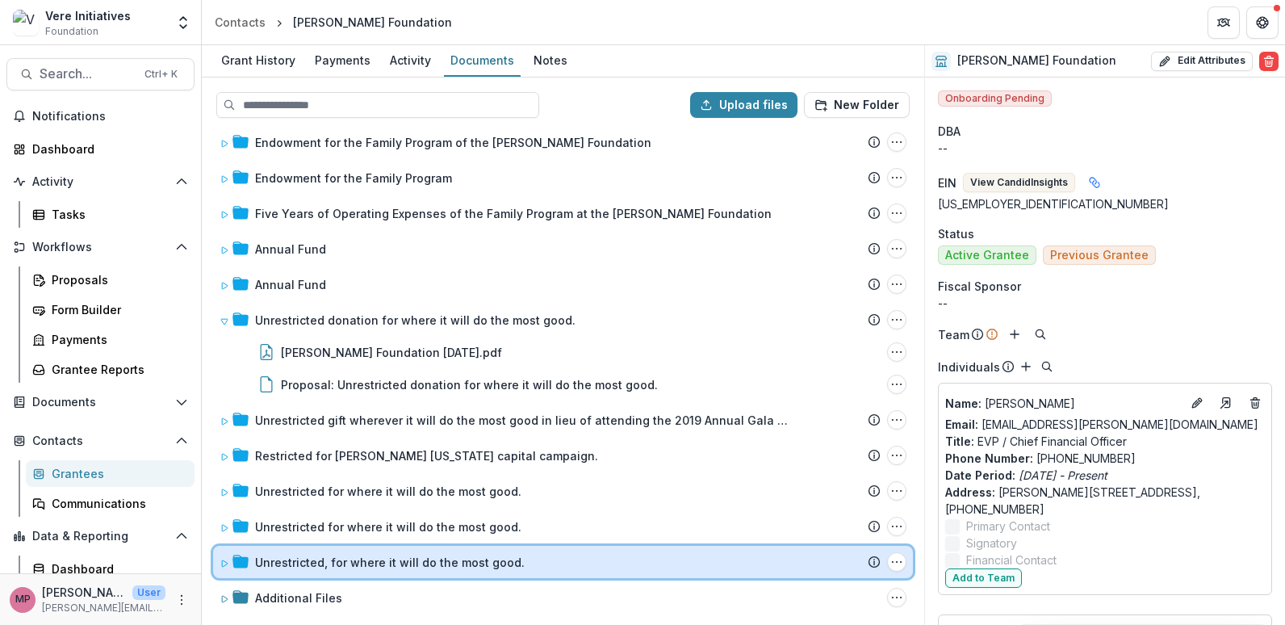
click at [220, 565] on icon at bounding box center [224, 563] width 10 height 10
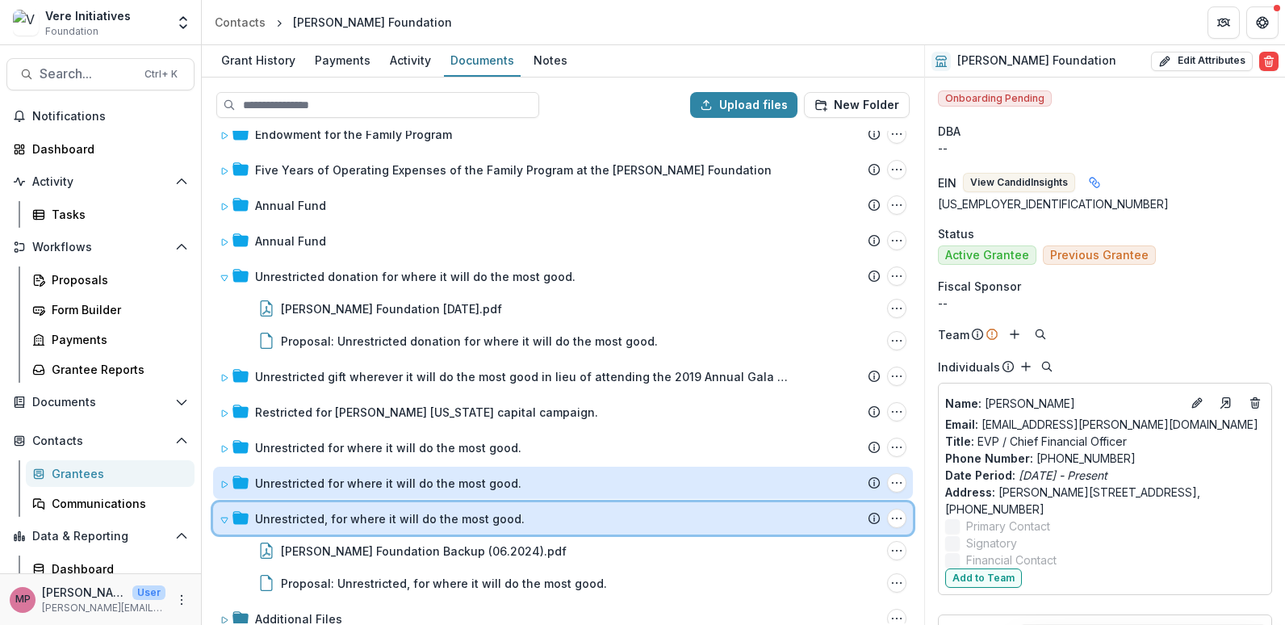
scroll to position [1670, 0]
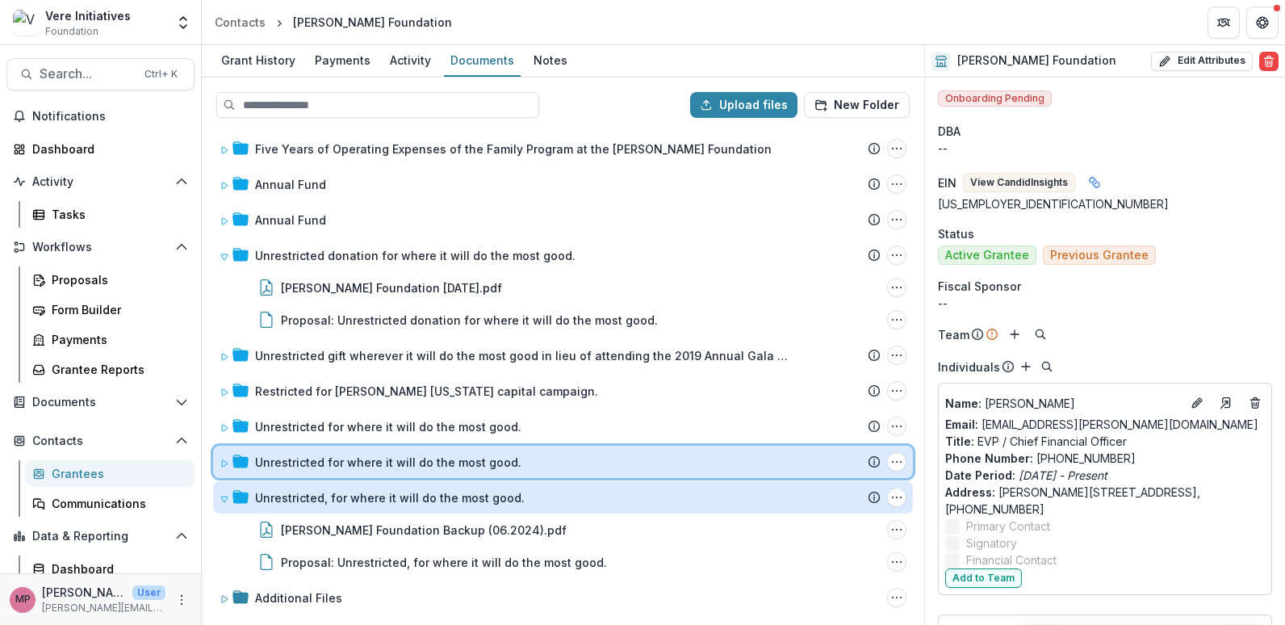
click at [226, 462] on icon at bounding box center [225, 463] width 6 height 6
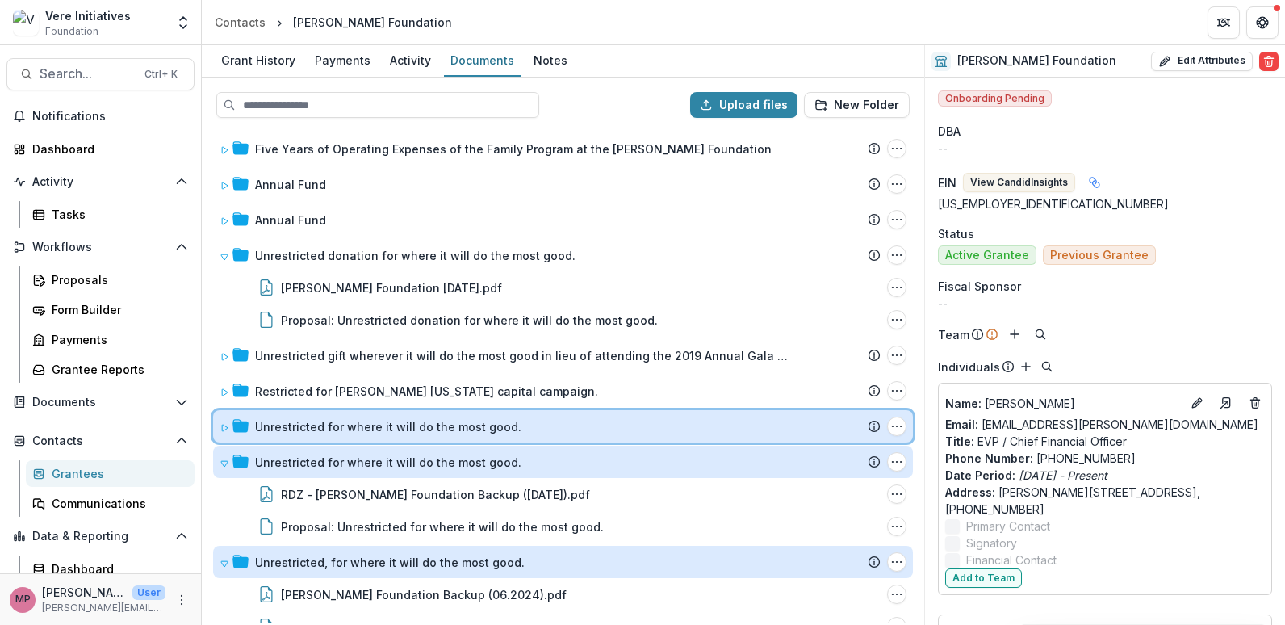
click at [227, 423] on icon at bounding box center [224, 428] width 10 height 10
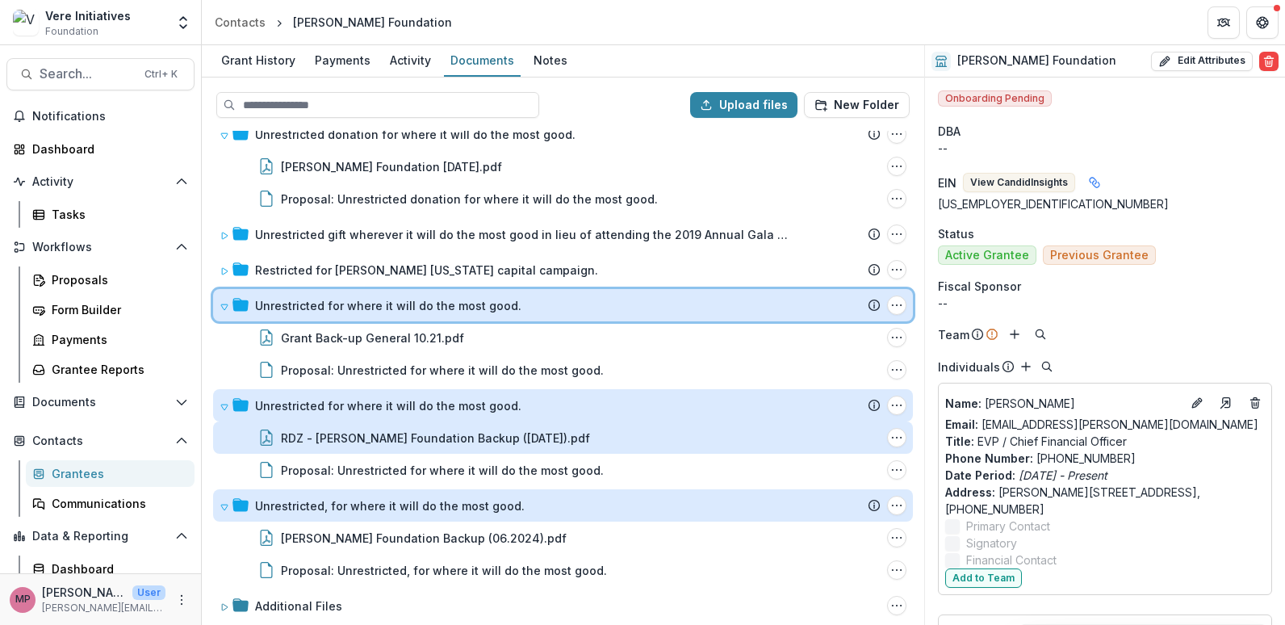
scroll to position [1799, 0]
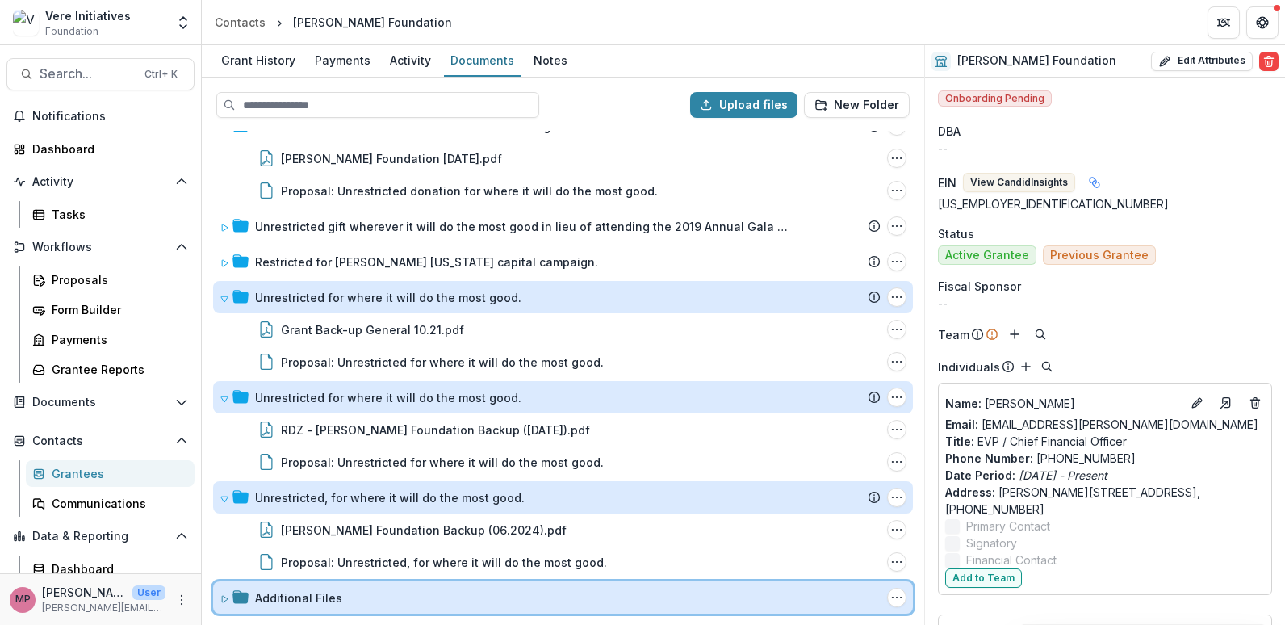
click at [224, 596] on icon at bounding box center [224, 599] width 10 height 10
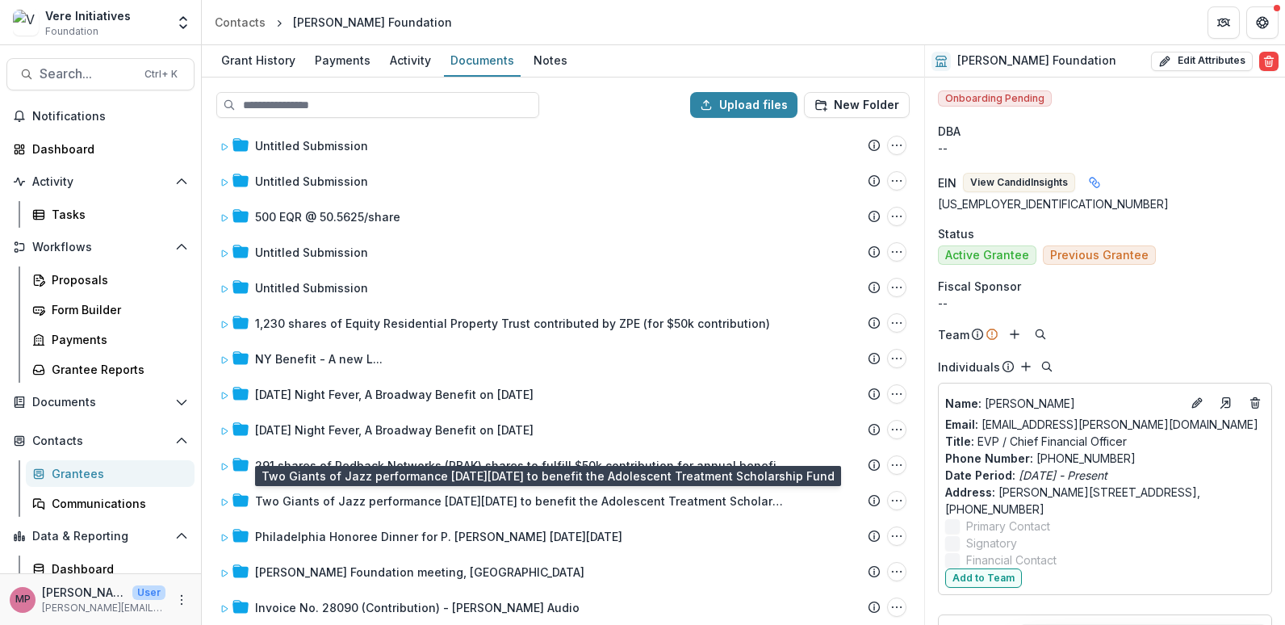
scroll to position [137, 0]
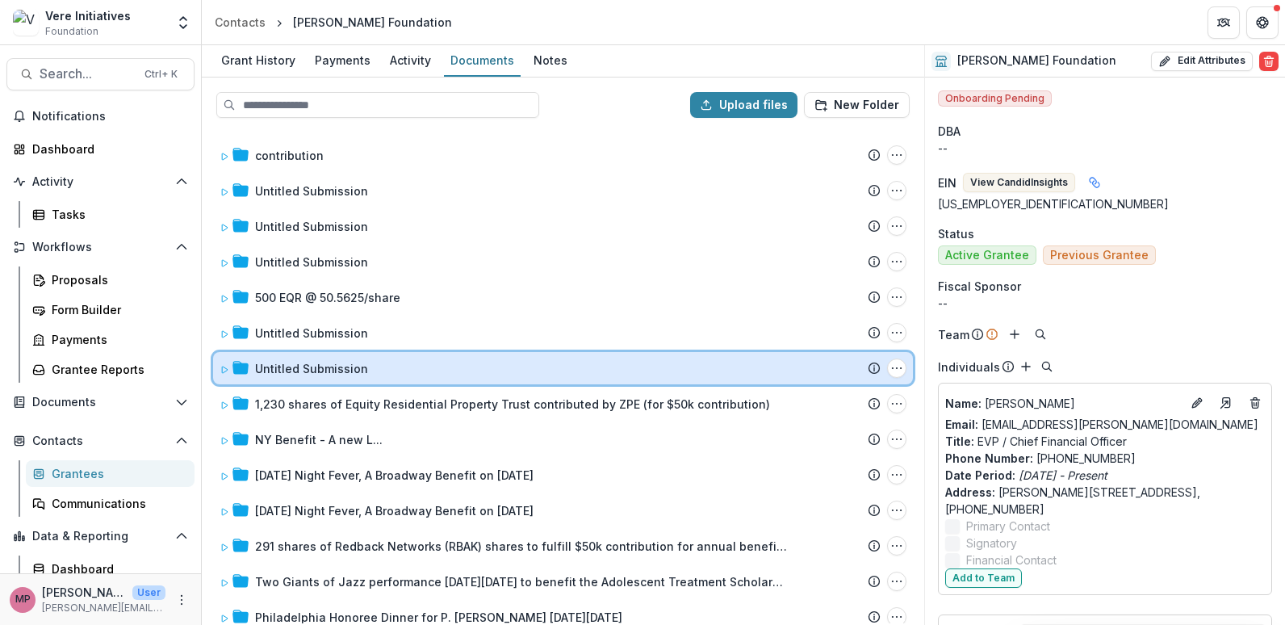
click at [221, 371] on icon at bounding box center [224, 370] width 10 height 10
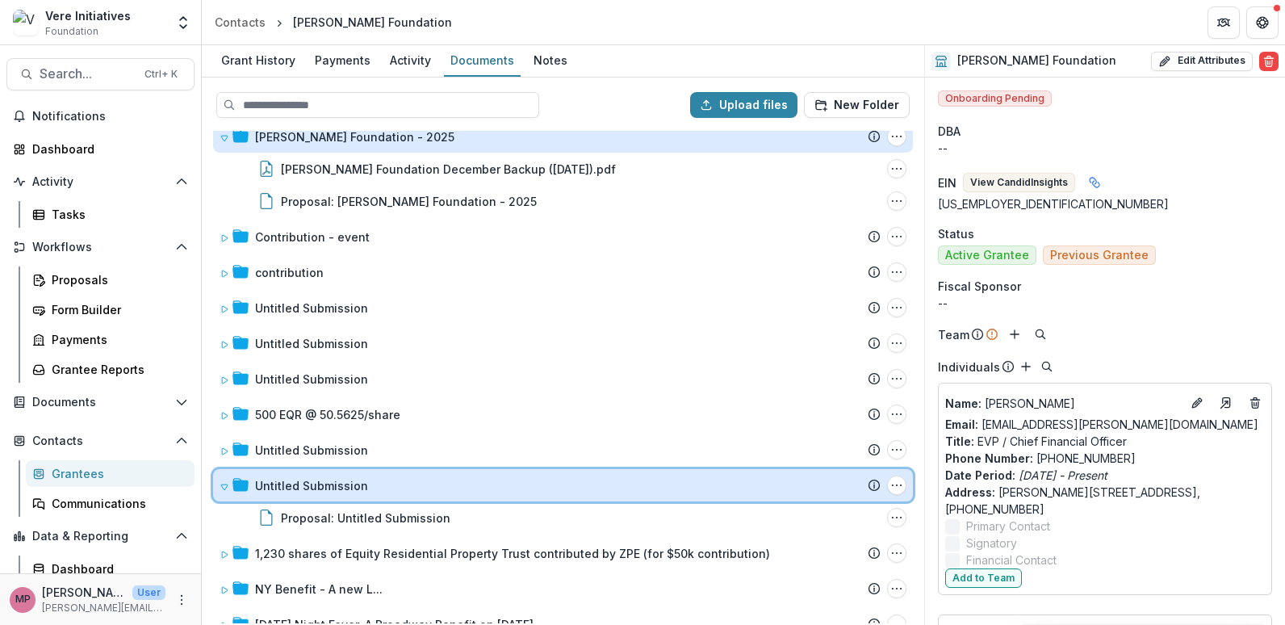
scroll to position [0, 0]
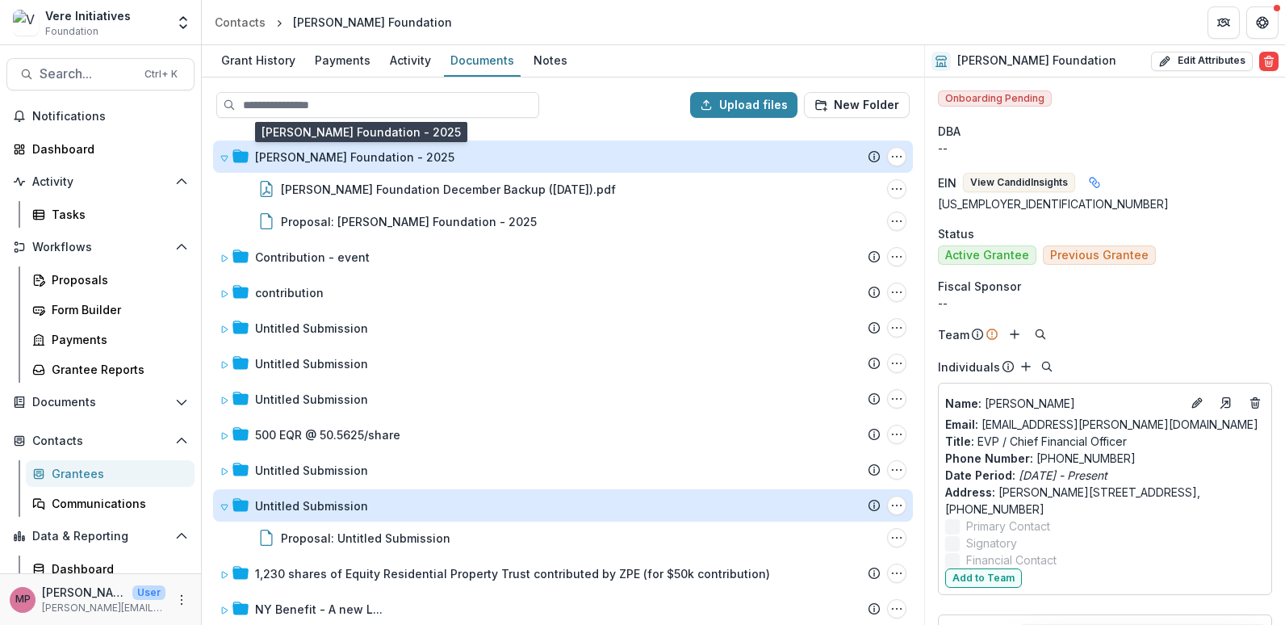
click at [331, 161] on div "[PERSON_NAME] Foundation - 2025" at bounding box center [354, 156] width 199 height 17
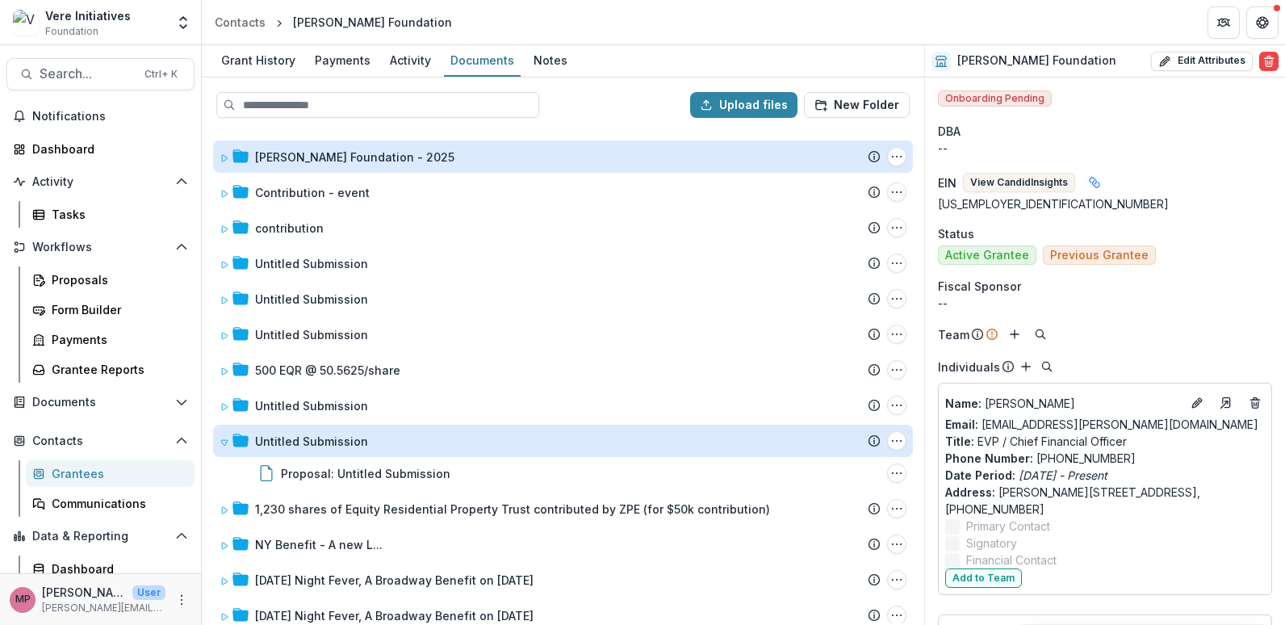
click at [331, 161] on div "[PERSON_NAME] Foundation - 2025" at bounding box center [354, 156] width 199 height 17
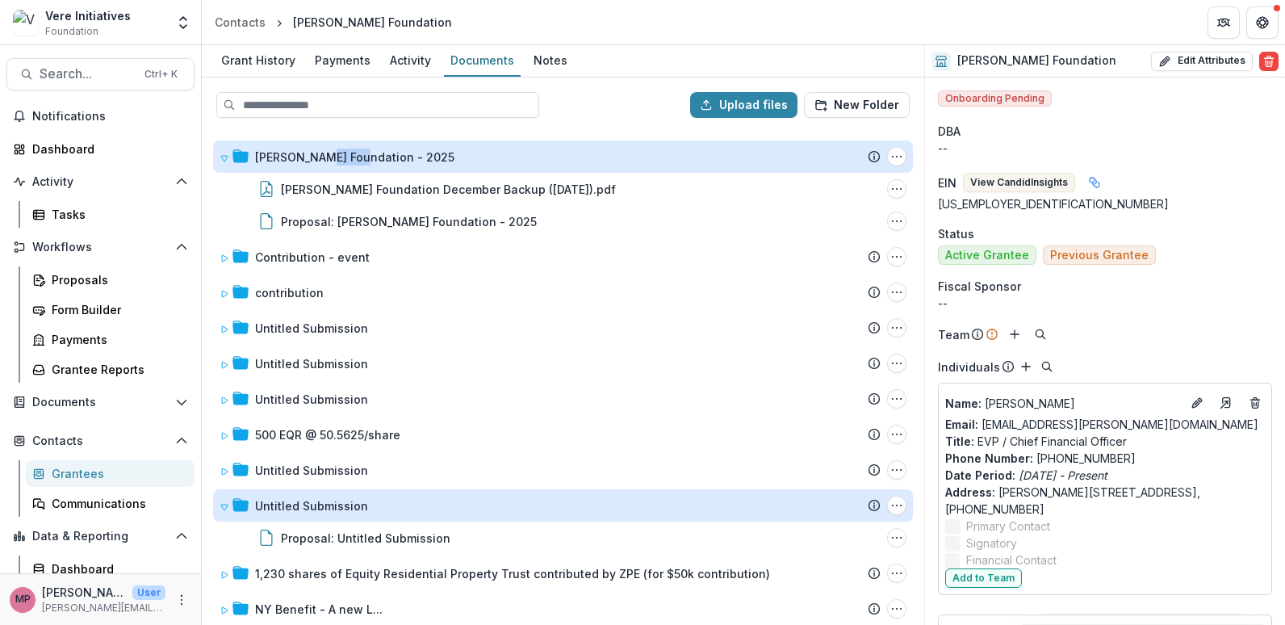
click at [331, 161] on div "[PERSON_NAME] Foundation - 2025" at bounding box center [354, 156] width 199 height 17
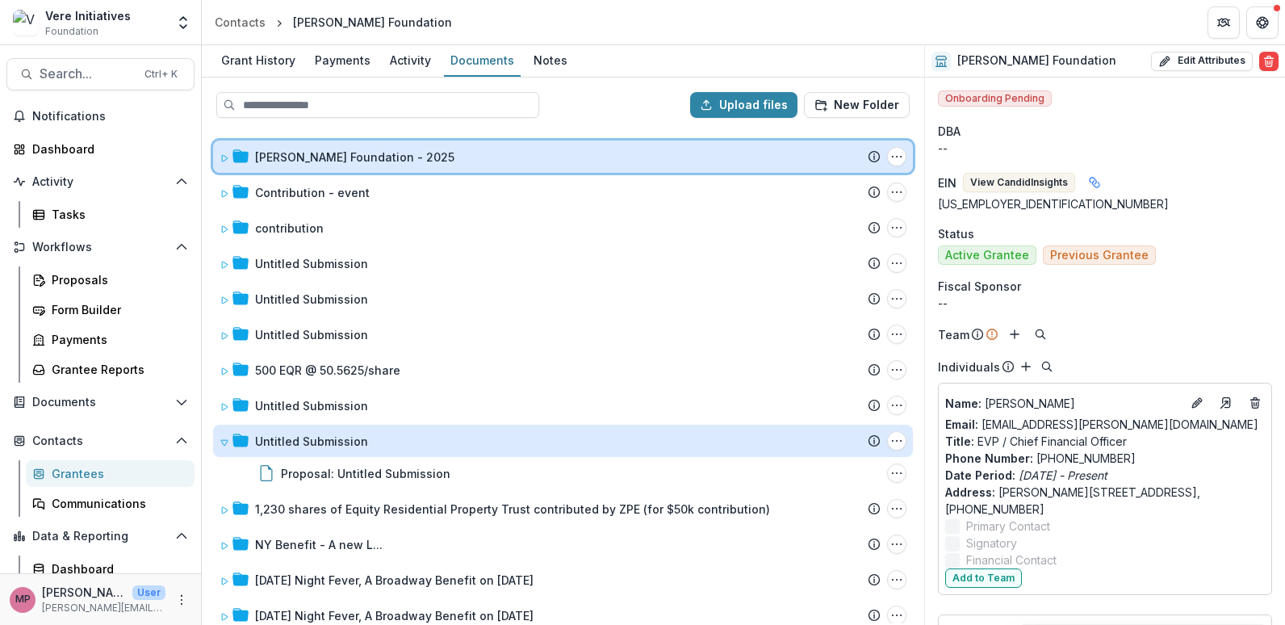
drag, startPoint x: 331, startPoint y: 161, endPoint x: 221, endPoint y: 161, distance: 109.7
click at [221, 161] on icon at bounding box center [224, 158] width 10 height 10
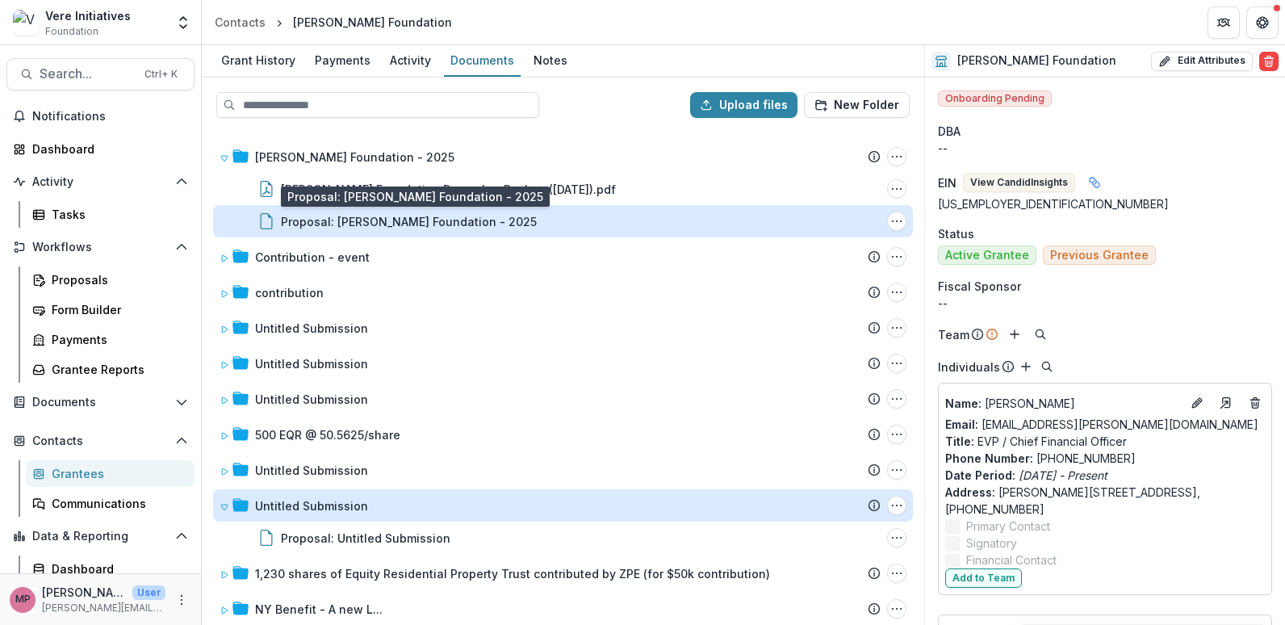
click at [315, 213] on div "Proposal: [PERSON_NAME] Foundation - 2025" at bounding box center [409, 221] width 256 height 17
click at [315, 212] on div "Loading..." at bounding box center [643, 313] width 890 height 388
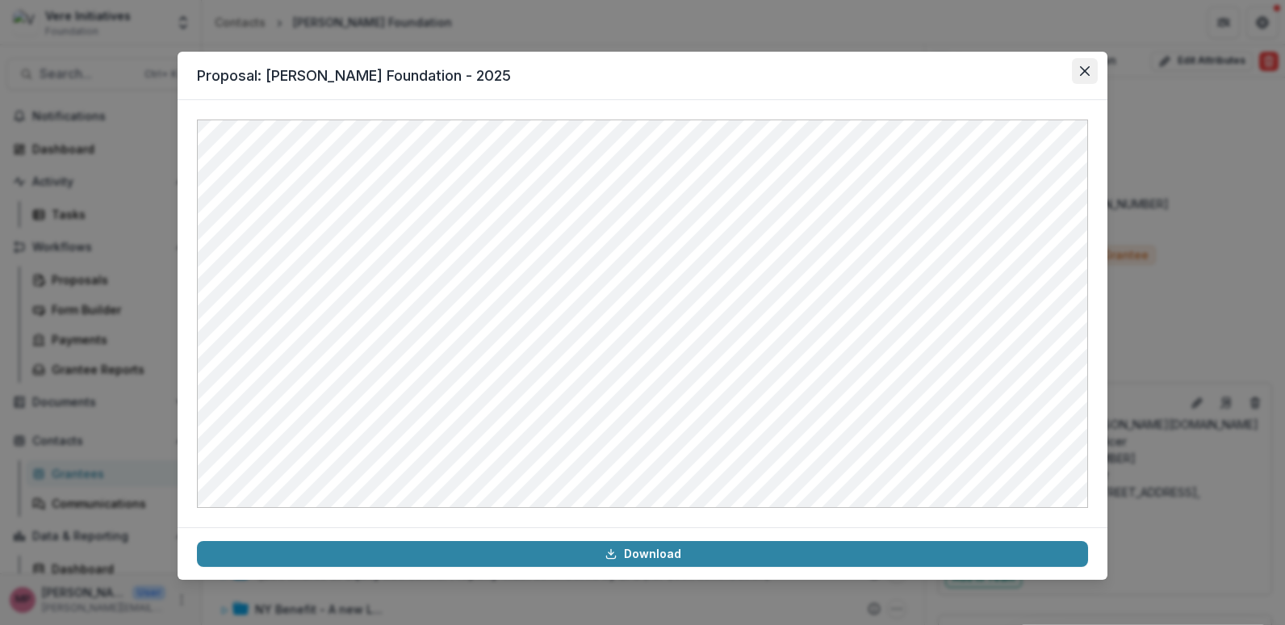
click at [1087, 67] on icon "Close" at bounding box center [1085, 71] width 10 height 10
